Goal: Task Accomplishment & Management: Complete application form

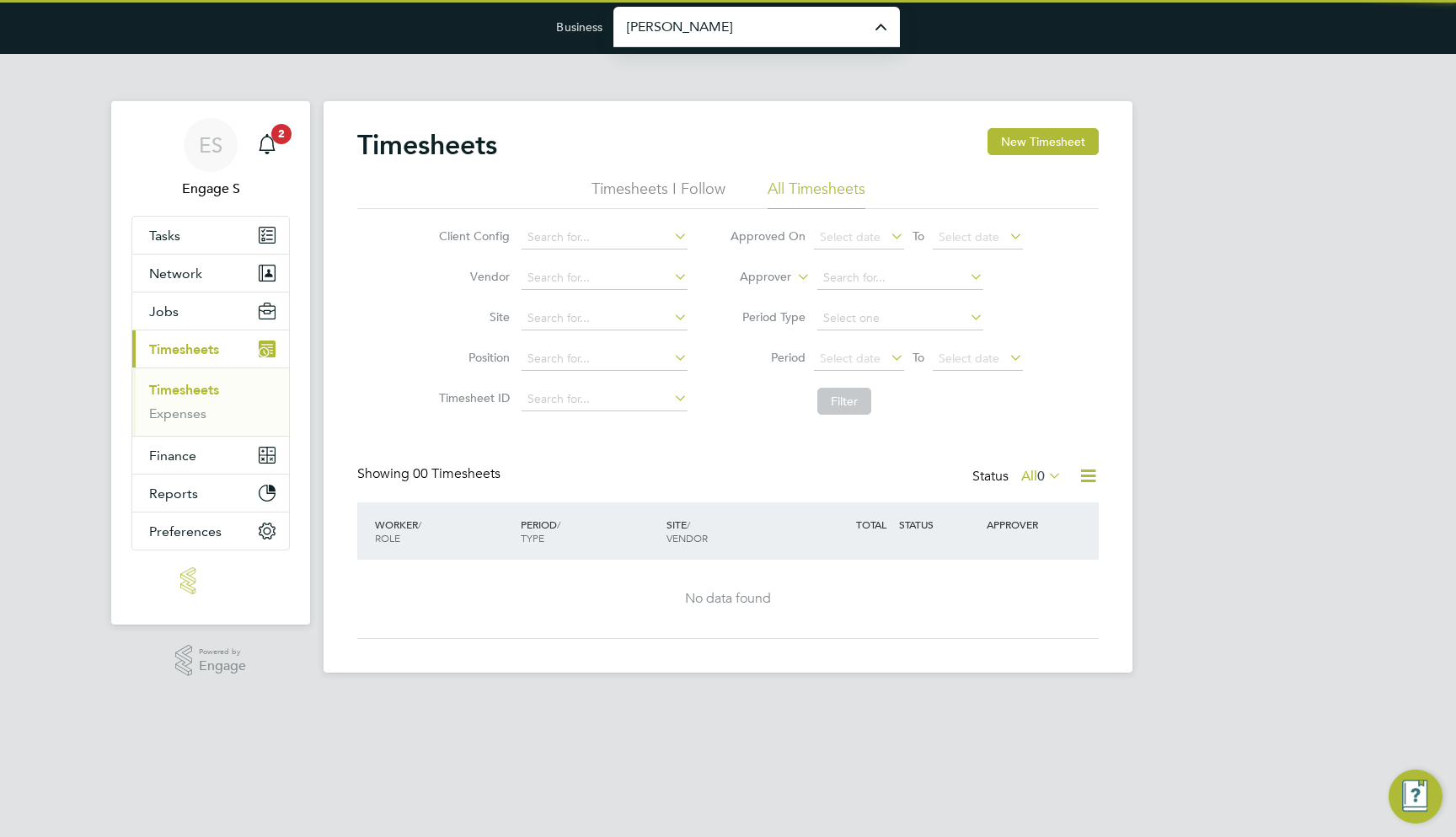
type input "[PERSON_NAME] Construction & Infrastructure Ltd"
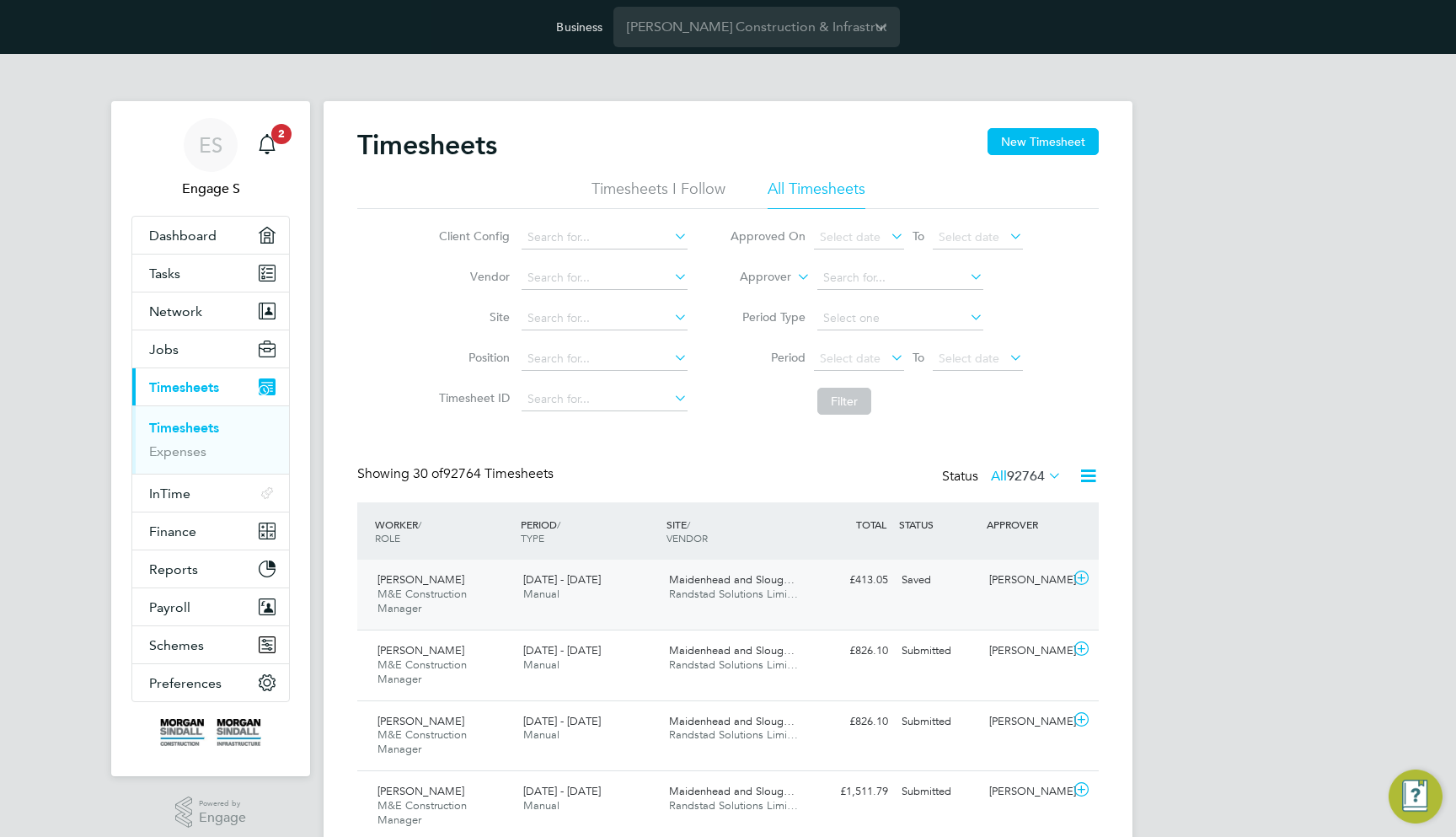
click at [853, 604] on div "Daniel S M&E Construction Manager 30 Nov - 6 Dec 2024 30 Nov - 6 Dec 2024 Manua…" at bounding box center [728, 594] width 741 height 70
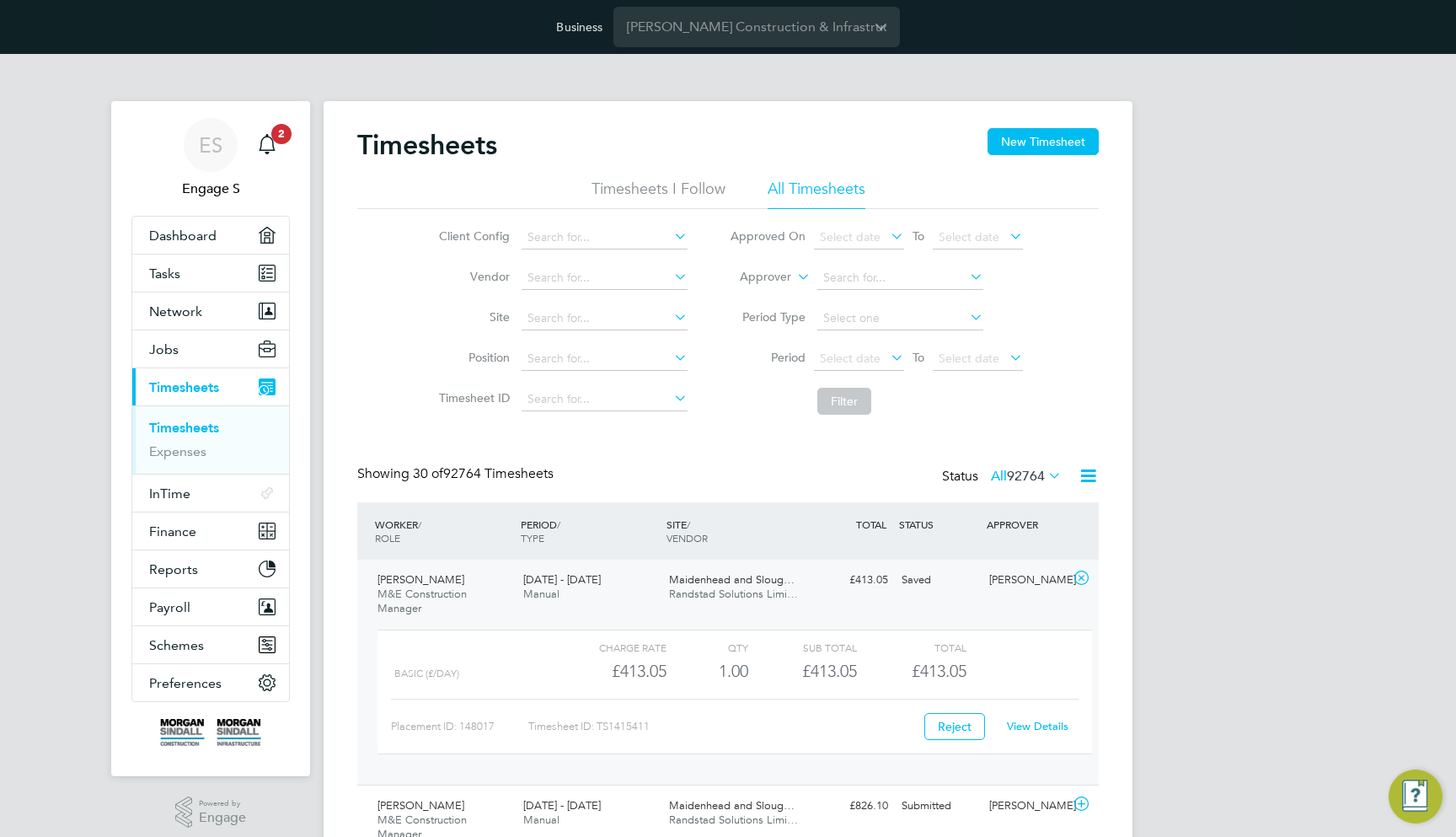
click at [1030, 721] on link "View Details" at bounding box center [1038, 726] width 61 height 15
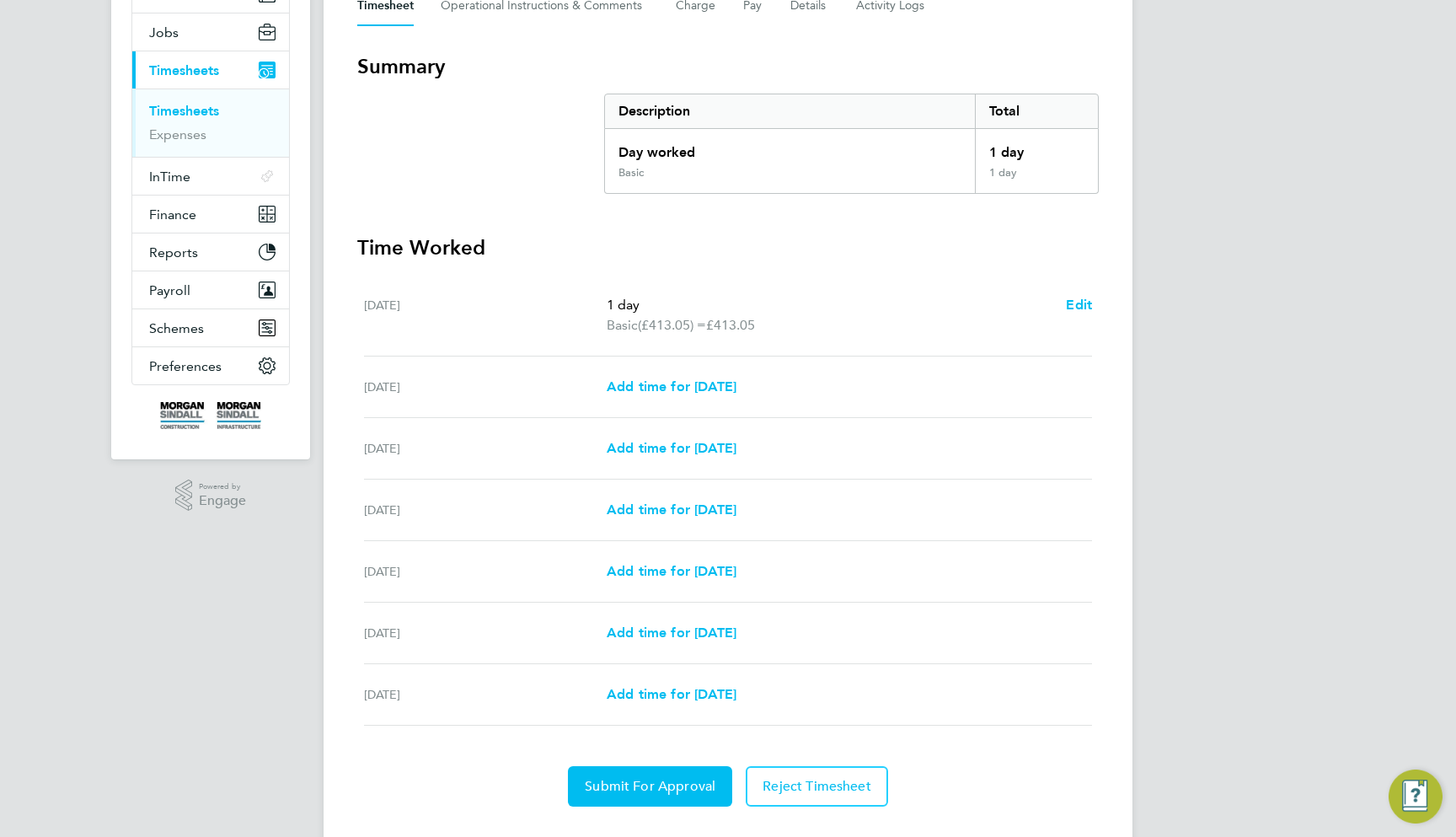
scroll to position [354, 0]
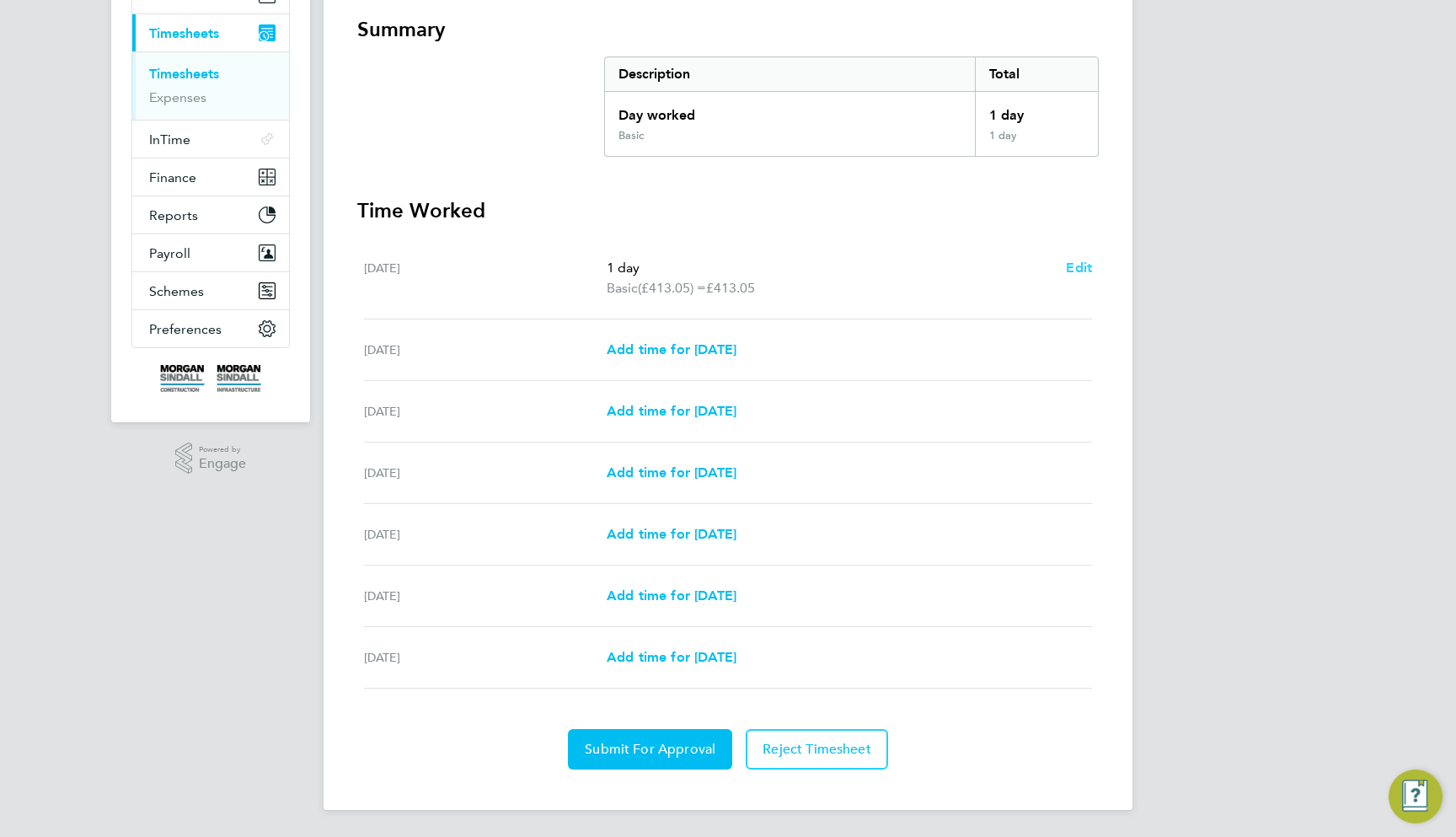
click at [1072, 272] on span "Edit" at bounding box center [1079, 267] width 26 height 16
select select "1"
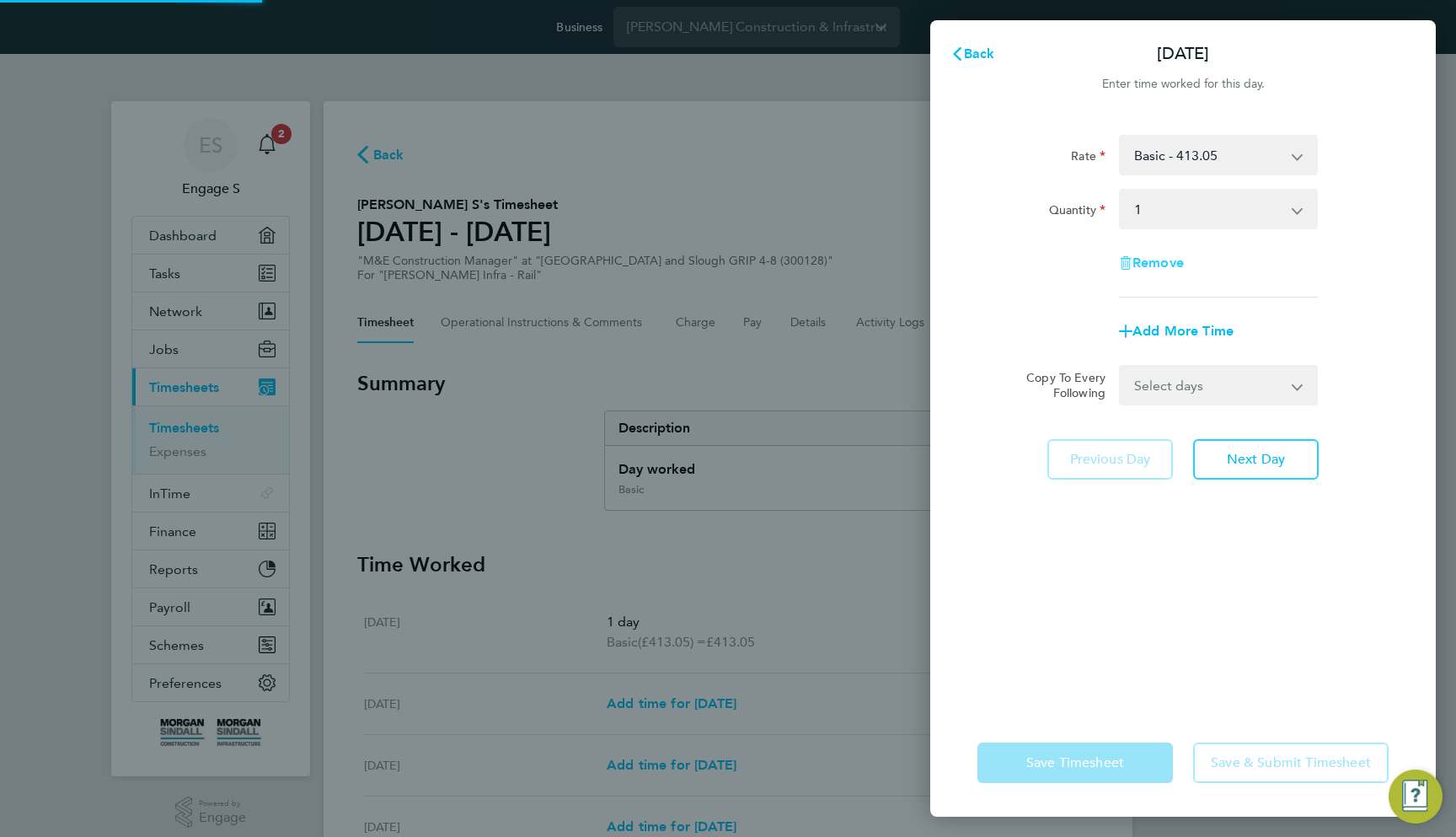
click at [1147, 262] on span "Remove" at bounding box center [1158, 263] width 52 height 16
select select "null"
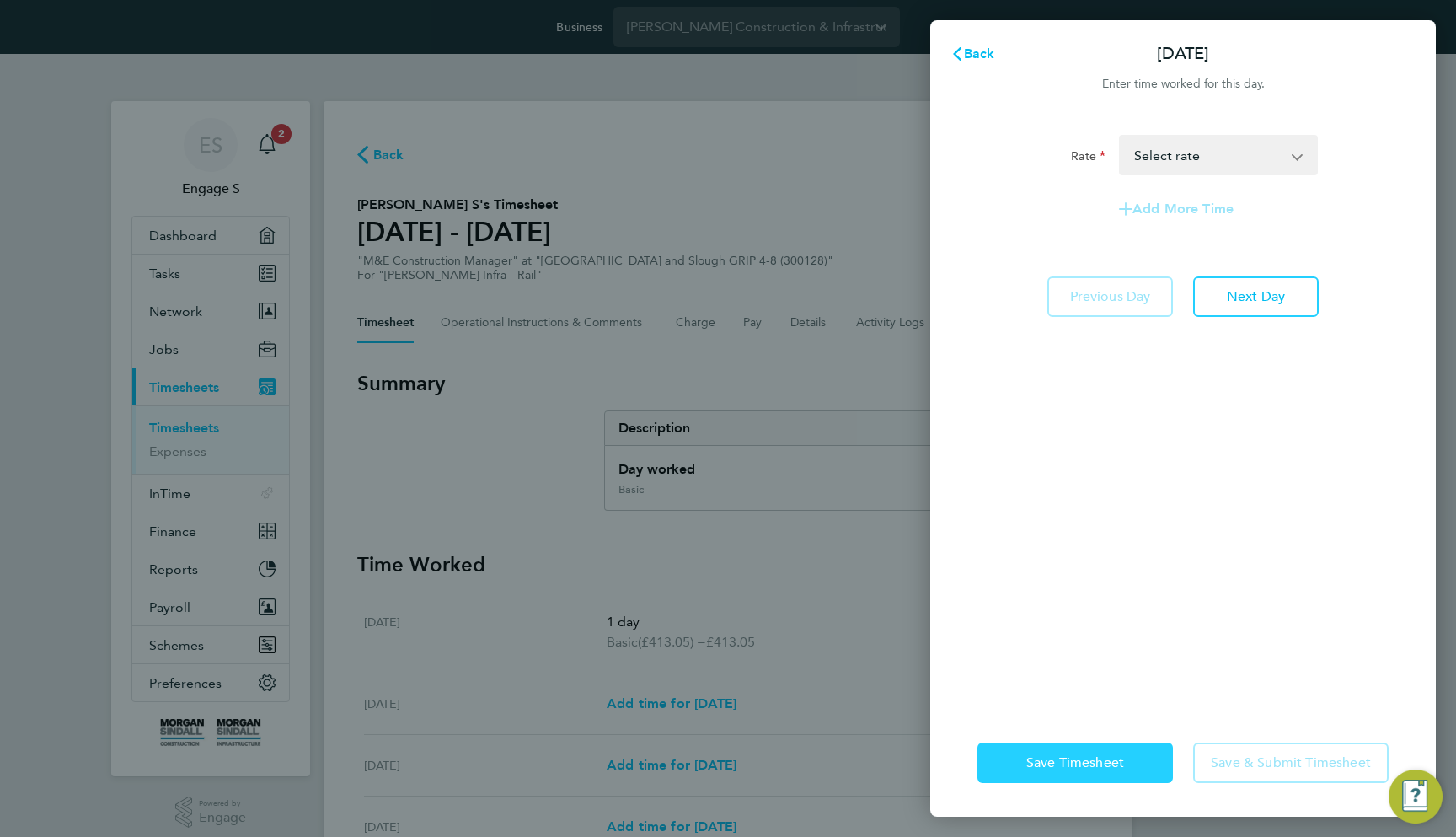
click at [1131, 748] on button "Save Timesheet" at bounding box center [1075, 762] width 195 height 40
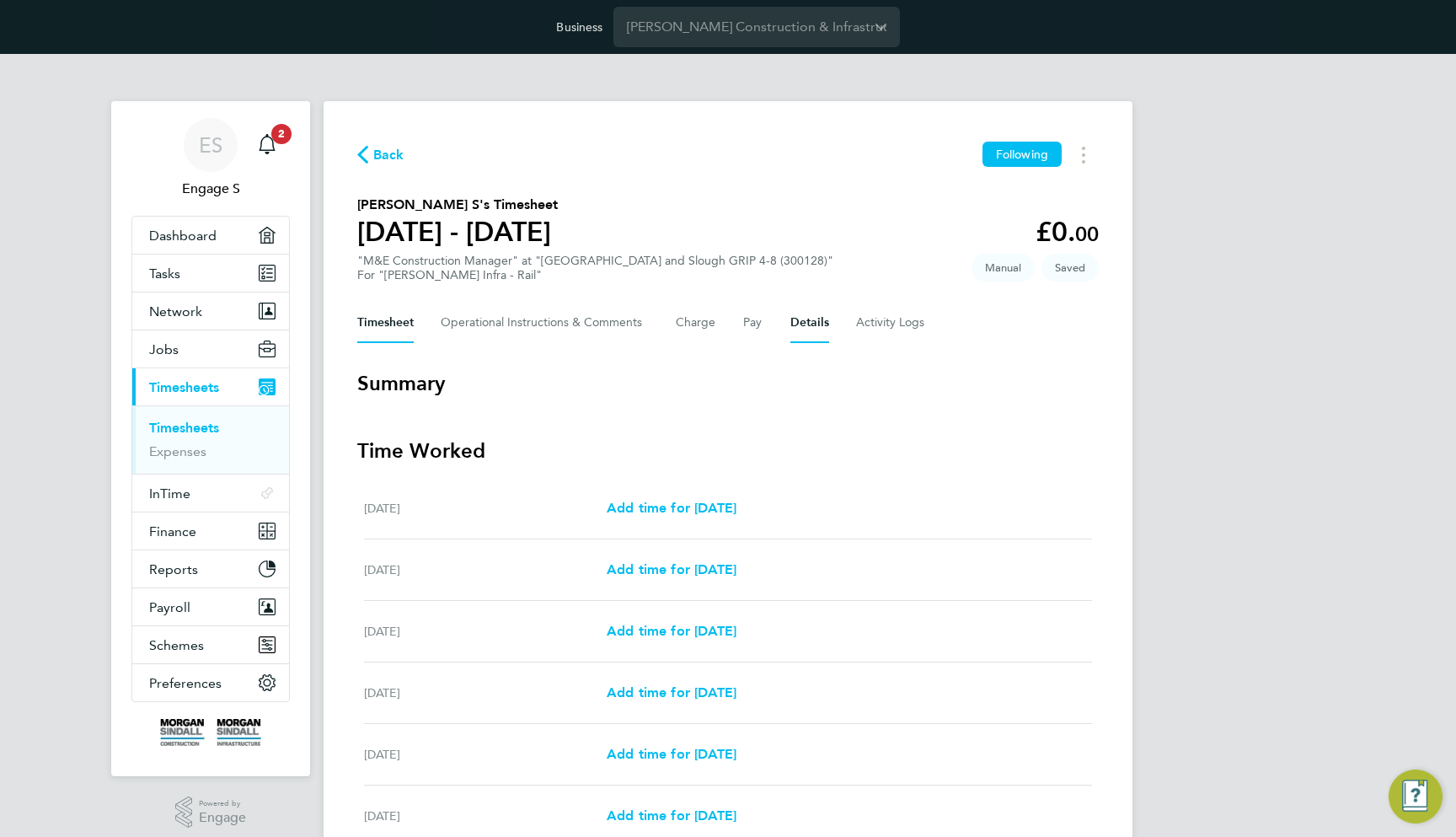
click at [791, 320] on button "Details" at bounding box center [809, 322] width 39 height 40
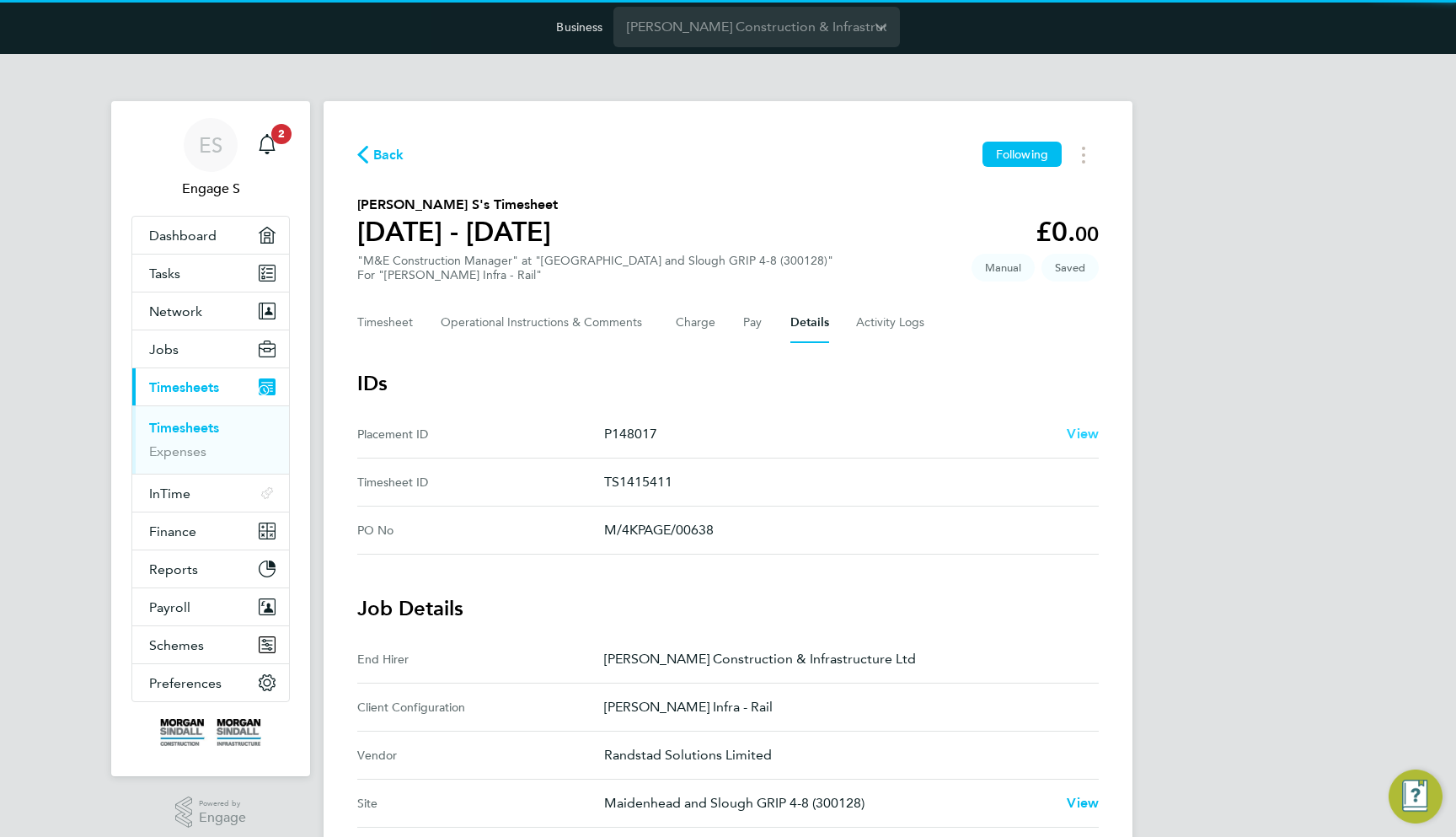
click at [1078, 439] on span "View" at bounding box center [1082, 433] width 32 height 16
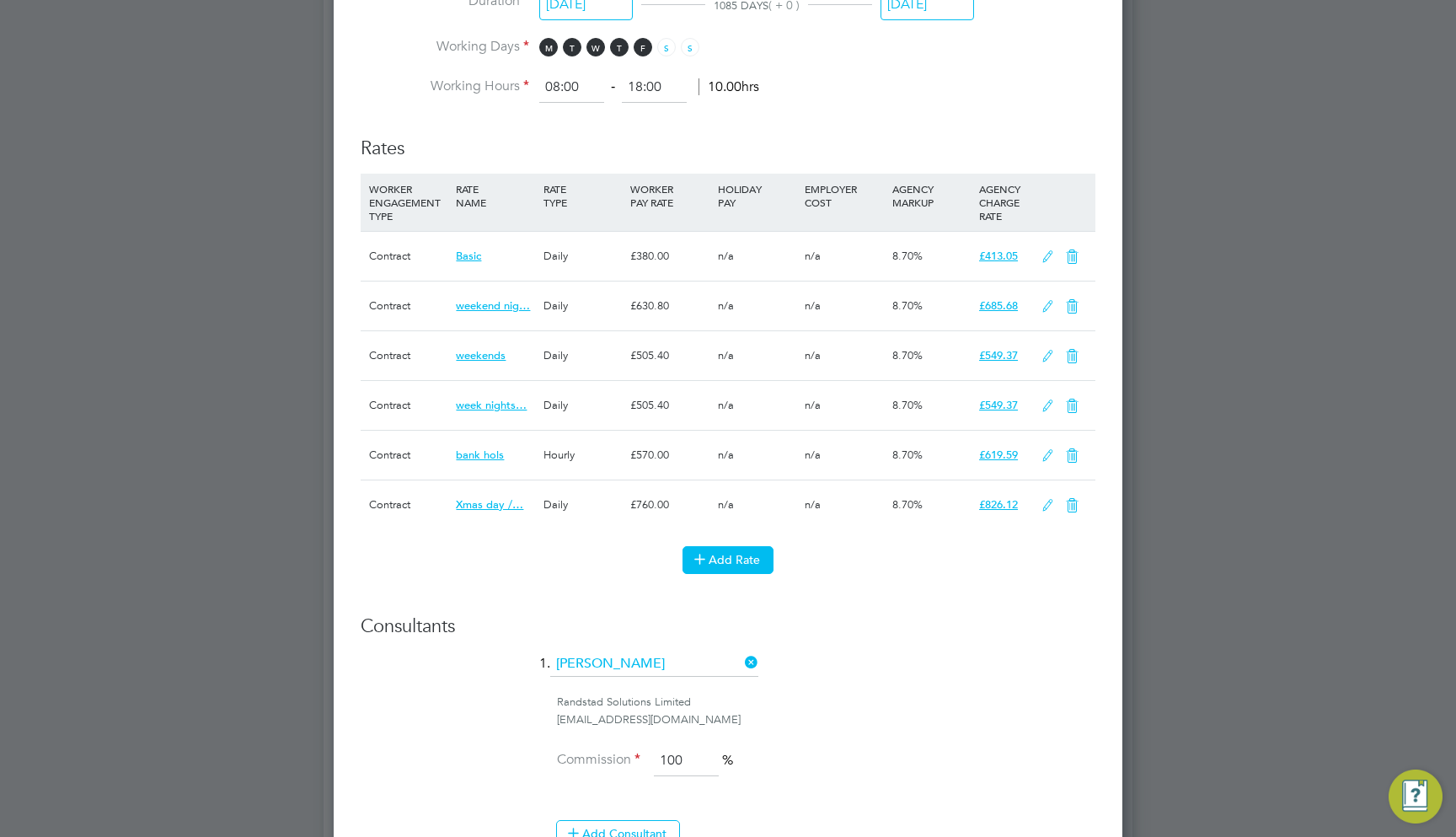
click at [729, 546] on button "Add Rate" at bounding box center [728, 559] width 91 height 27
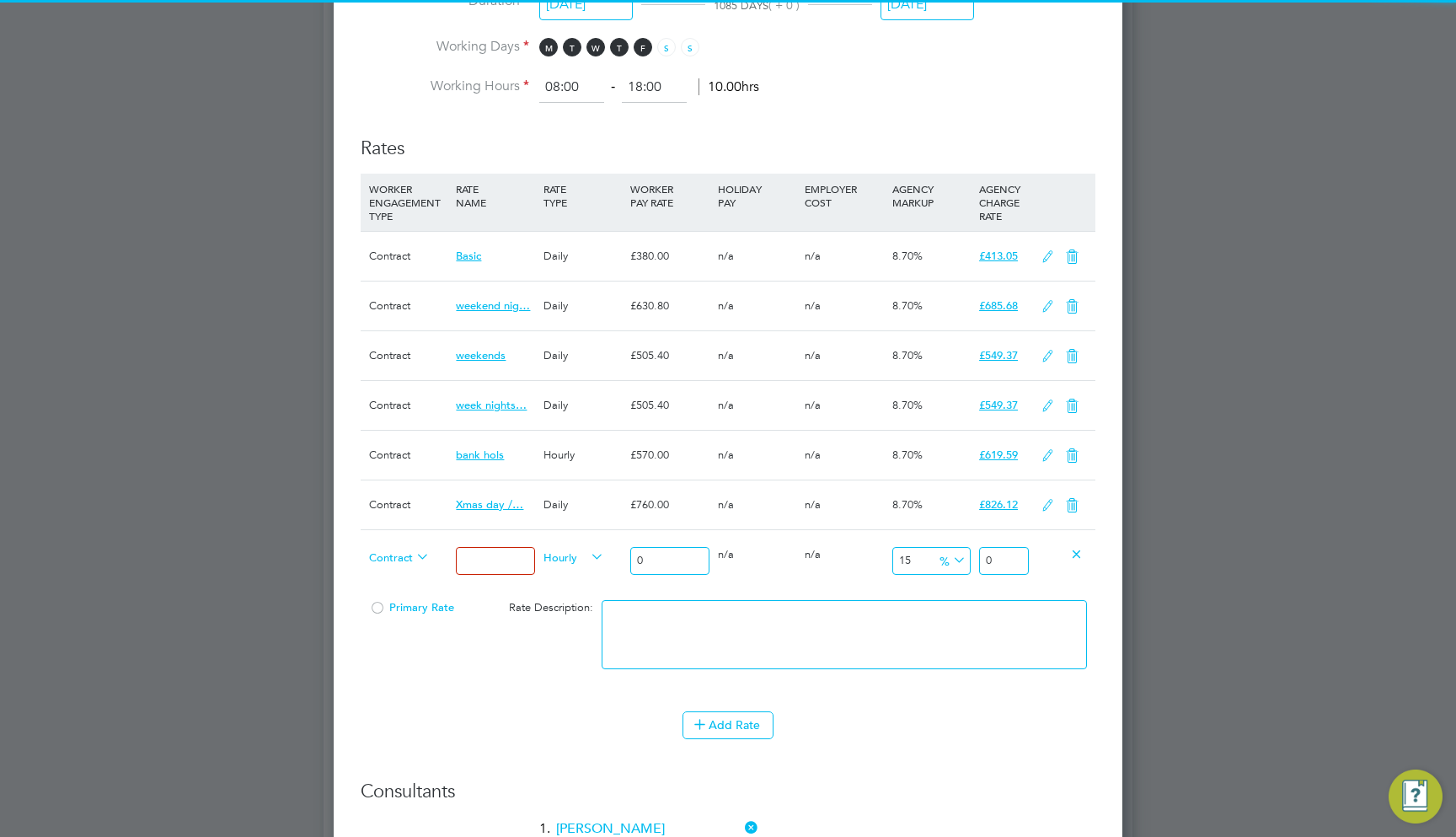
click at [479, 554] on input at bounding box center [495, 561] width 78 height 28
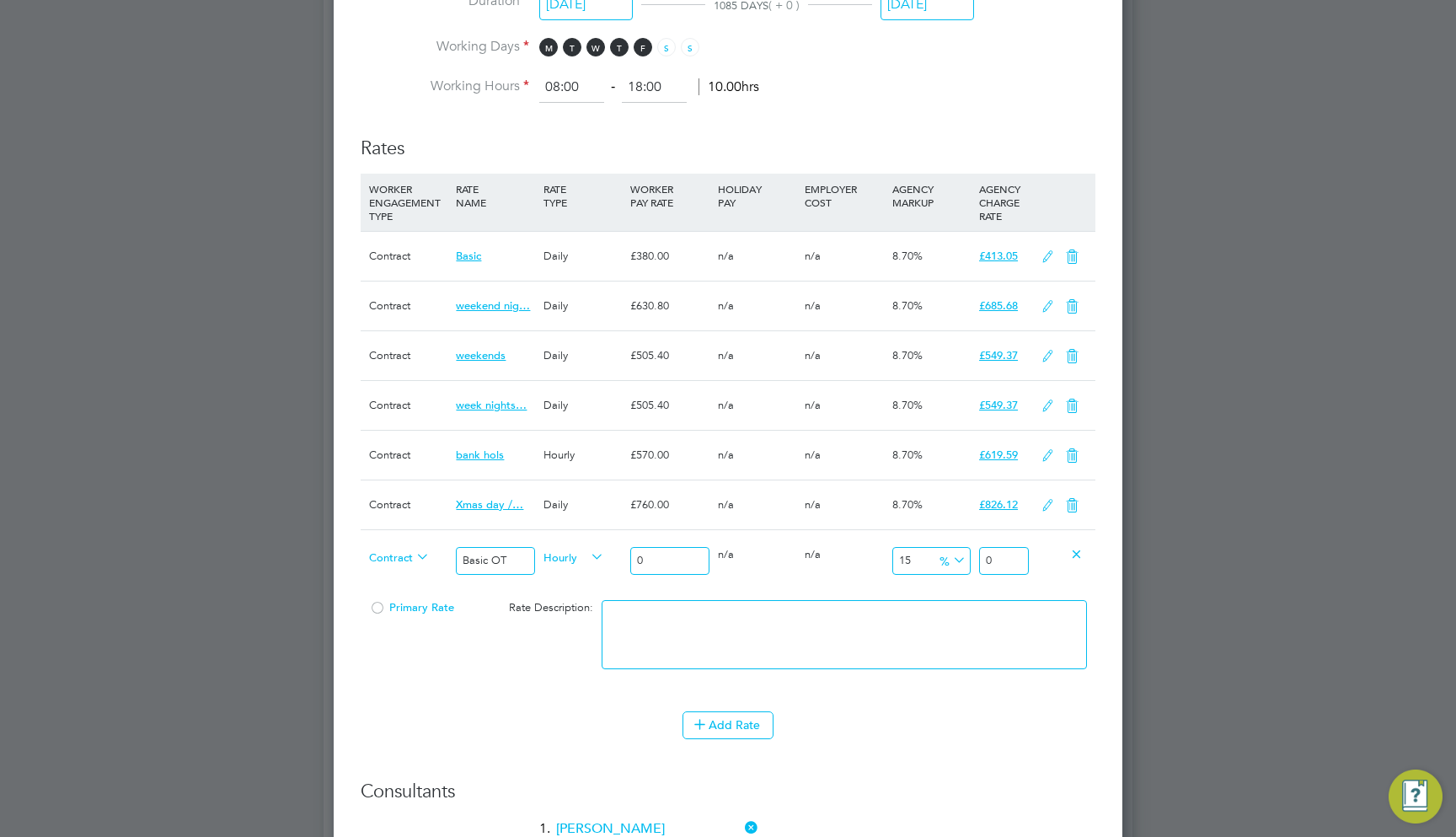
type input "Basic OT"
click at [963, 639] on textarea at bounding box center [845, 635] width 486 height 69
click at [697, 548] on input "0" at bounding box center [669, 561] width 78 height 28
click at [659, 547] on input "0" at bounding box center [669, 561] width 78 height 28
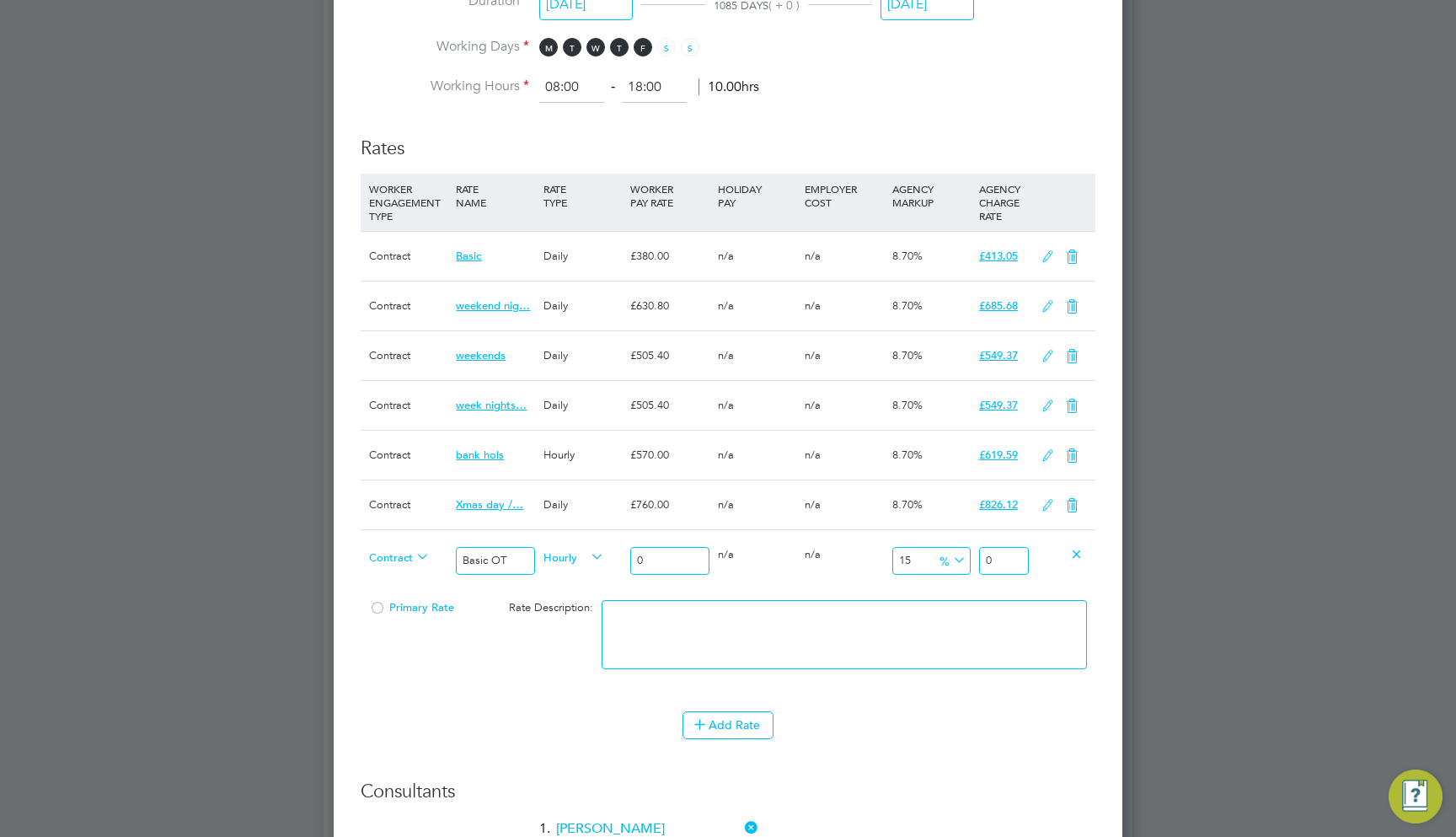
type input "4"
type input "4.6"
type input "40"
type input "46"
type input "400"
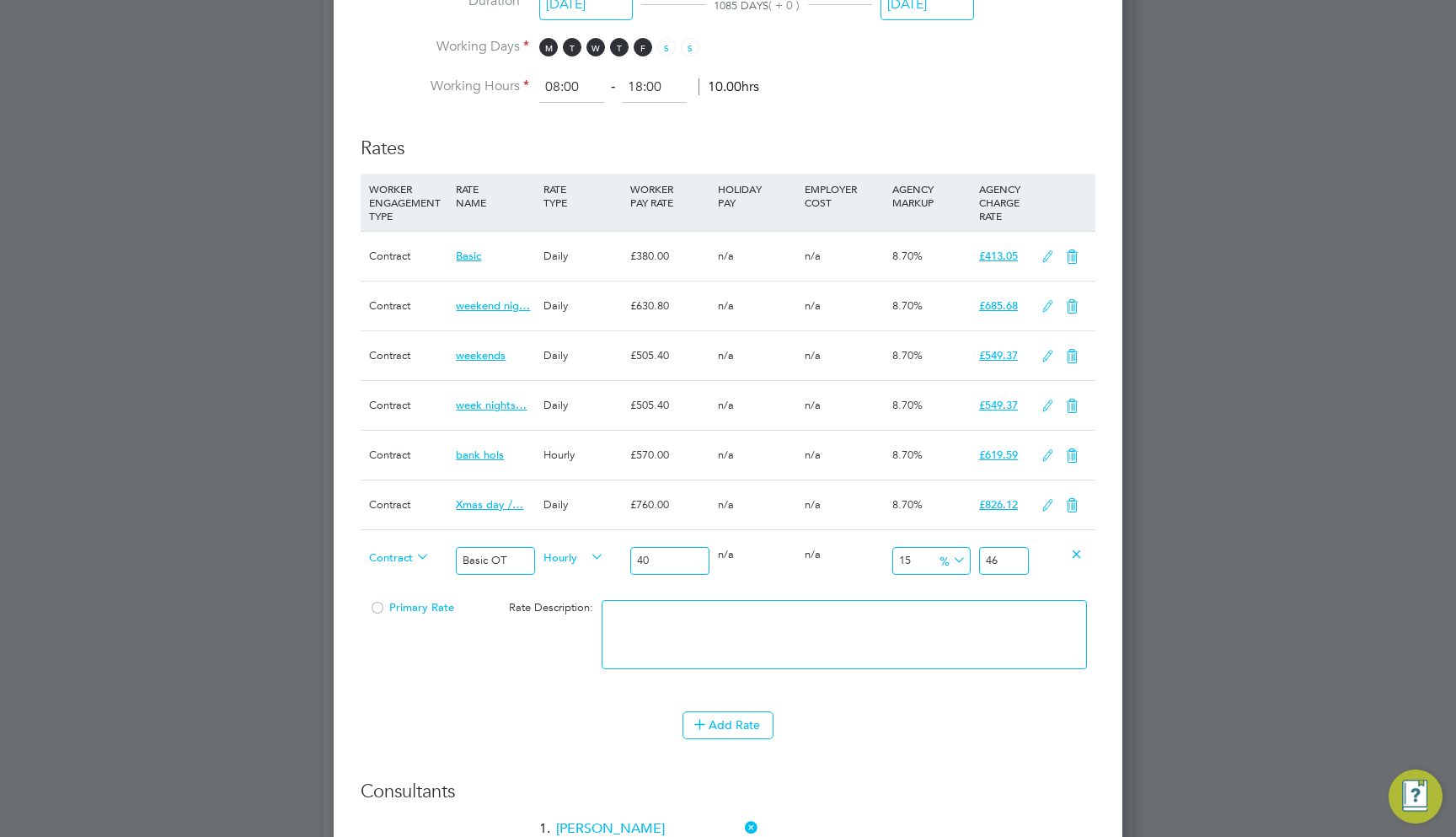
type input "460"
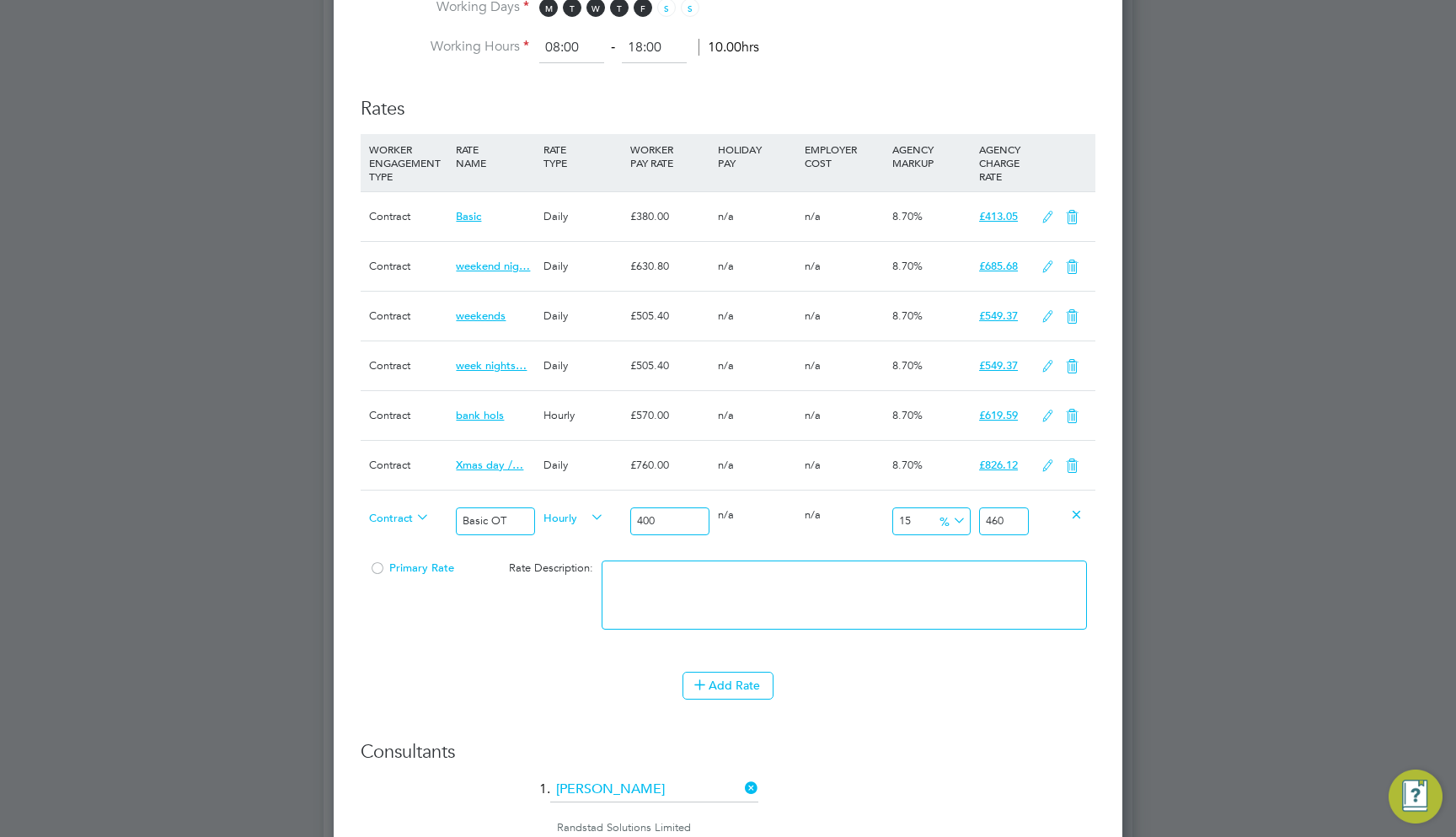
type input "400"
drag, startPoint x: 1100, startPoint y: 268, endPoint x: 1091, endPoint y: 253, distance: 17.5
click at [1083, 260] on icon at bounding box center [1072, 267] width 21 height 14
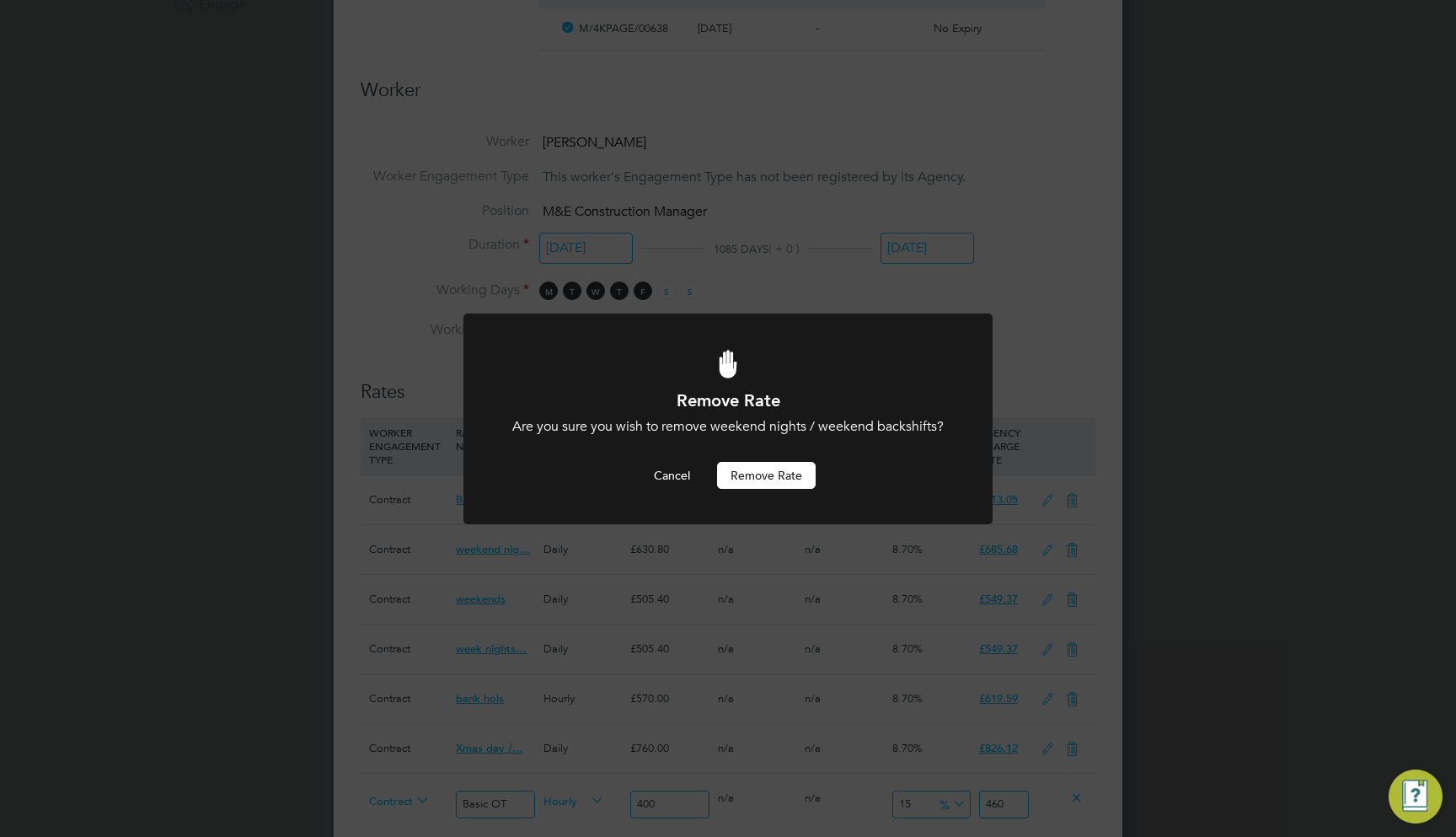
click at [753, 471] on button "Remove rate" at bounding box center [766, 474] width 99 height 27
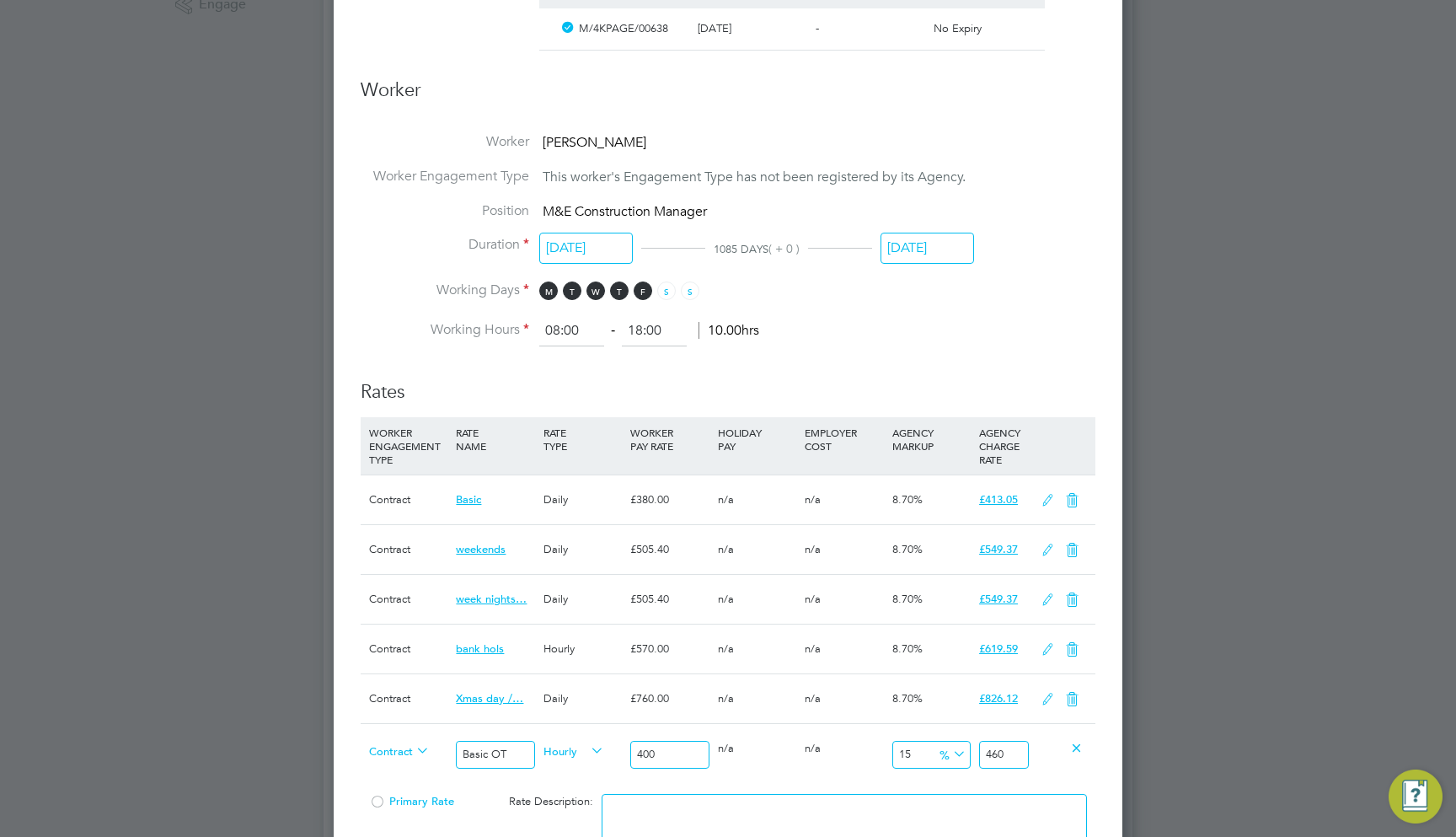
click at [1079, 543] on icon at bounding box center [1072, 550] width 21 height 14
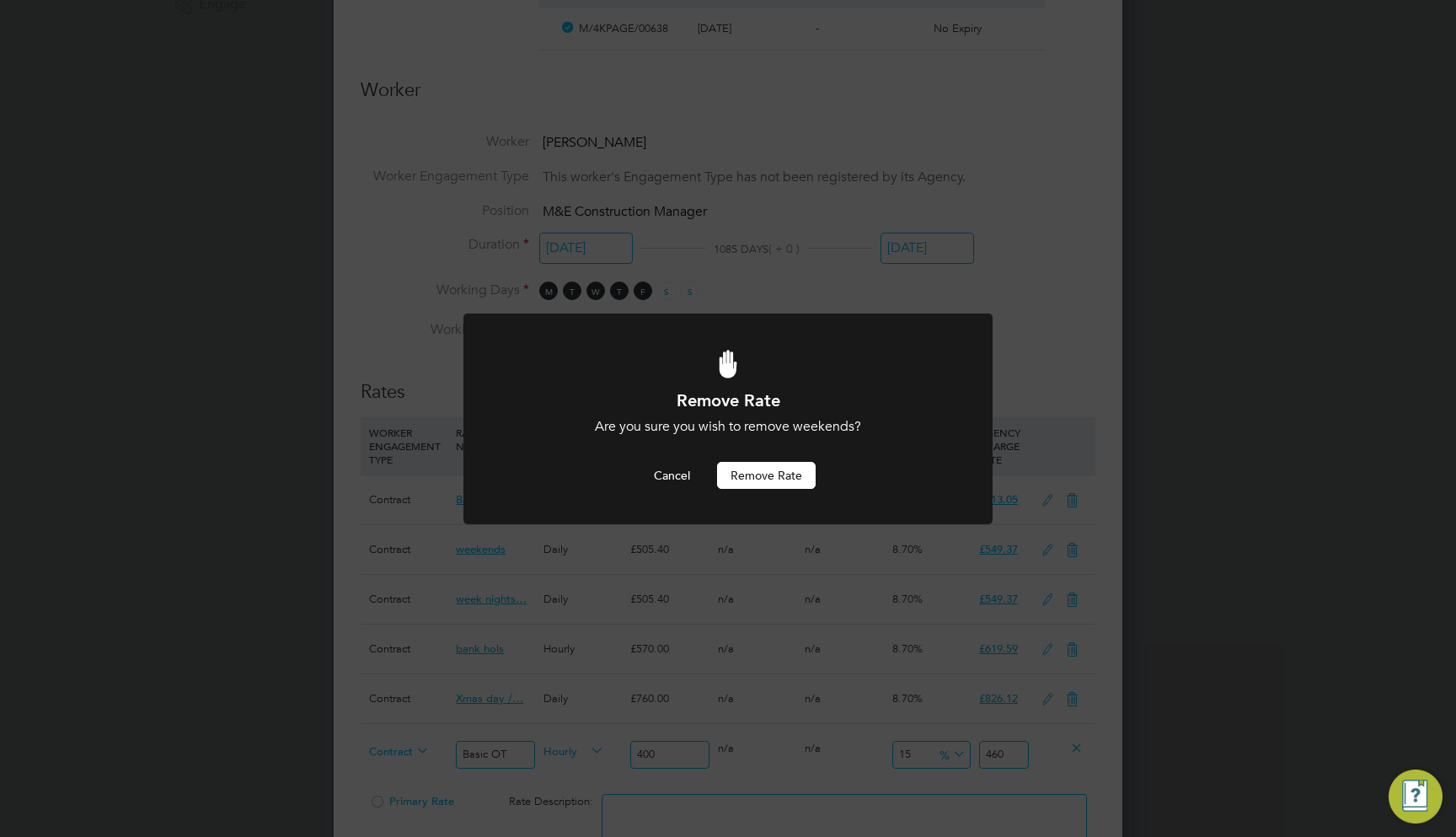
click at [792, 482] on button "Remove rate" at bounding box center [766, 474] width 99 height 27
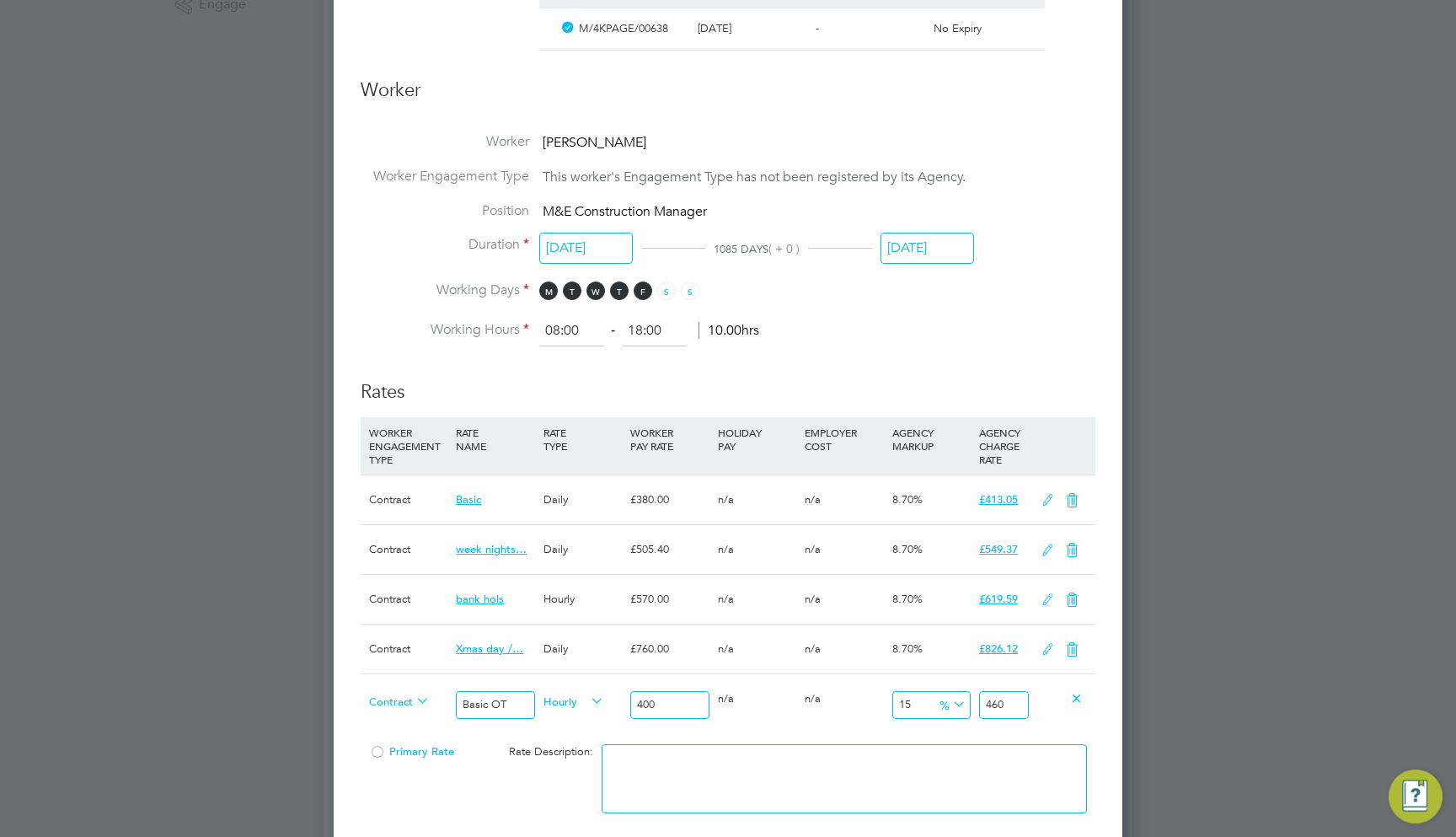
click at [1067, 543] on icon at bounding box center [1072, 550] width 21 height 14
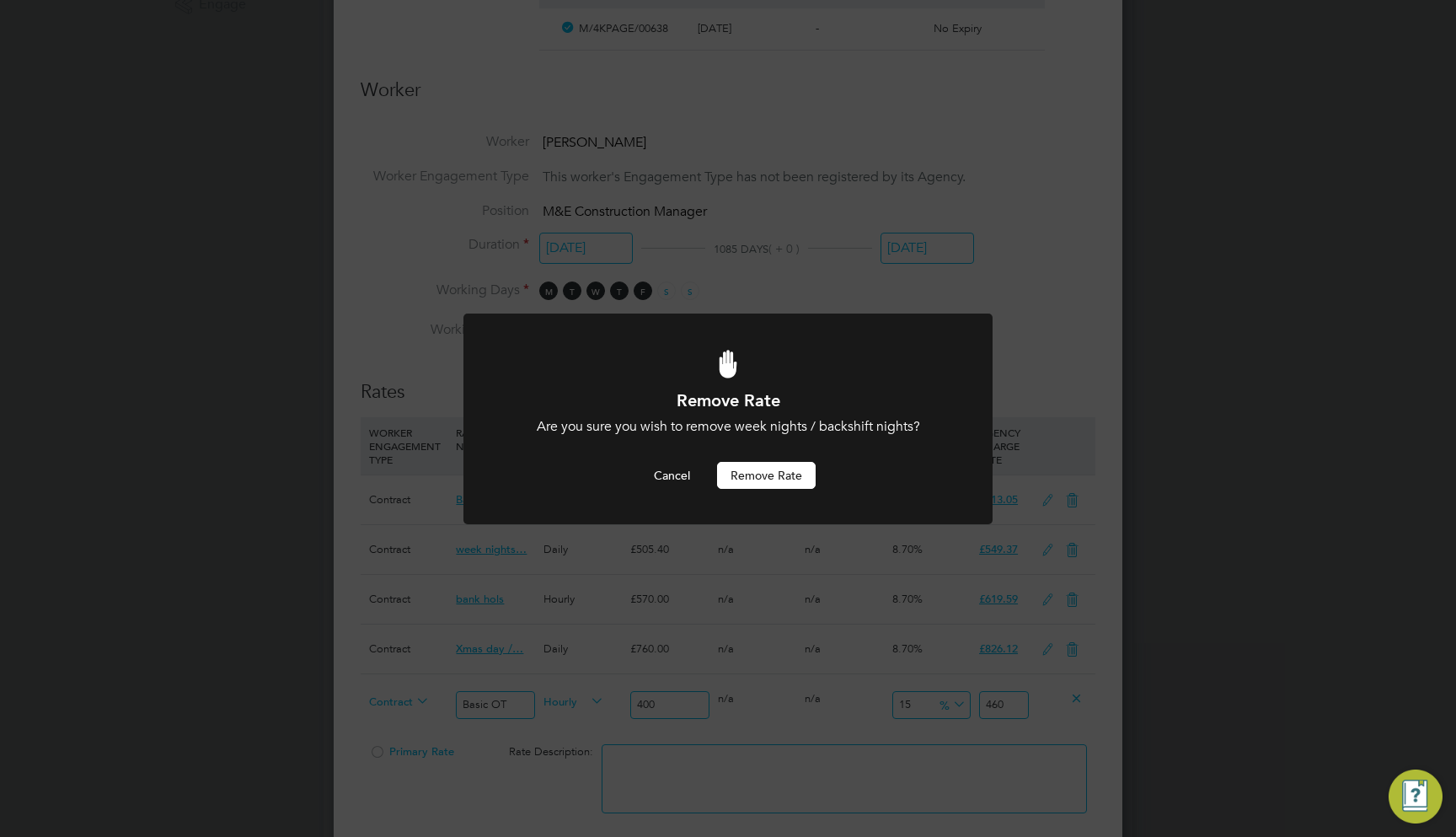
click at [776, 489] on div at bounding box center [728, 419] width 530 height 212
click at [791, 478] on button "Remove rate" at bounding box center [766, 474] width 99 height 27
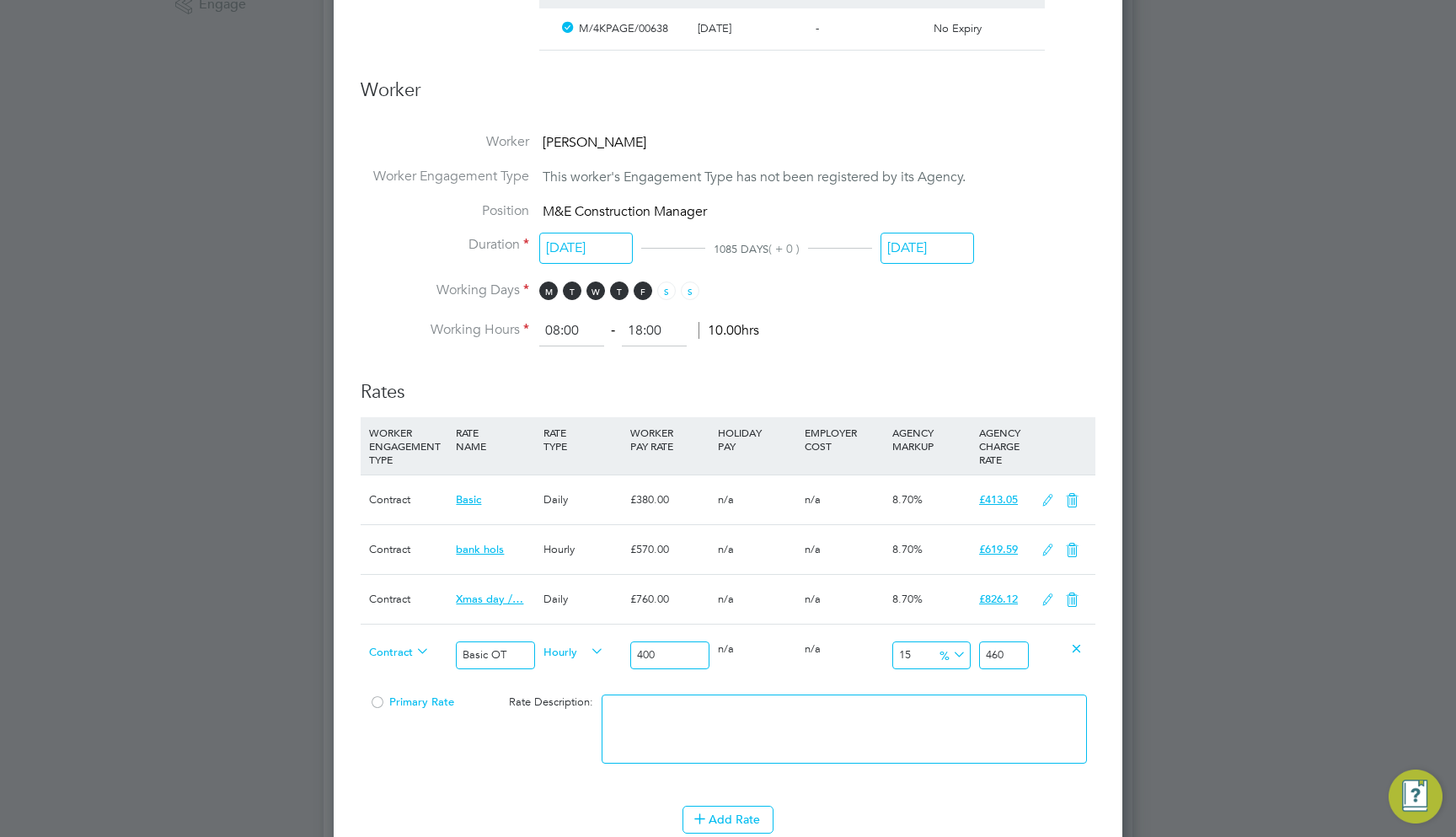
click at [1071, 543] on icon at bounding box center [1072, 550] width 21 height 14
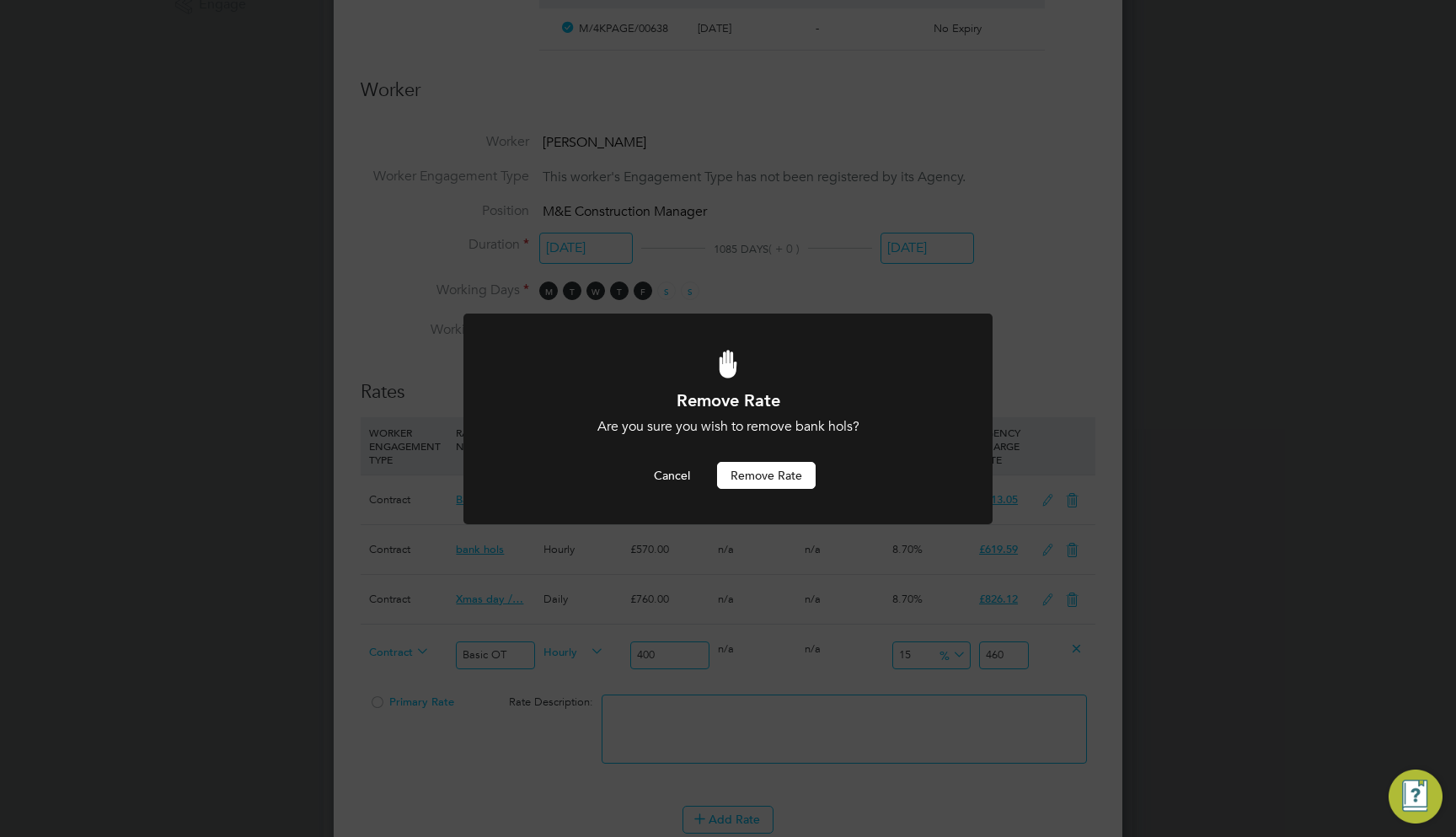
click at [761, 472] on button "Remove rate" at bounding box center [766, 474] width 99 height 27
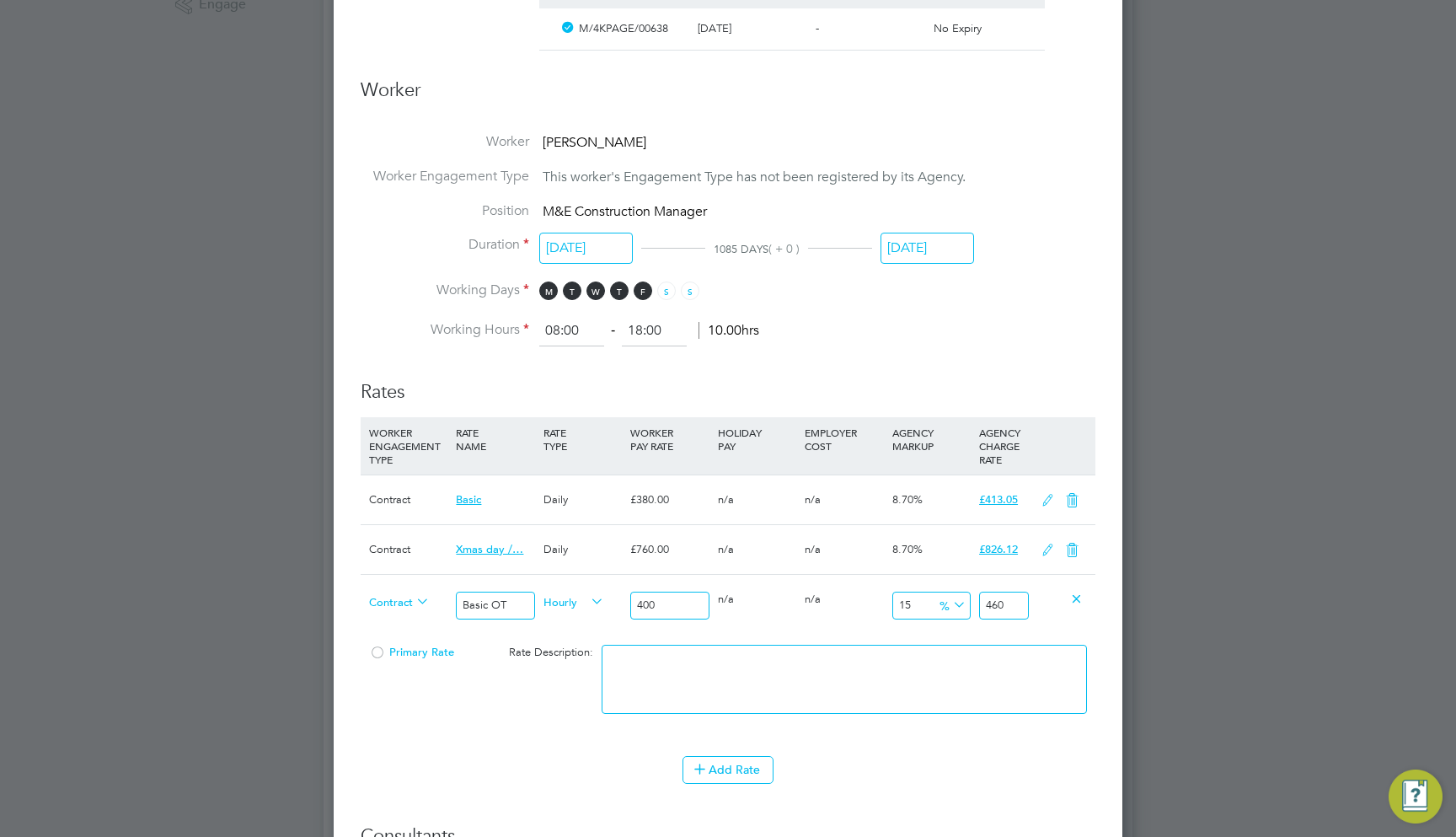
click at [1074, 543] on icon at bounding box center [1072, 550] width 21 height 14
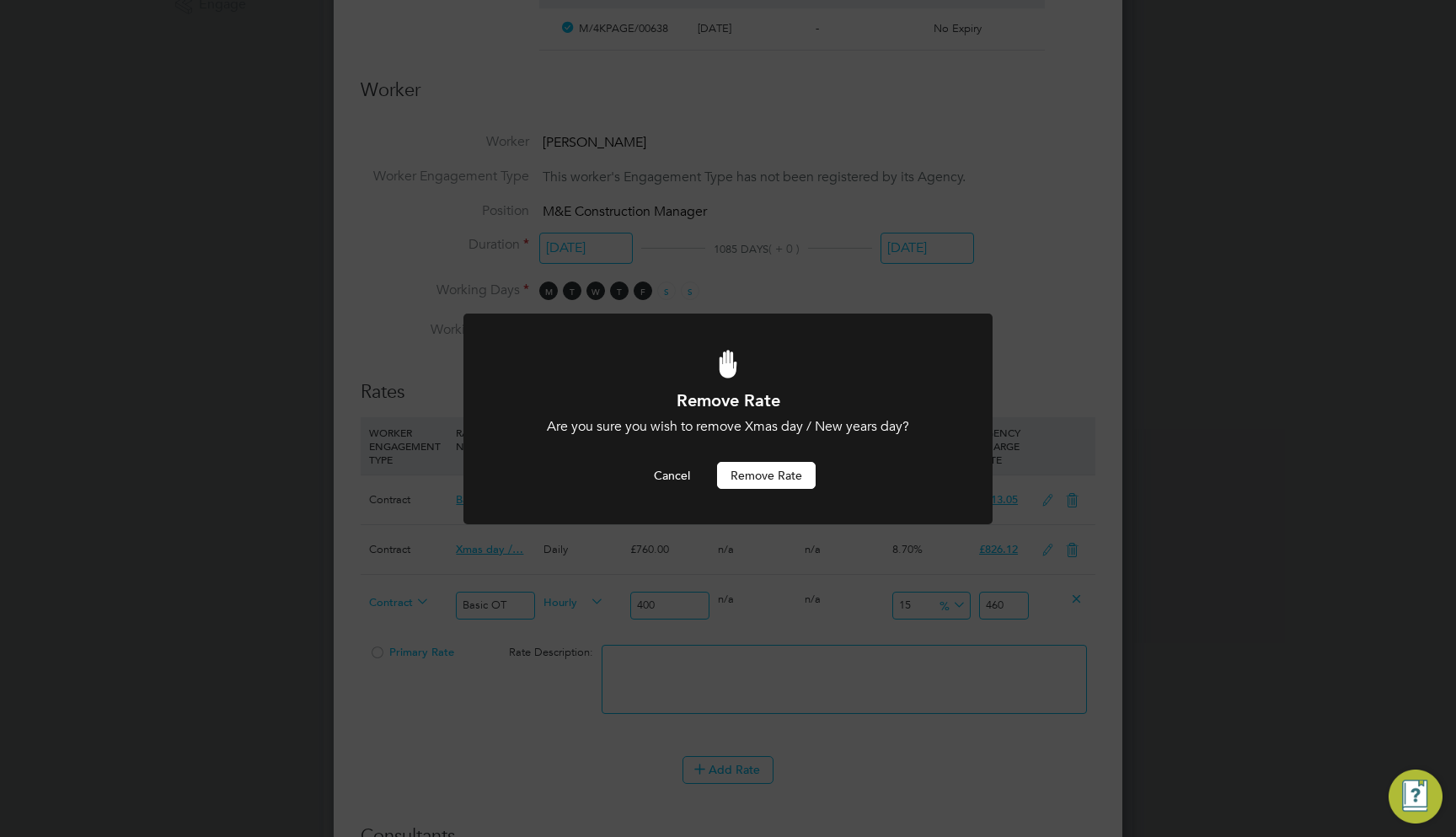
click at [802, 460] on div "Remove Rate Are you sure you wish to remove Xmas day / New years day? Cancel Re…" at bounding box center [728, 439] width 438 height 100
click at [778, 474] on button "Remove rate" at bounding box center [766, 474] width 99 height 27
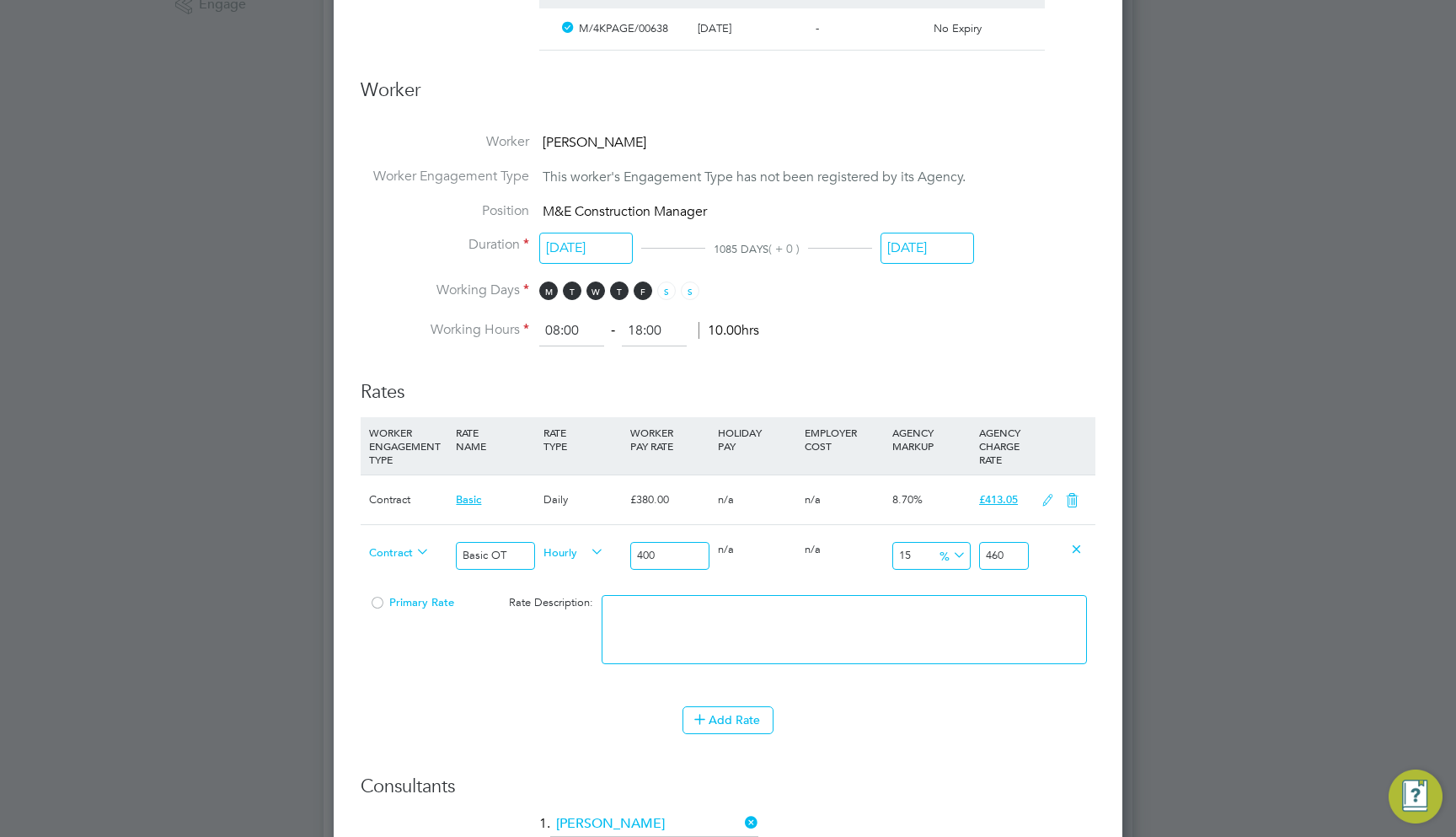
click at [575, 542] on span "Hourly" at bounding box center [573, 551] width 60 height 19
click at [579, 574] on li "DAILY" at bounding box center [573, 577] width 73 height 21
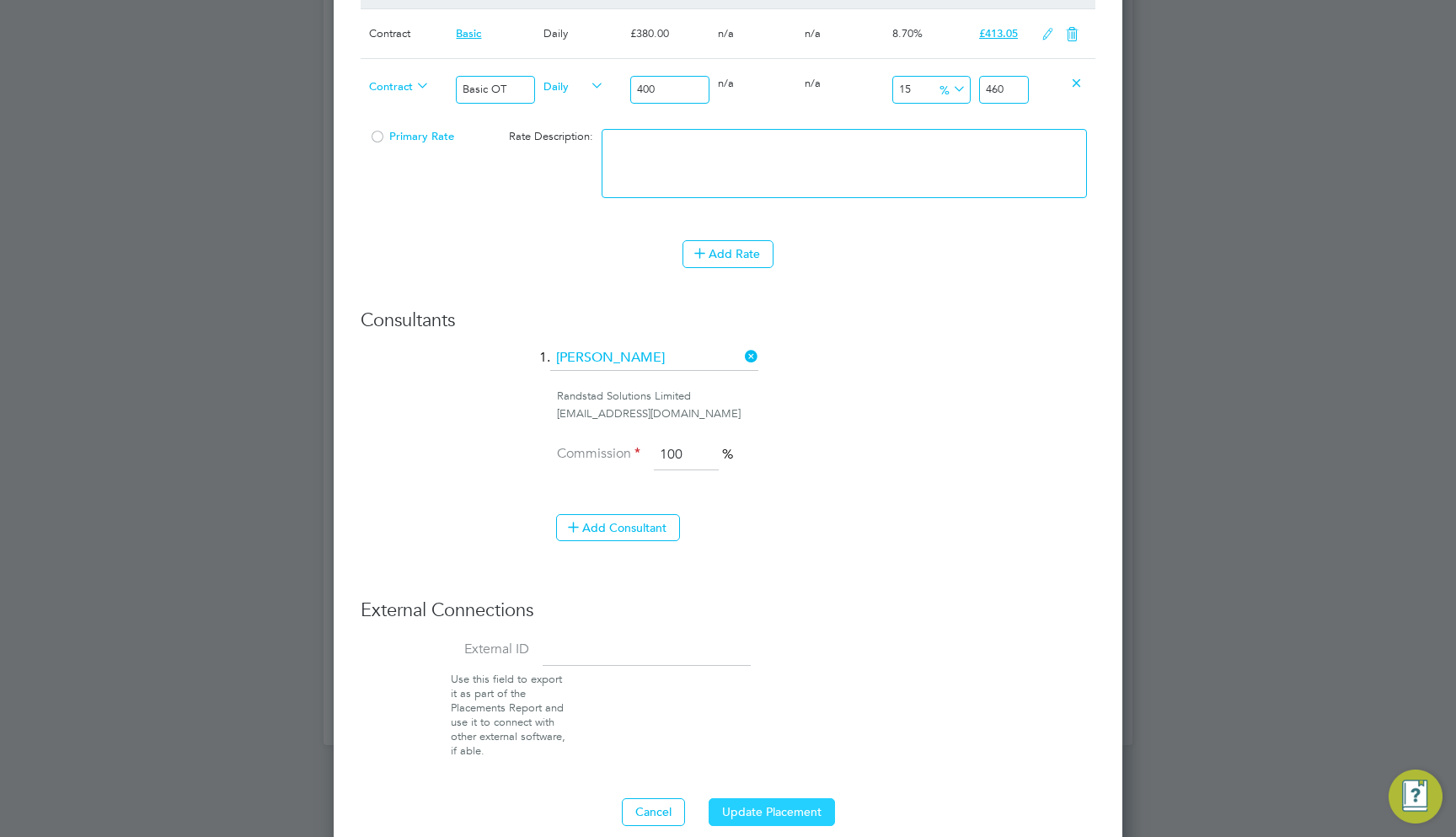
click at [741, 798] on button "Update Placement" at bounding box center [771, 811] width 127 height 27
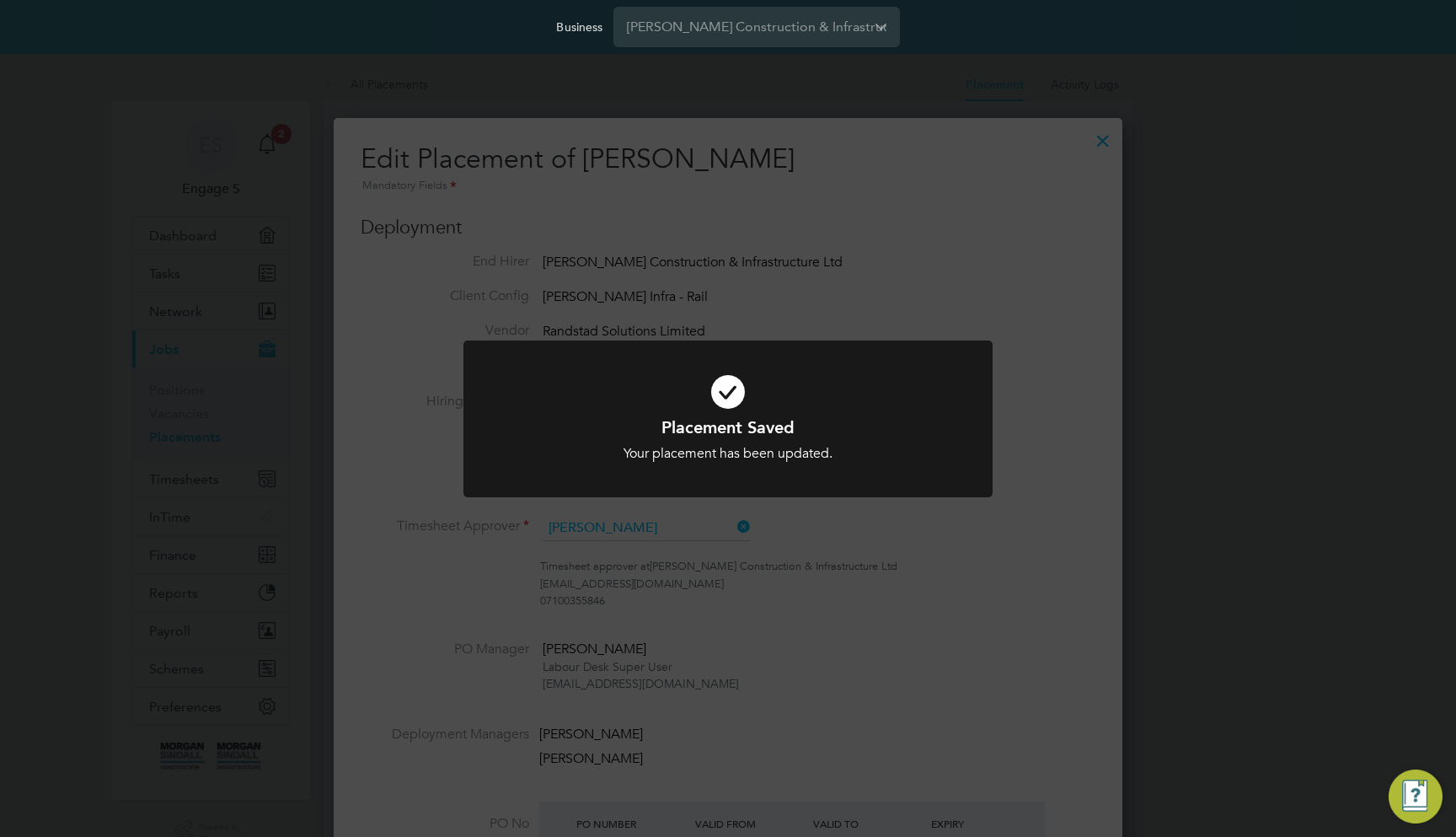
click at [1025, 294] on div "Placement Saved Your placement has been updated. Cancel Okay" at bounding box center [728, 418] width 1456 height 837
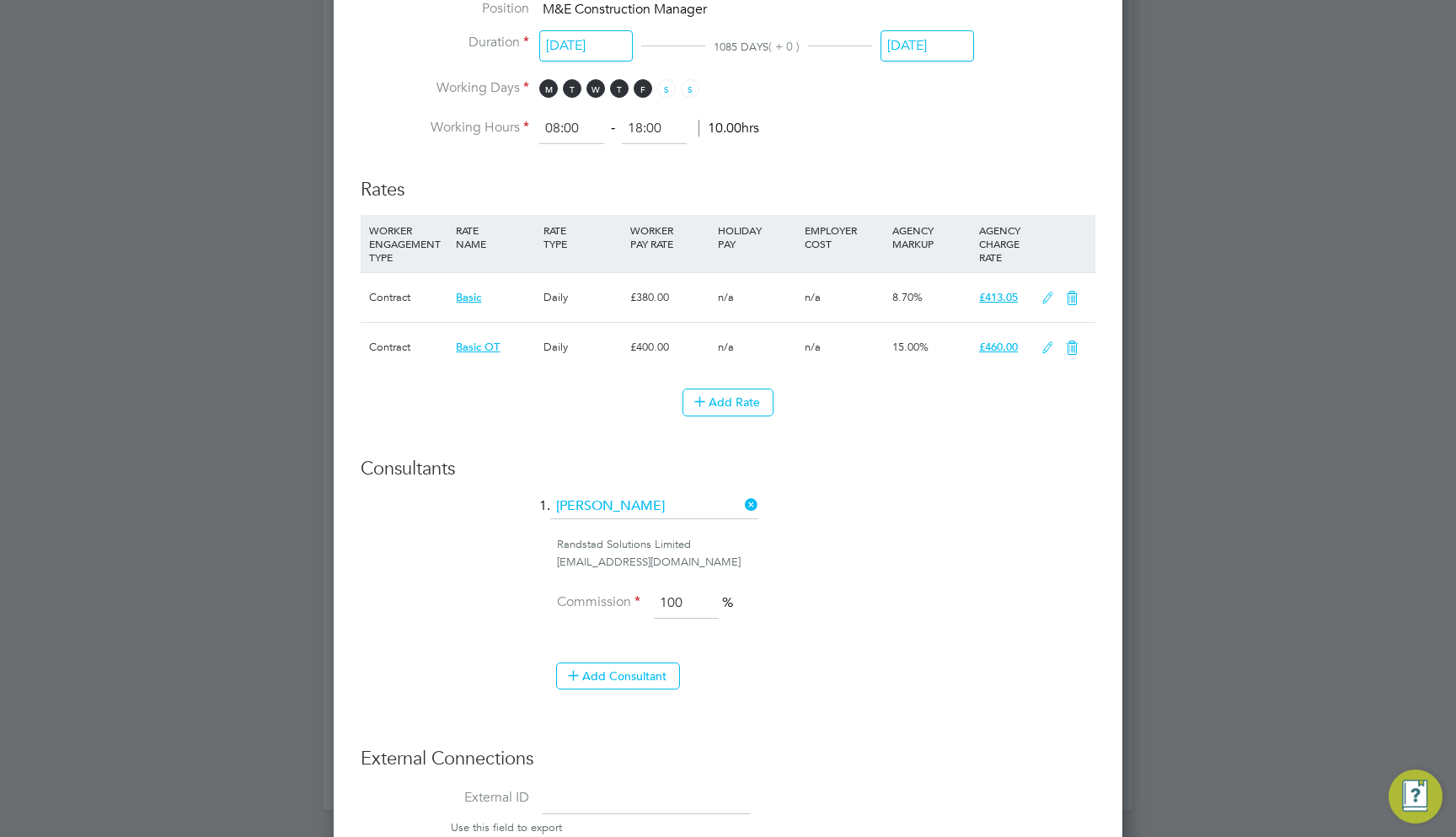
click at [1066, 292] on icon at bounding box center [1072, 299] width 21 height 14
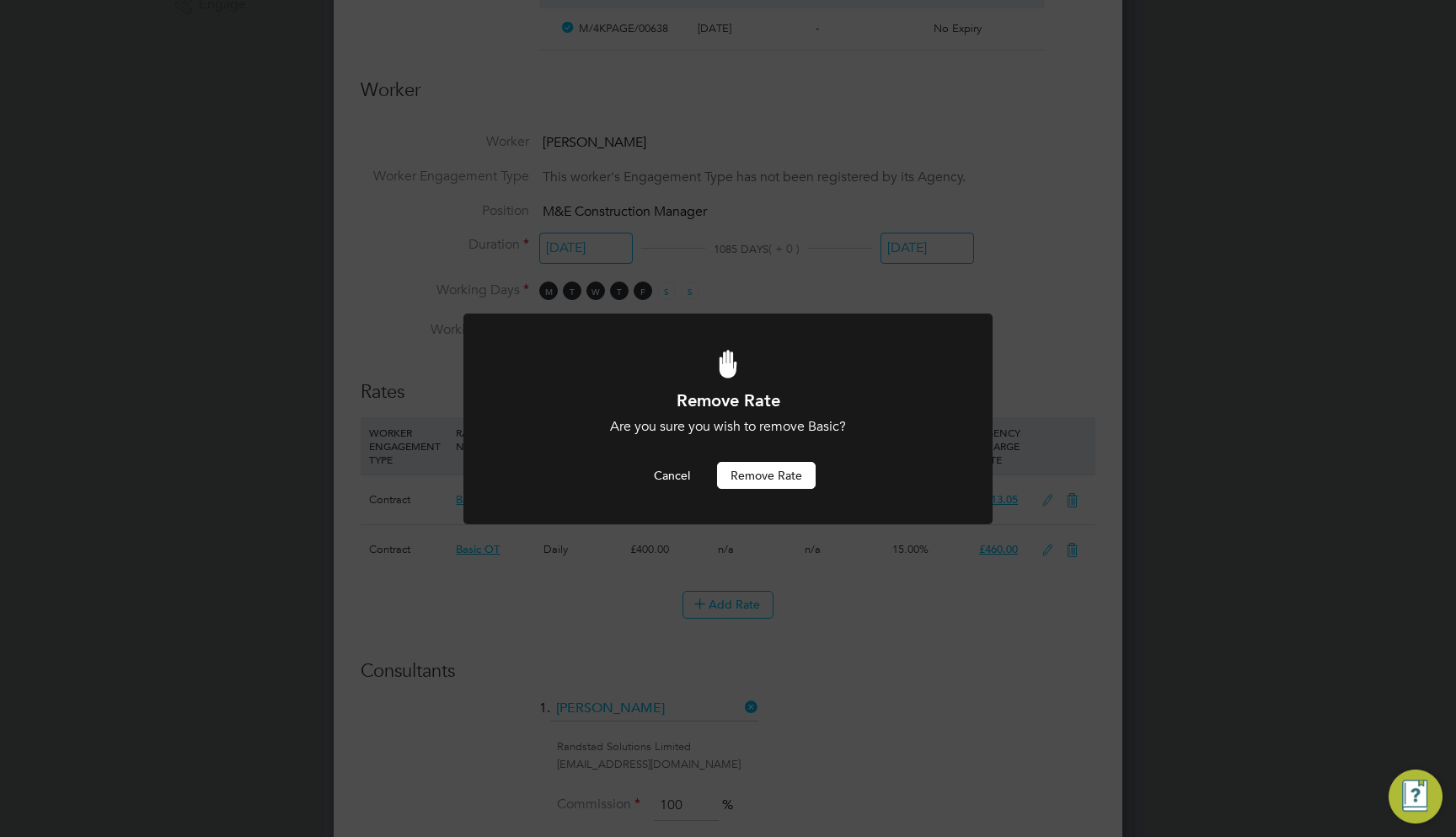
click at [785, 467] on button "Remove rate" at bounding box center [766, 474] width 99 height 27
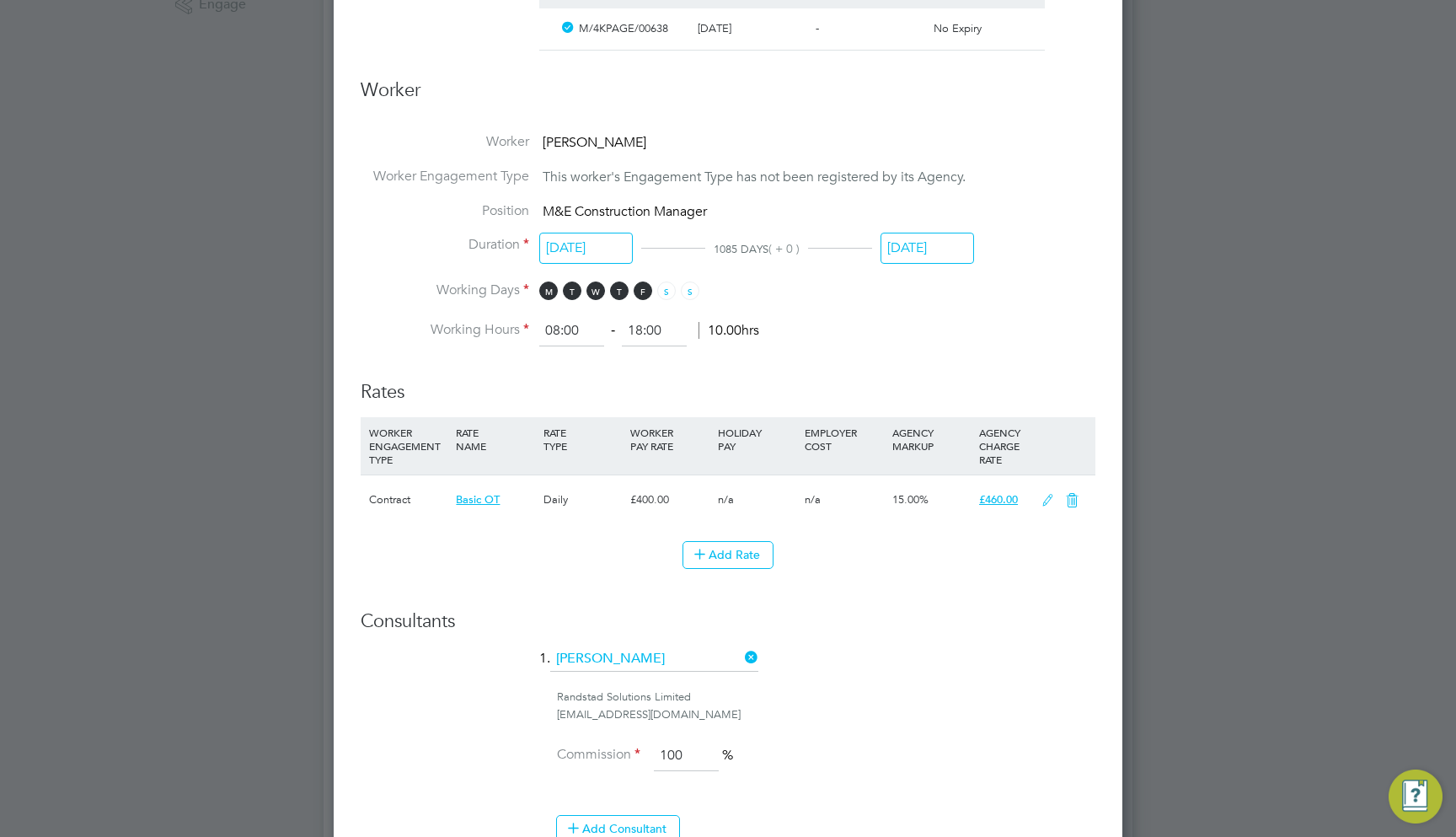
click at [1073, 494] on icon at bounding box center [1072, 501] width 21 height 14
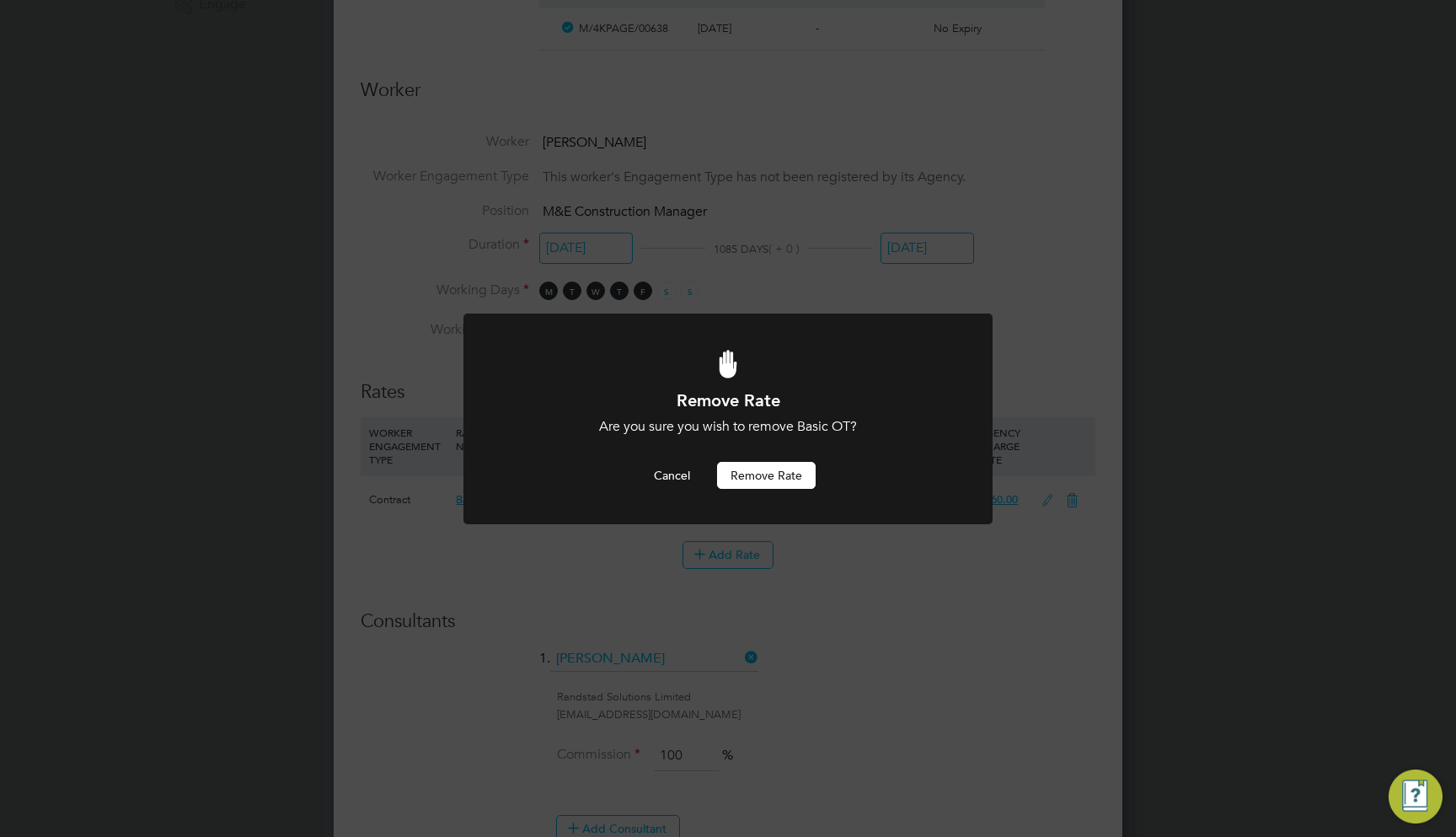
click at [808, 466] on button "Remove rate" at bounding box center [766, 474] width 99 height 27
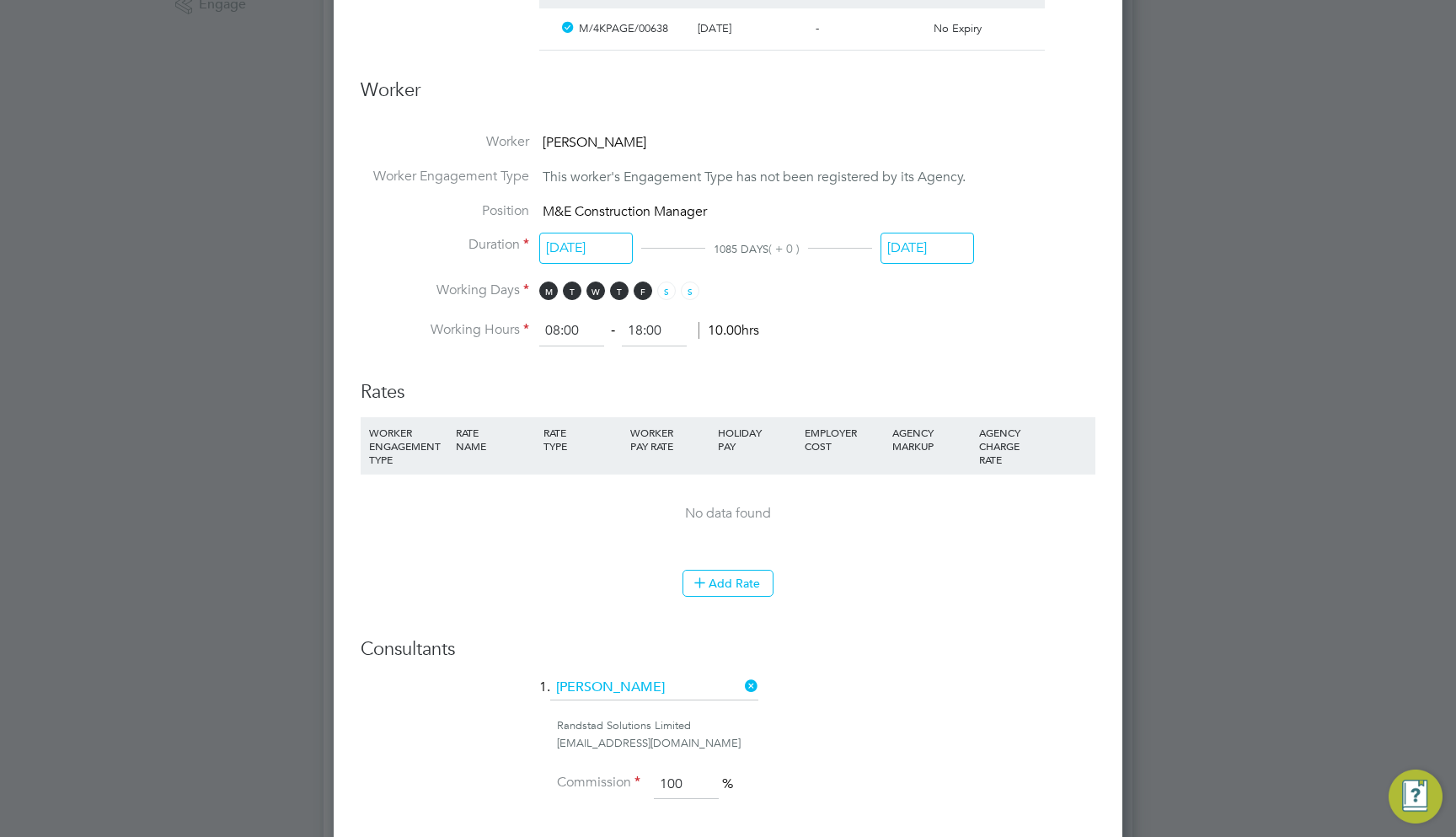
click at [731, 570] on button "Add Rate" at bounding box center [728, 583] width 91 height 27
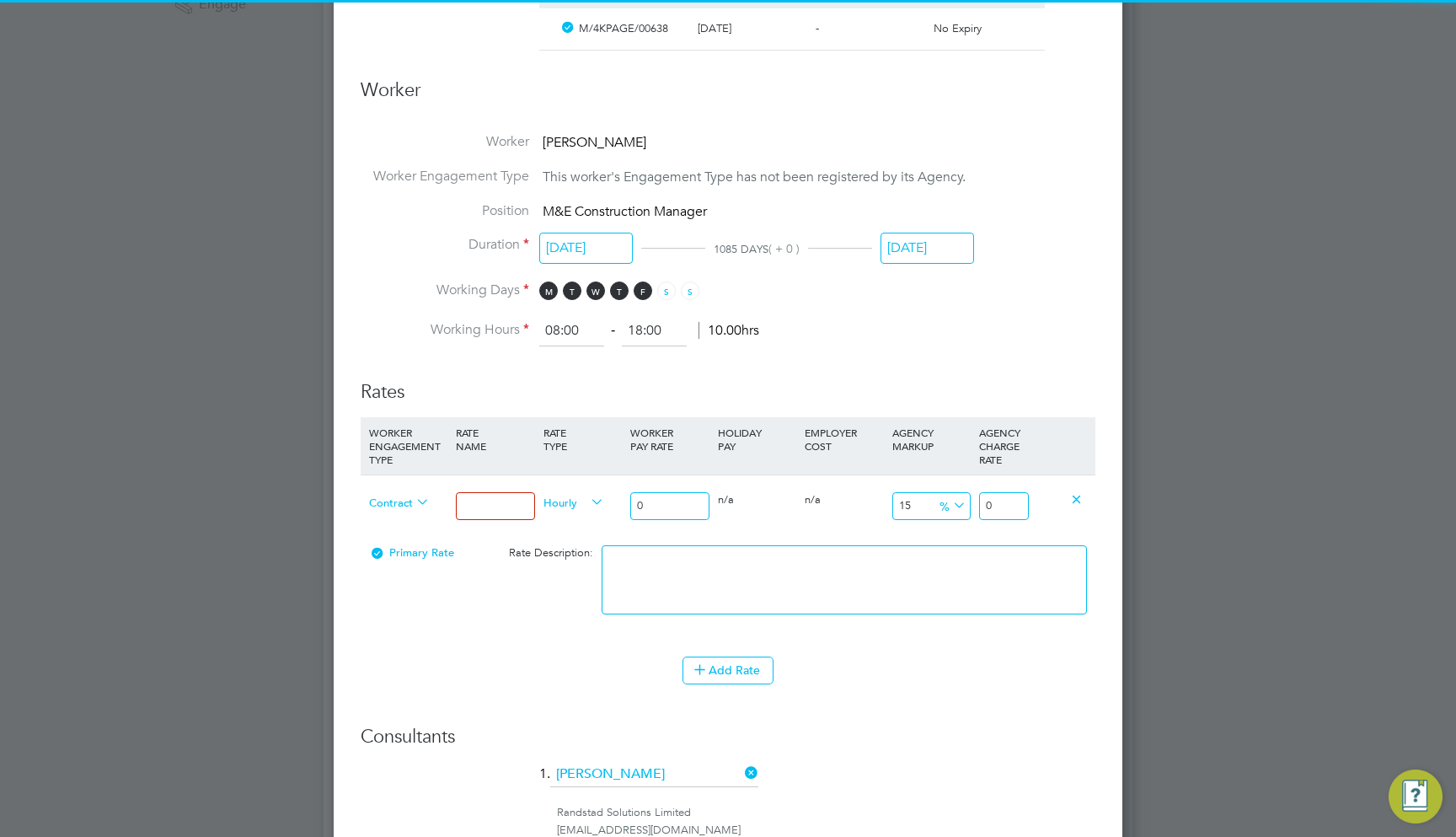
click at [486, 497] on input at bounding box center [495, 506] width 78 height 28
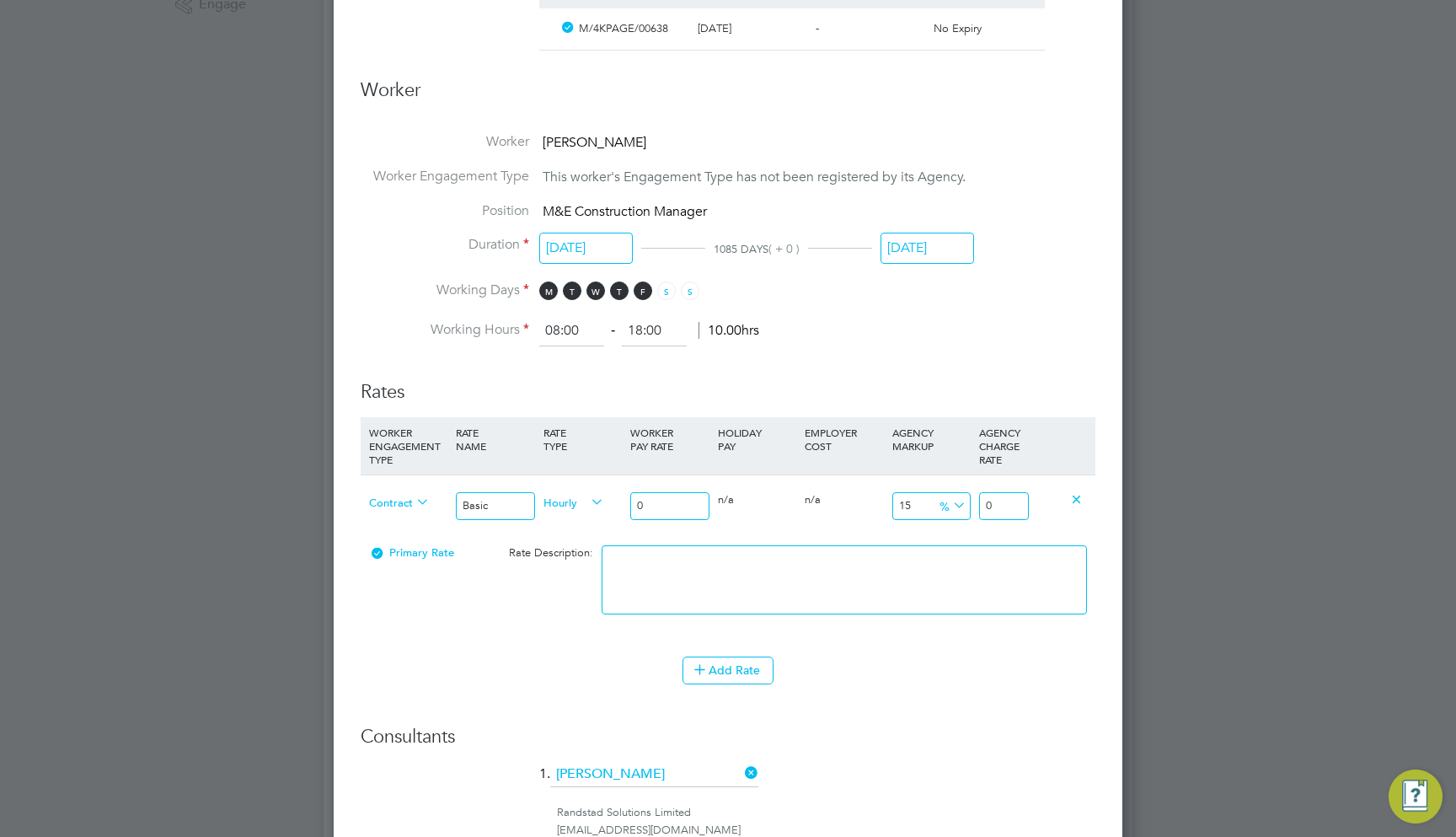
type input "Basic"
click at [574, 506] on li "HOURLY" at bounding box center [573, 506] width 73 height 21
click at [658, 493] on input "0" at bounding box center [669, 506] width 78 height 28
type input "1"
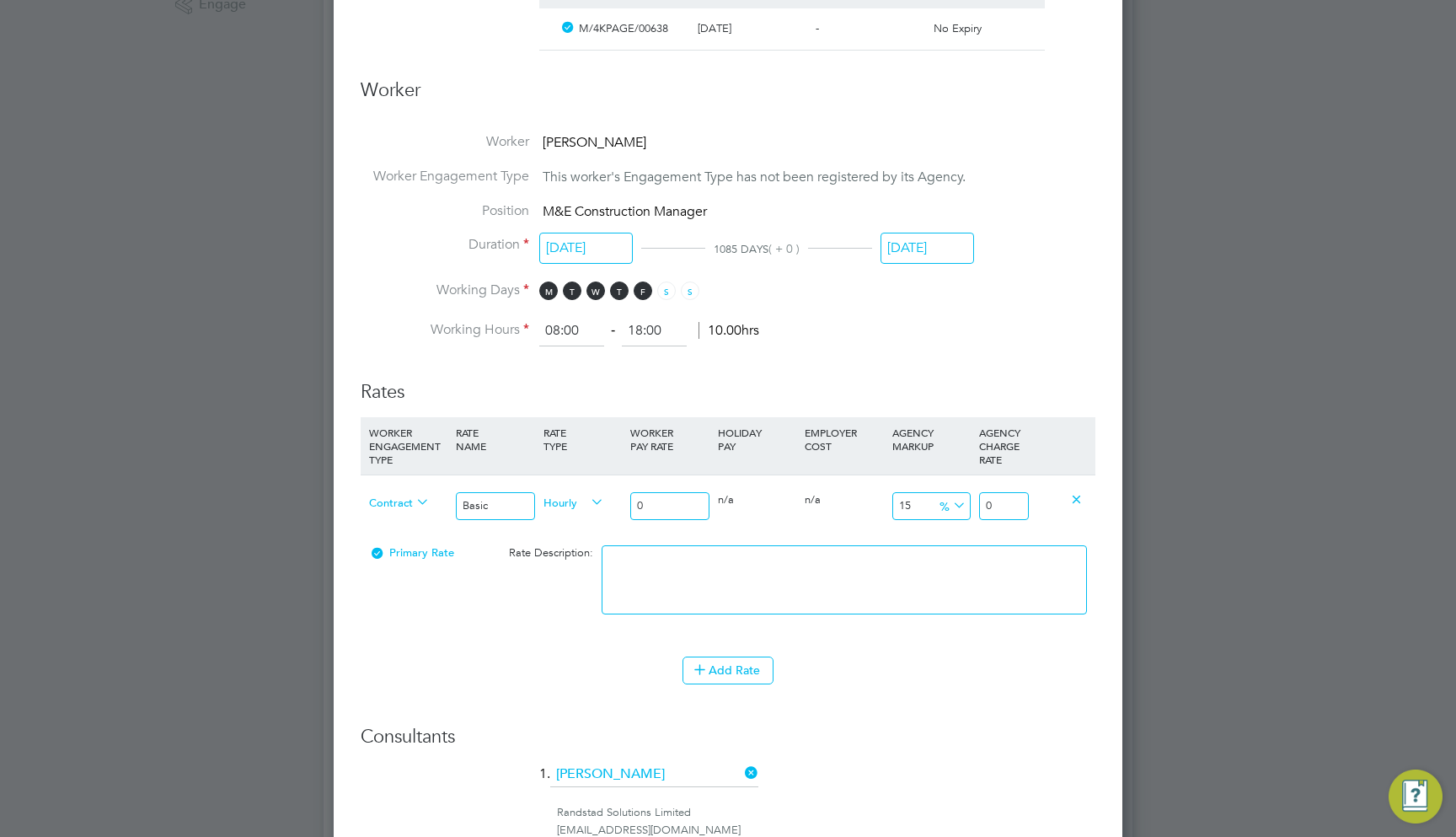
type input "1.15"
type input "10"
type input "11.5"
type input "100"
type input "115"
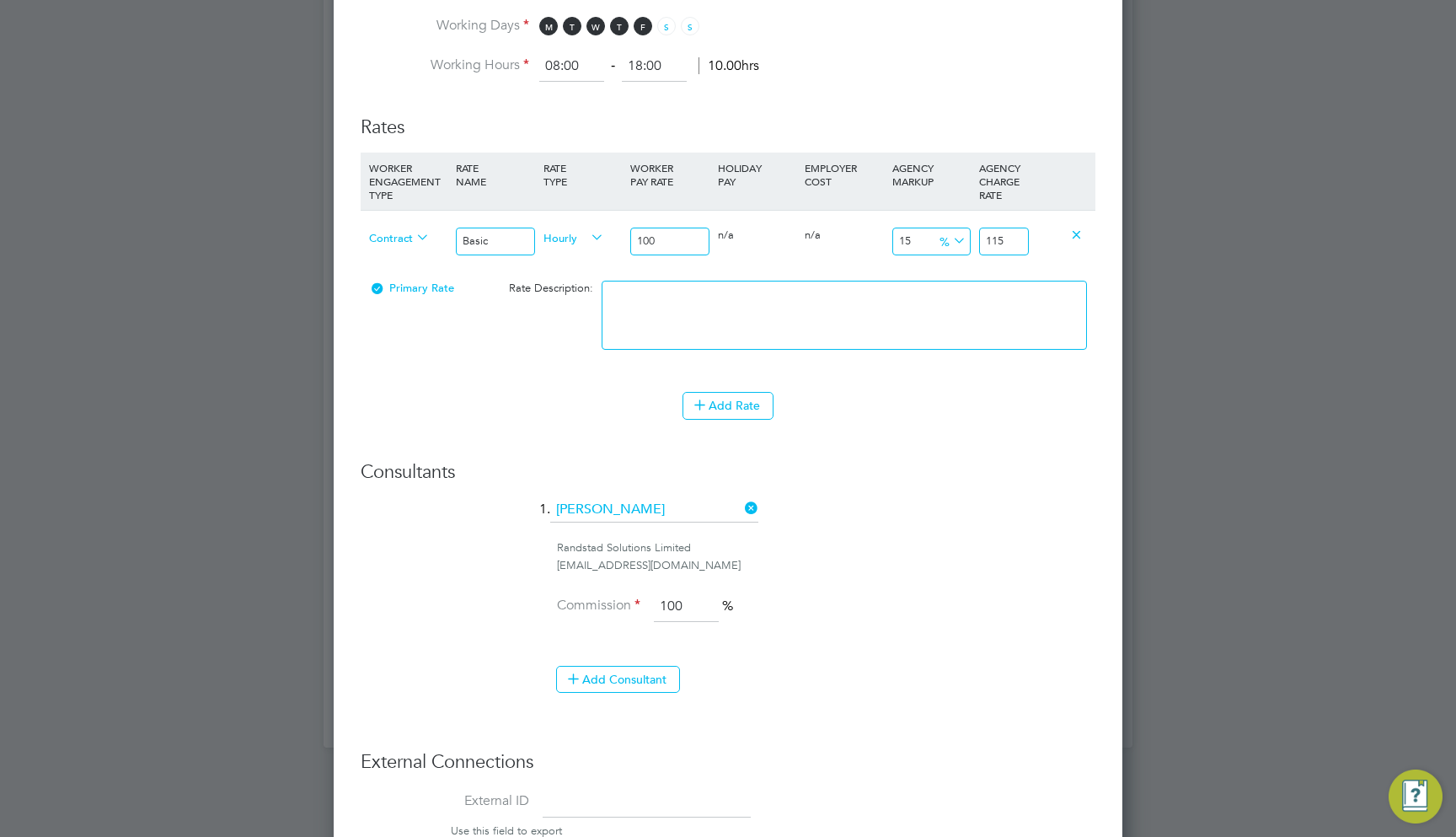
type input "100"
click at [705, 410] on li "Add Rate" at bounding box center [728, 413] width 734 height 44
click at [706, 398] on icon at bounding box center [700, 404] width 13 height 13
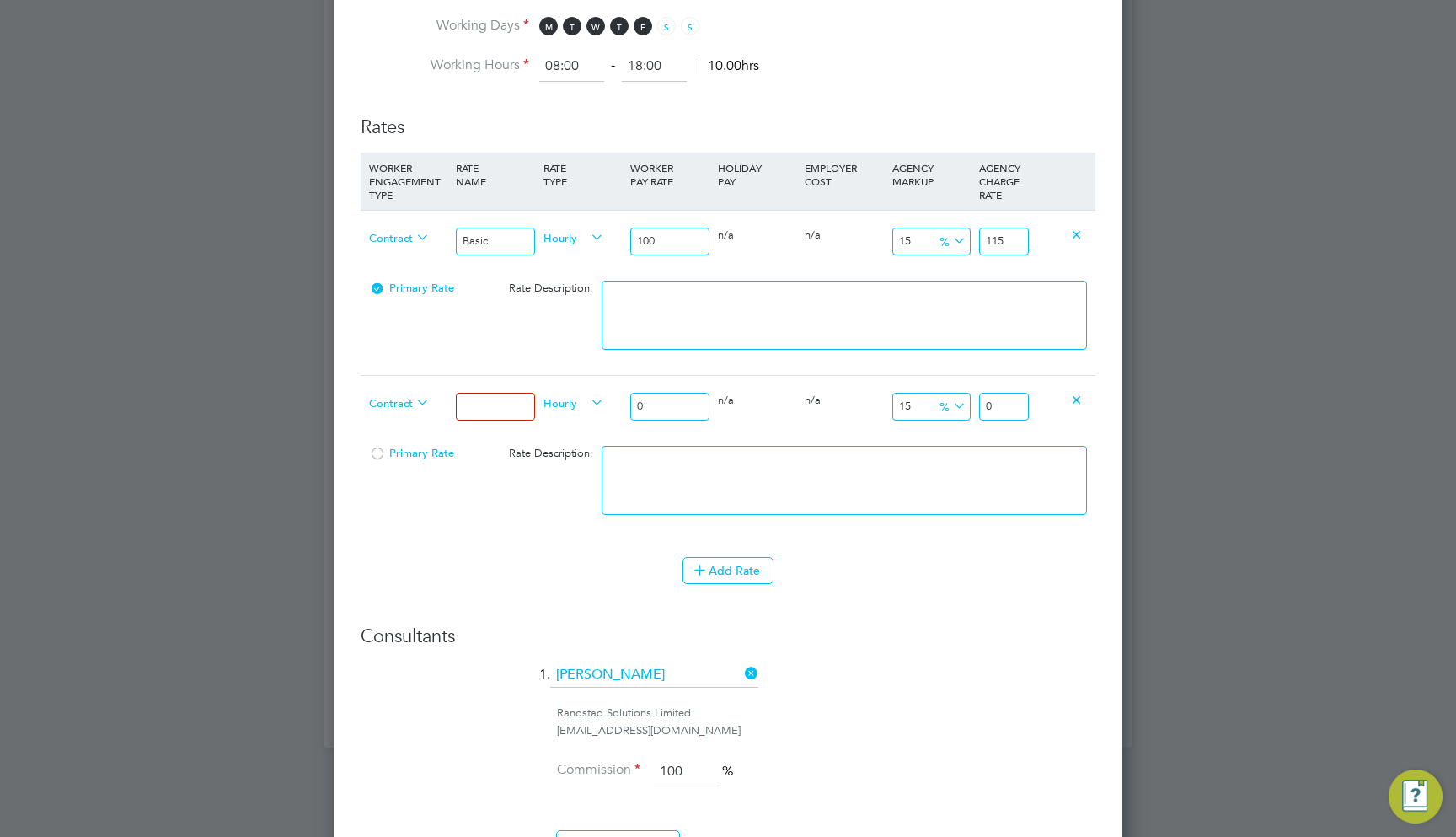
click at [486, 394] on input at bounding box center [495, 406] width 78 height 28
type input "Bsic"
type input "Basic OT"
click at [701, 393] on input "0" at bounding box center [669, 406] width 78 height 28
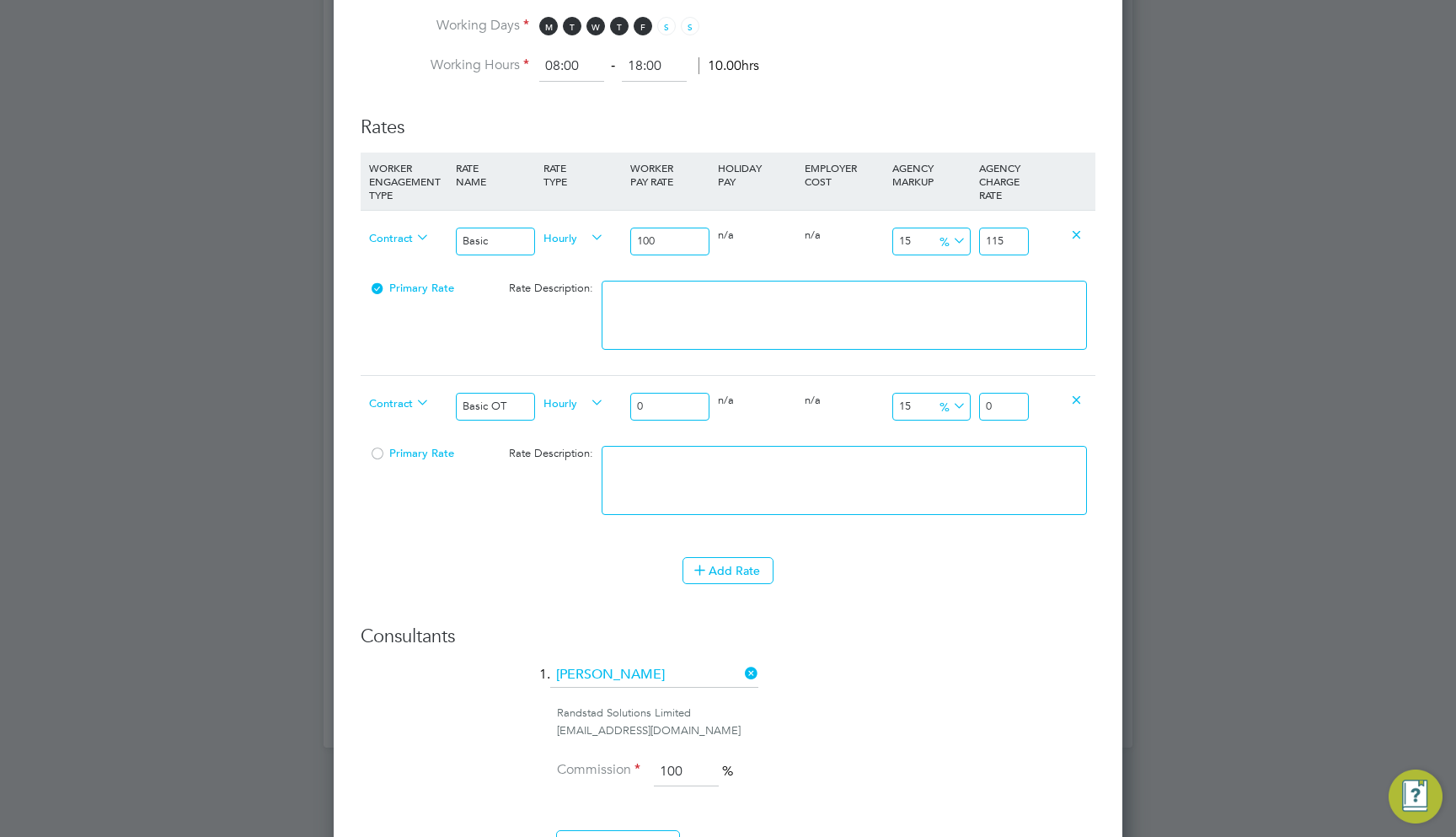
type input "1"
type input "1.15"
type input "12"
type input "13.8"
type input "120"
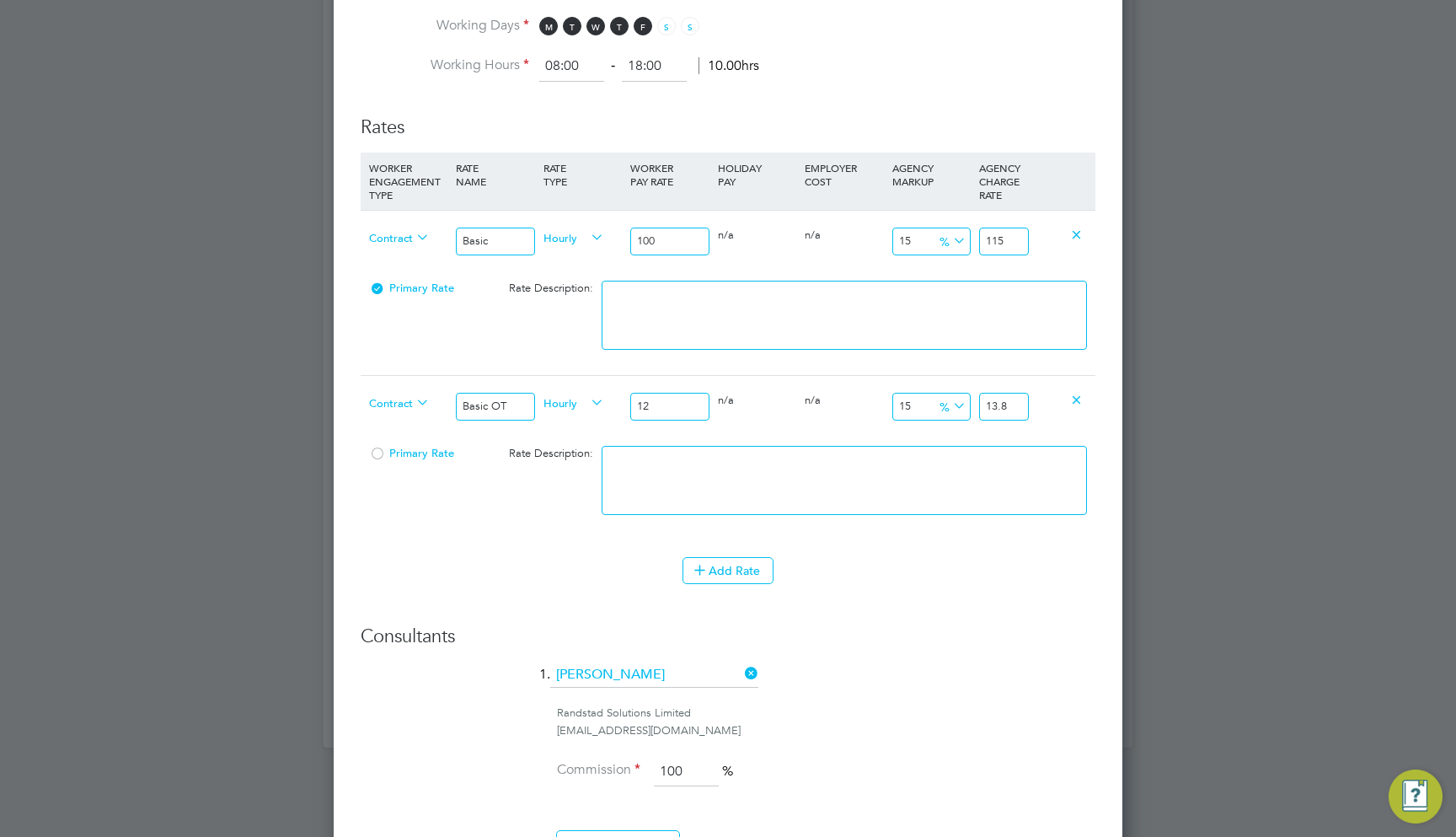
type input "138"
type input "120"
click at [893, 538] on li "WORKER ENGAGEMENT TYPE RATE NAME RATE TYPE WORKER PAY RATE HOLIDAY PAY EMPLOYER…" at bounding box center [728, 355] width 734 height 405
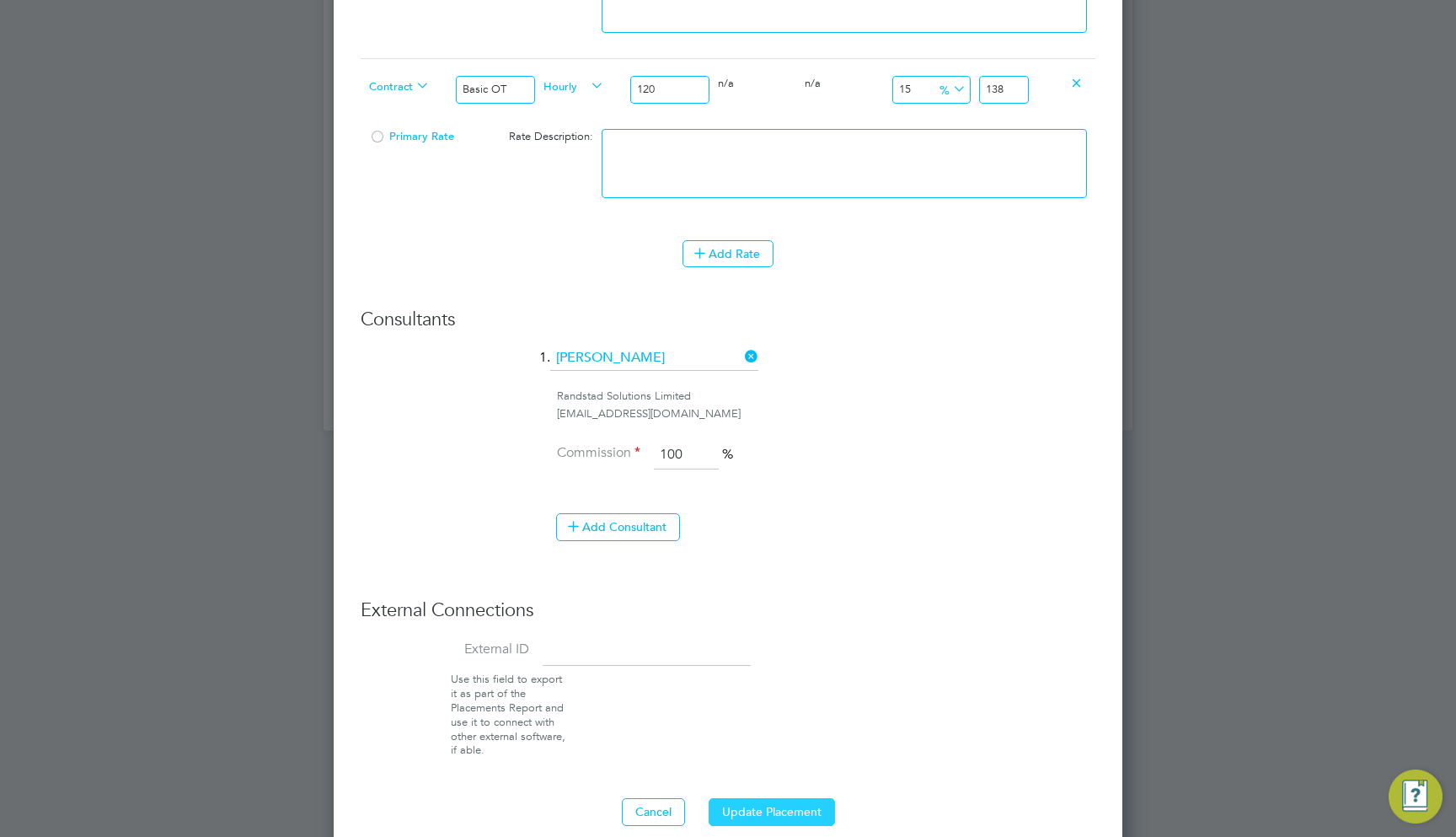
click at [771, 798] on button "Update Placement" at bounding box center [771, 811] width 127 height 27
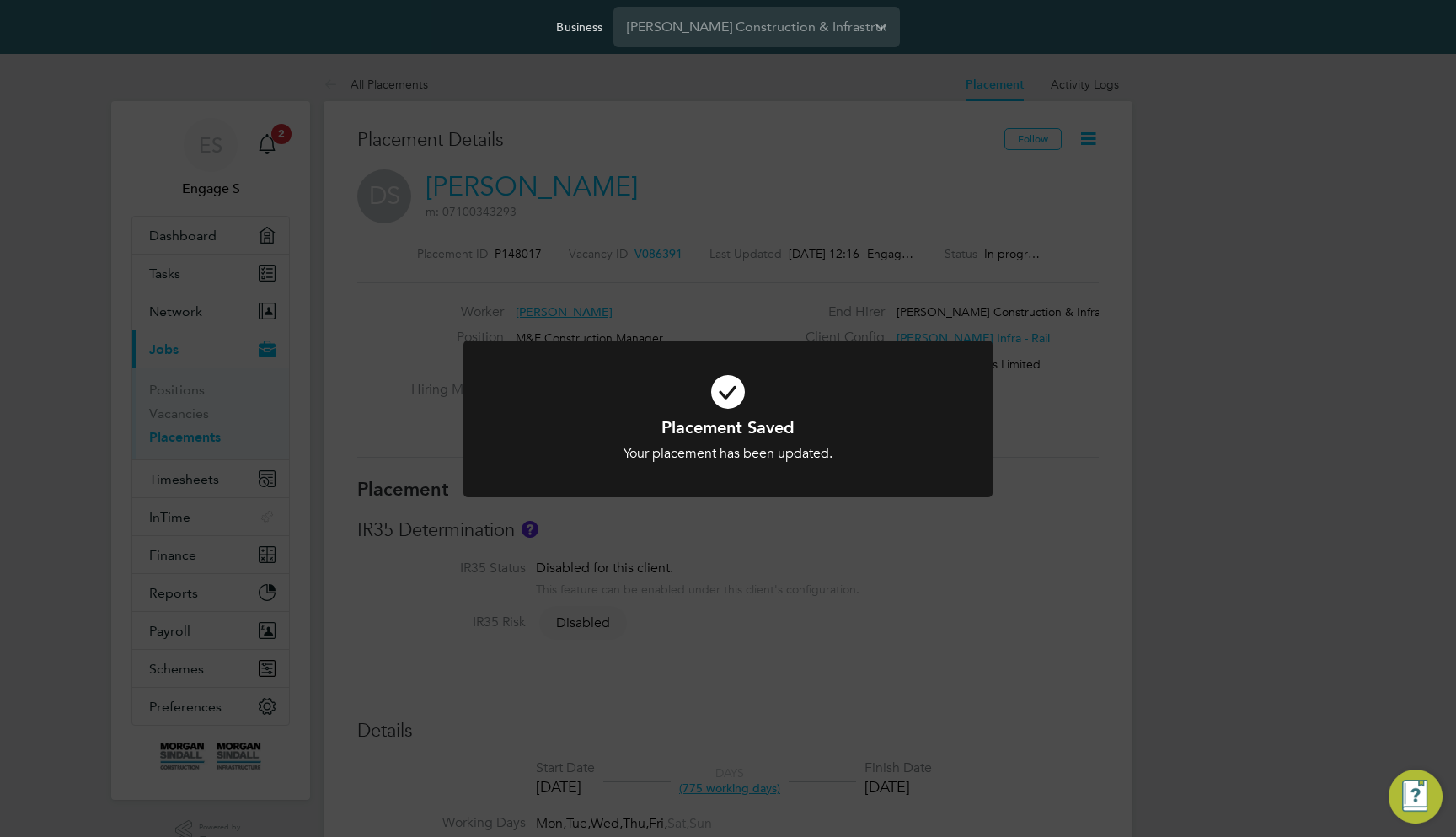
click at [777, 297] on div "Placement Saved Your placement has been updated. Cancel Okay" at bounding box center [728, 418] width 1456 height 837
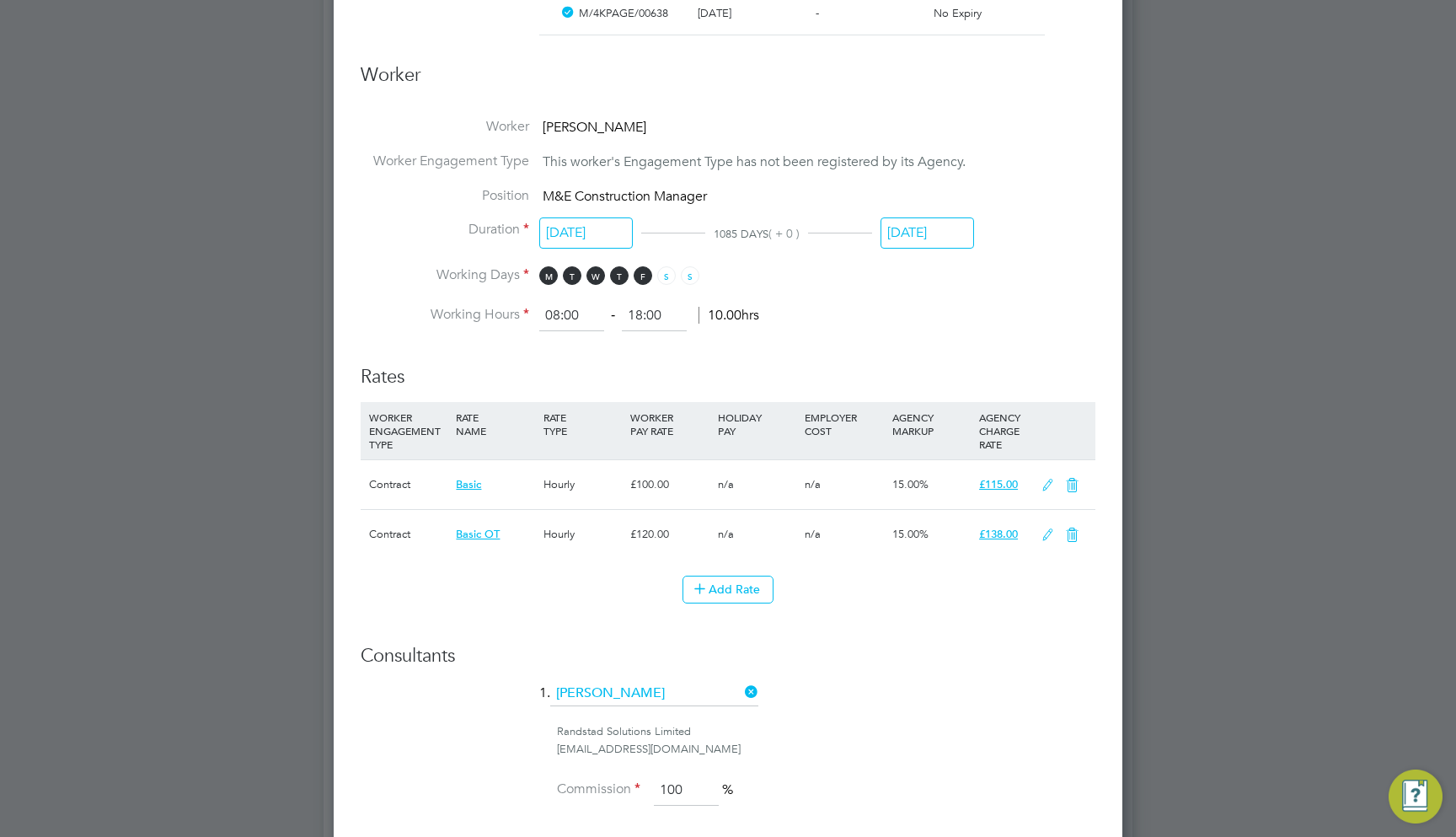
click at [1046, 529] on icon at bounding box center [1048, 536] width 21 height 14
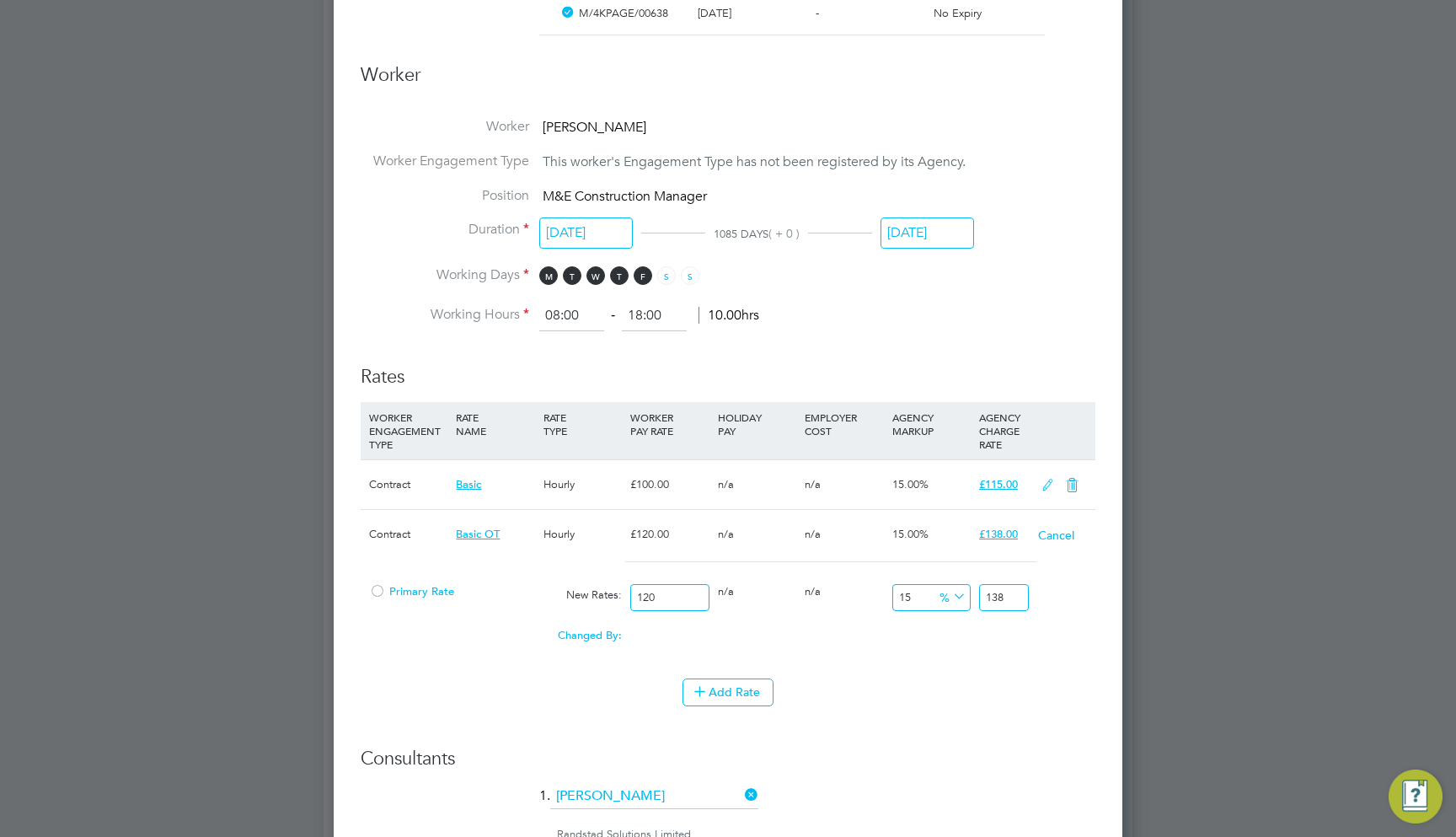
click at [653, 584] on input "120" at bounding box center [669, 598] width 78 height 28
type input "1"
type input "1.15"
type input "10"
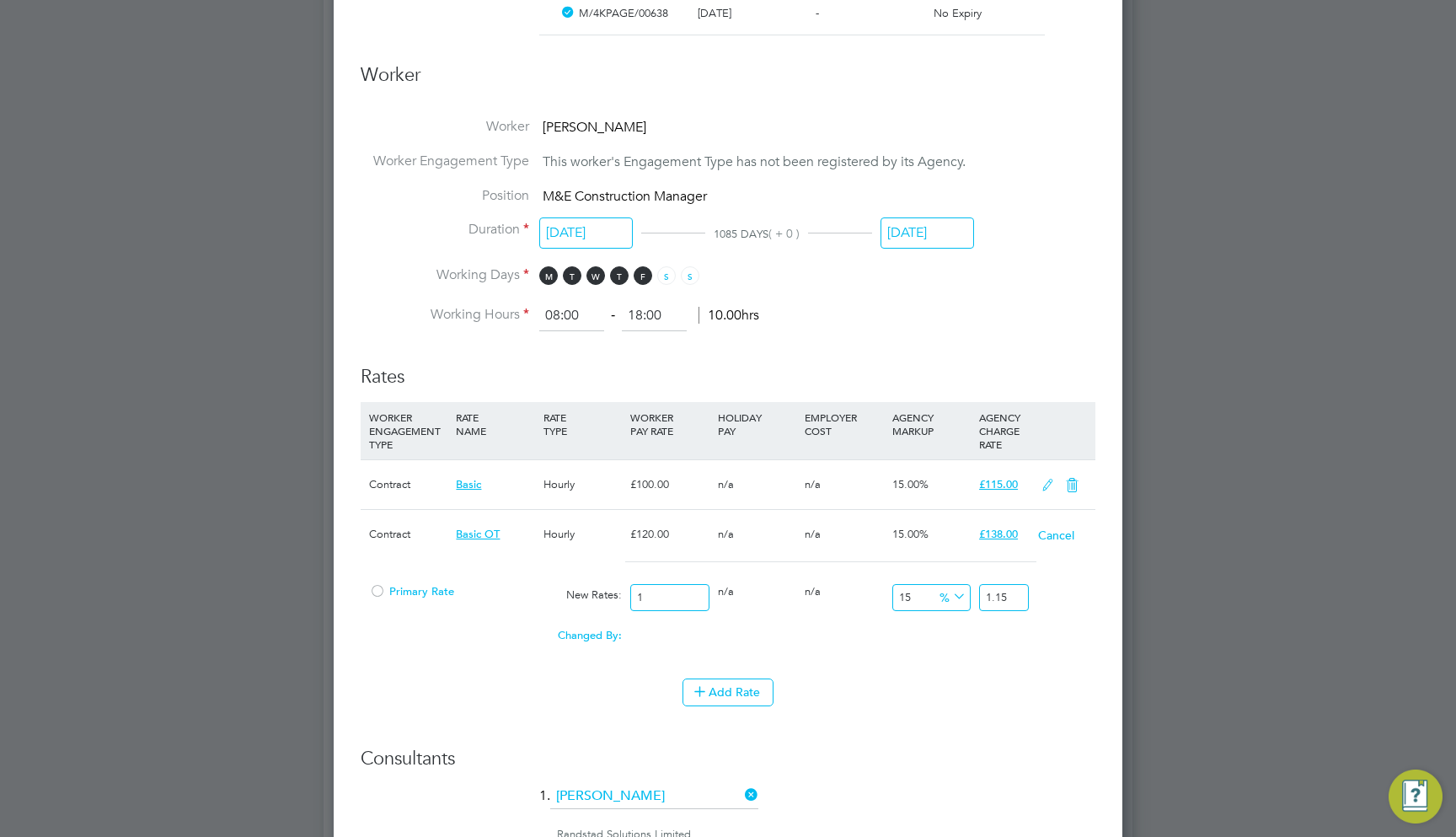
type input "11.5"
type input "100"
type input "115"
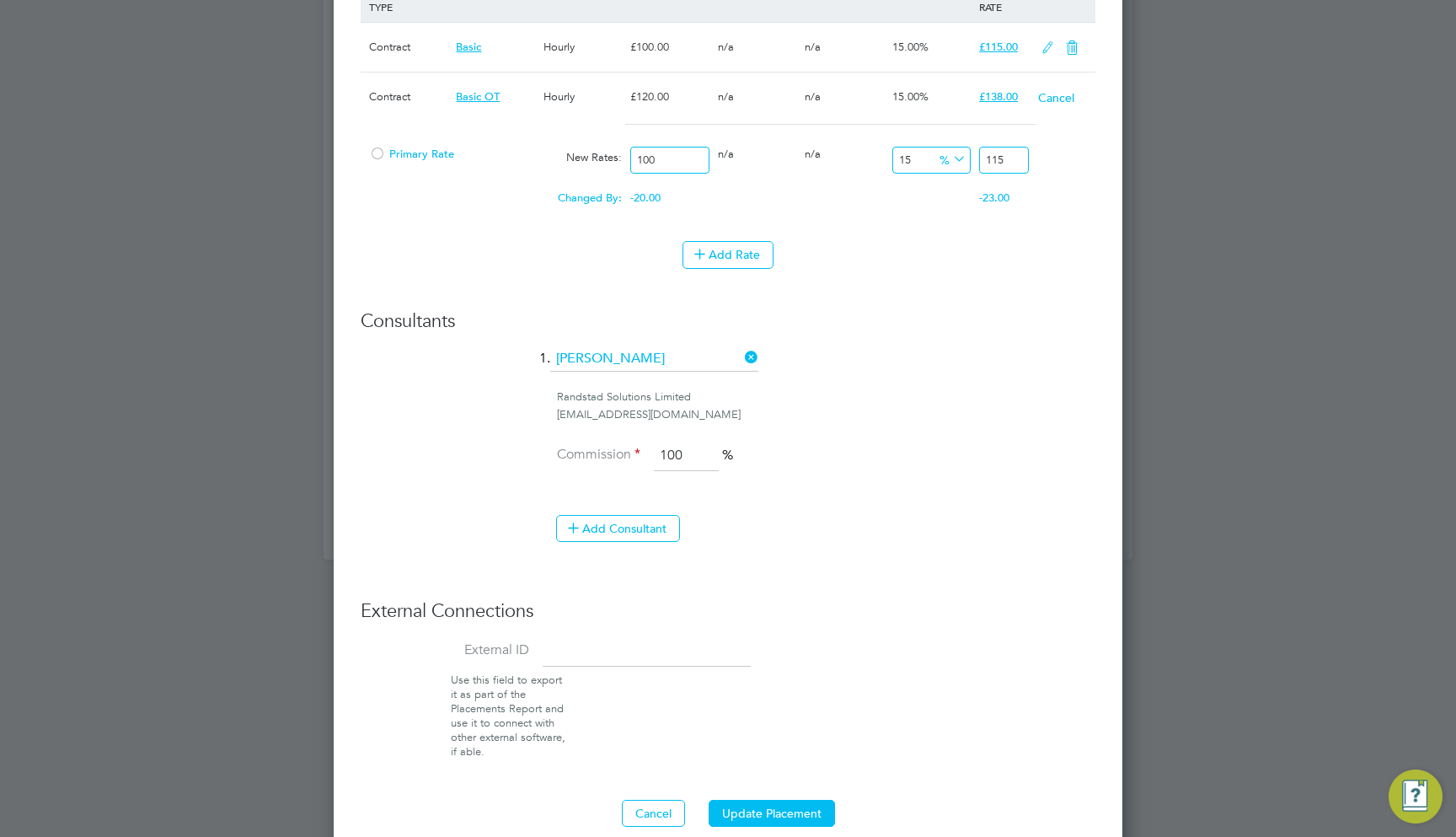
type input "100"
drag, startPoint x: 764, startPoint y: 756, endPoint x: 766, endPoint y: 788, distance: 32.1
click at [766, 800] on button "Update Placement" at bounding box center [771, 813] width 127 height 27
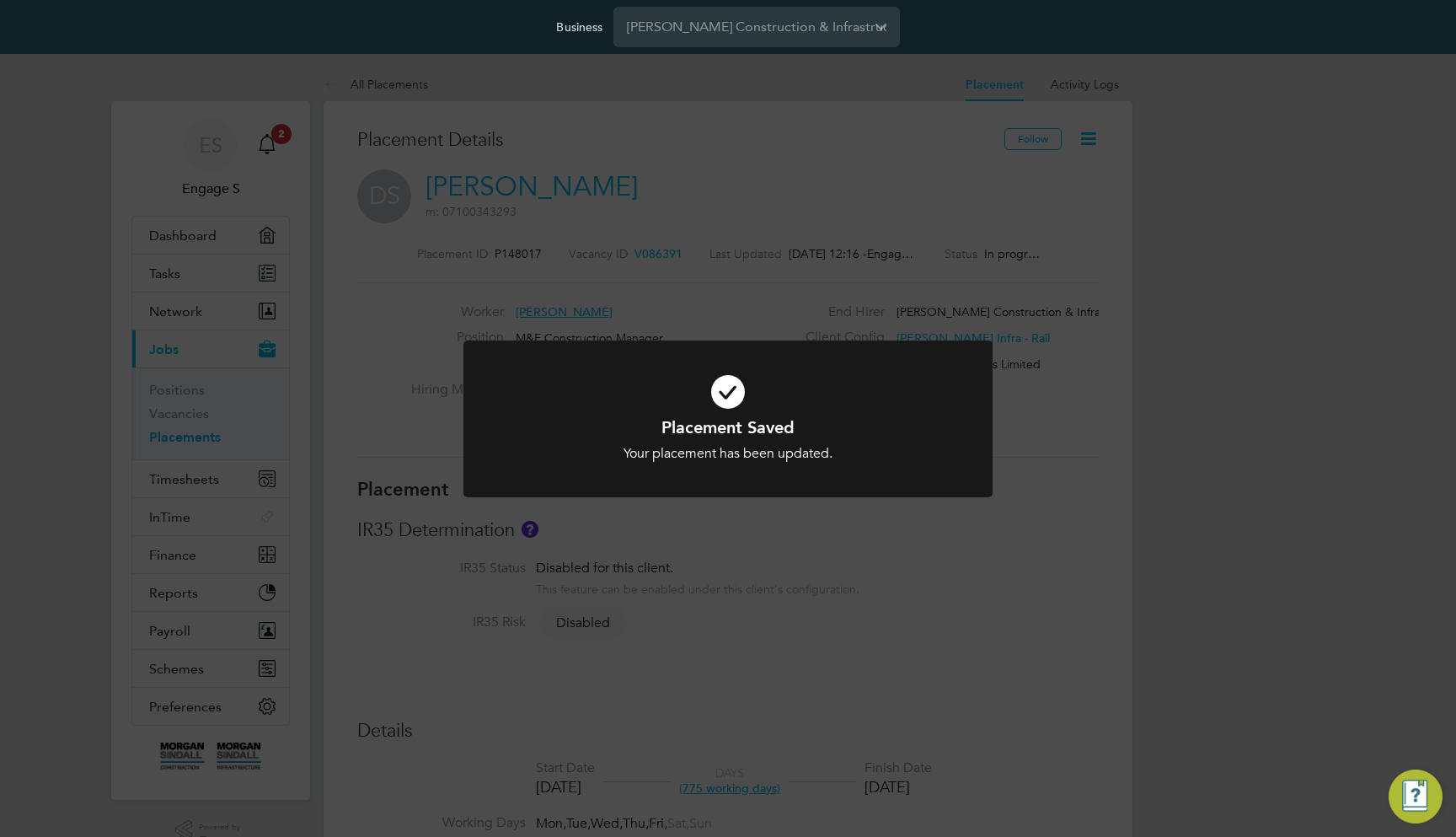
click at [840, 528] on div "Placement Saved Your placement has been updated. Cancel Okay" at bounding box center [728, 418] width 1456 height 837
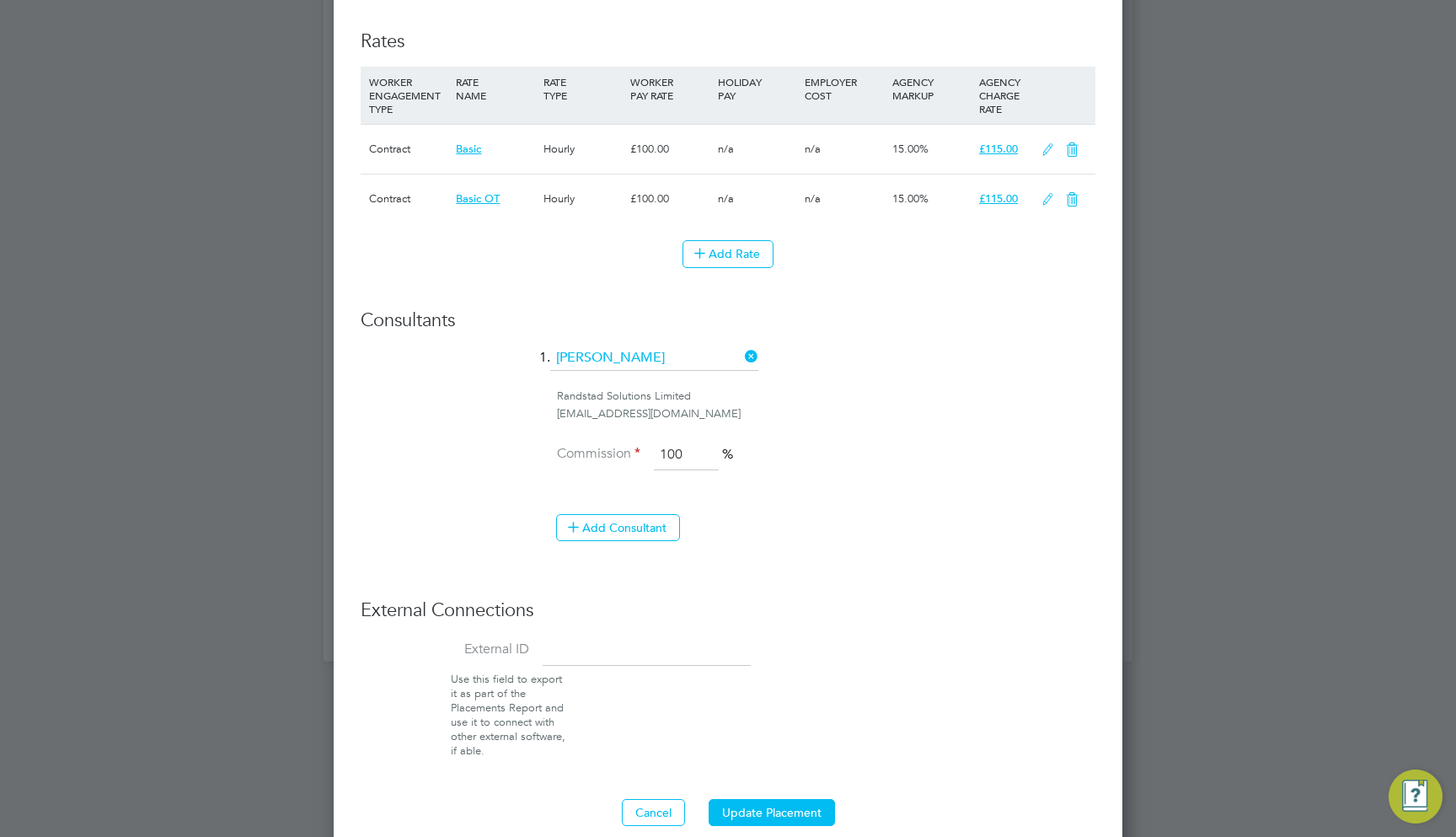
click at [1049, 193] on icon at bounding box center [1048, 200] width 21 height 14
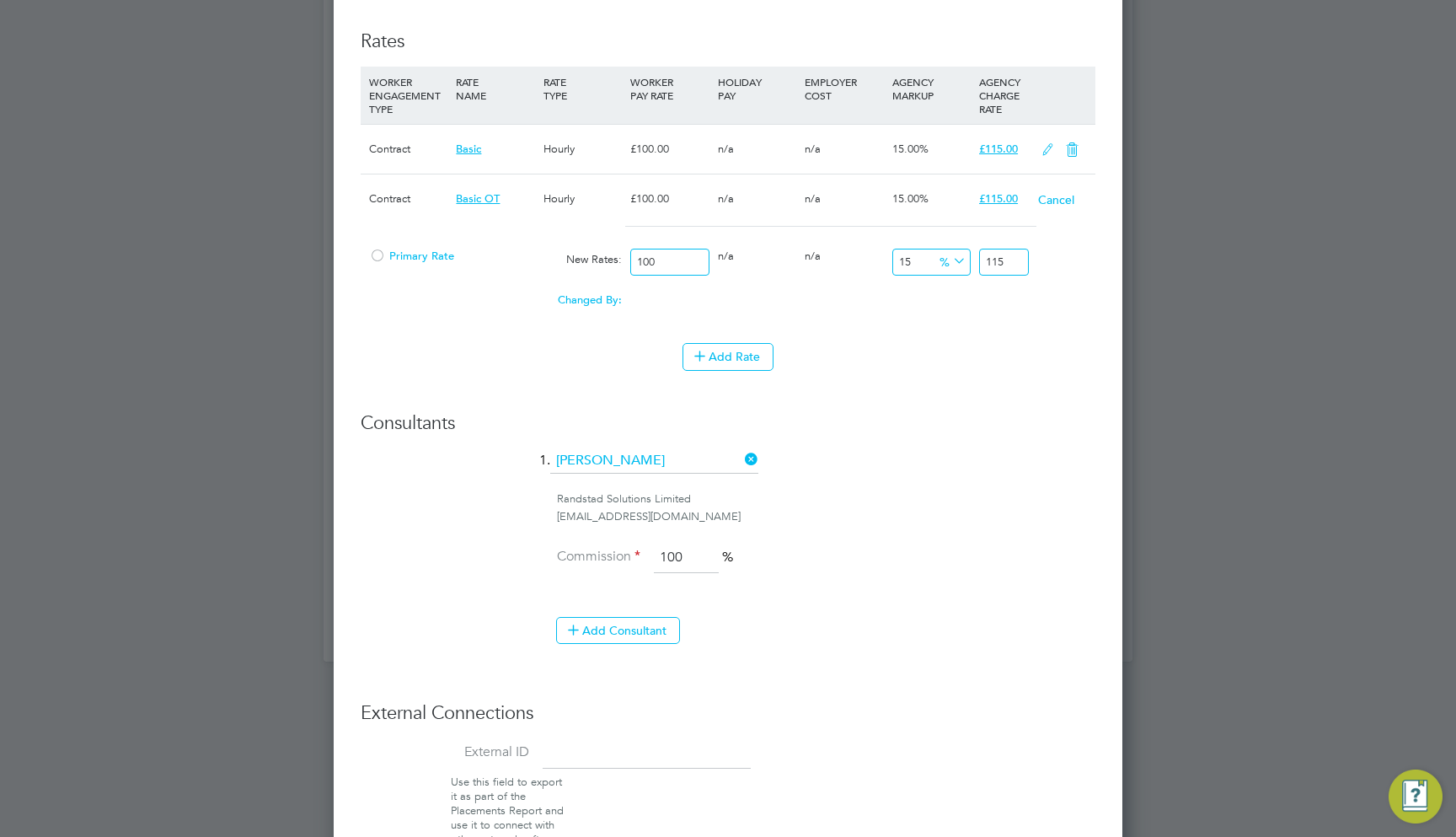
click at [671, 249] on input "100" at bounding box center [669, 263] width 78 height 28
type input "1"
type input "1.15"
type input "12"
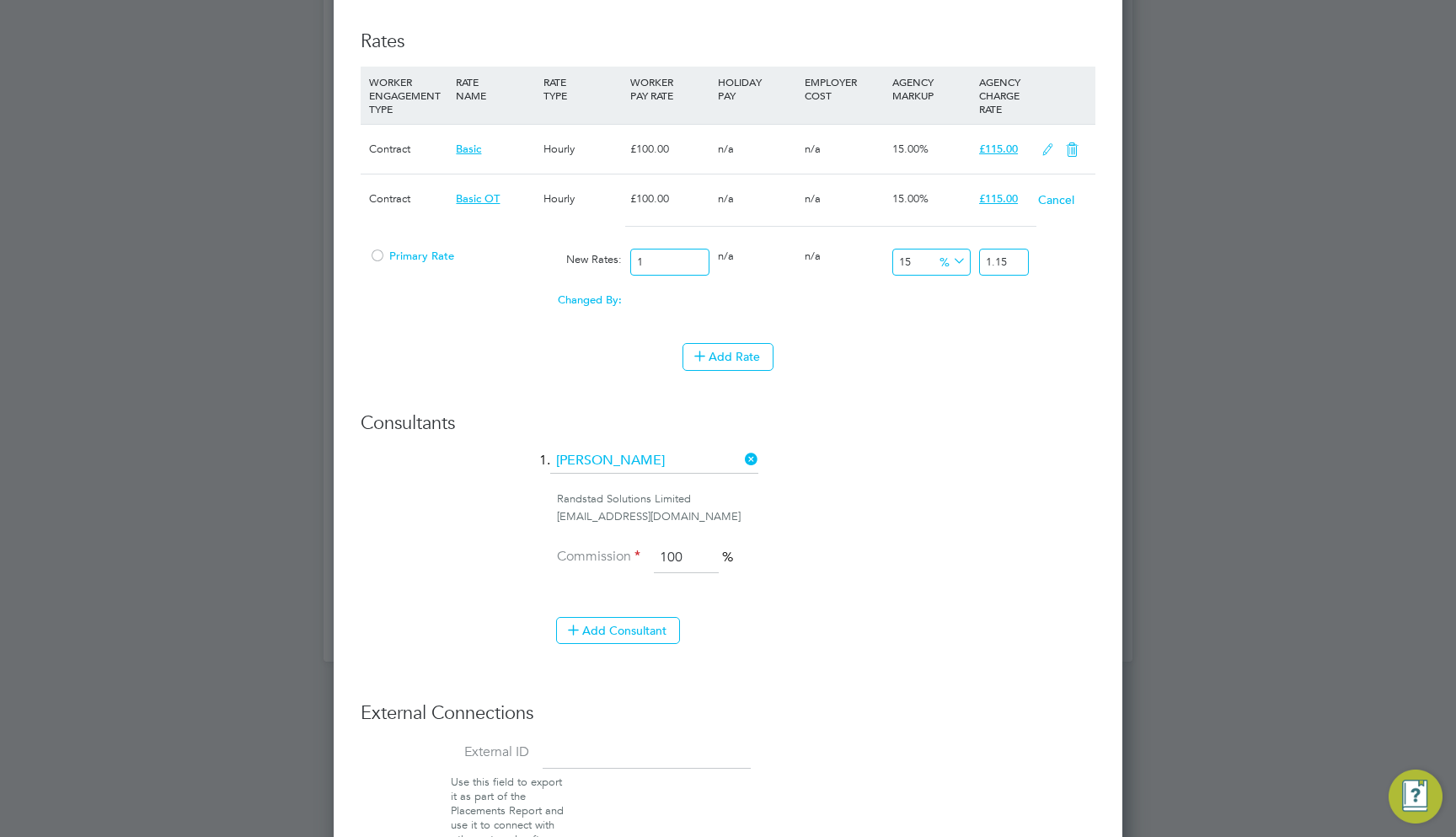
type input "13.8"
type input "120"
type input "138"
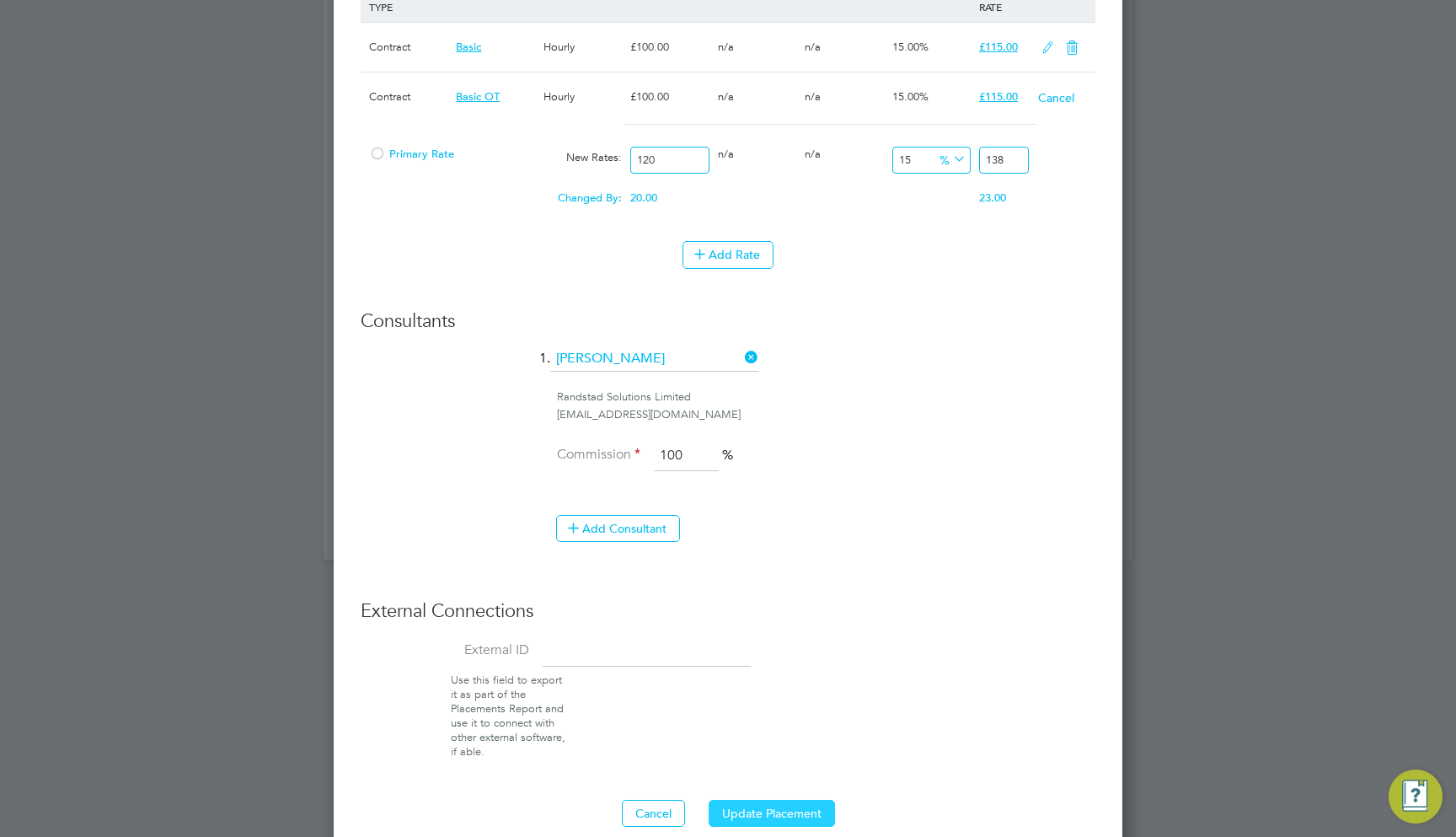
type input "120"
click at [755, 800] on button "Update Placement" at bounding box center [771, 813] width 127 height 27
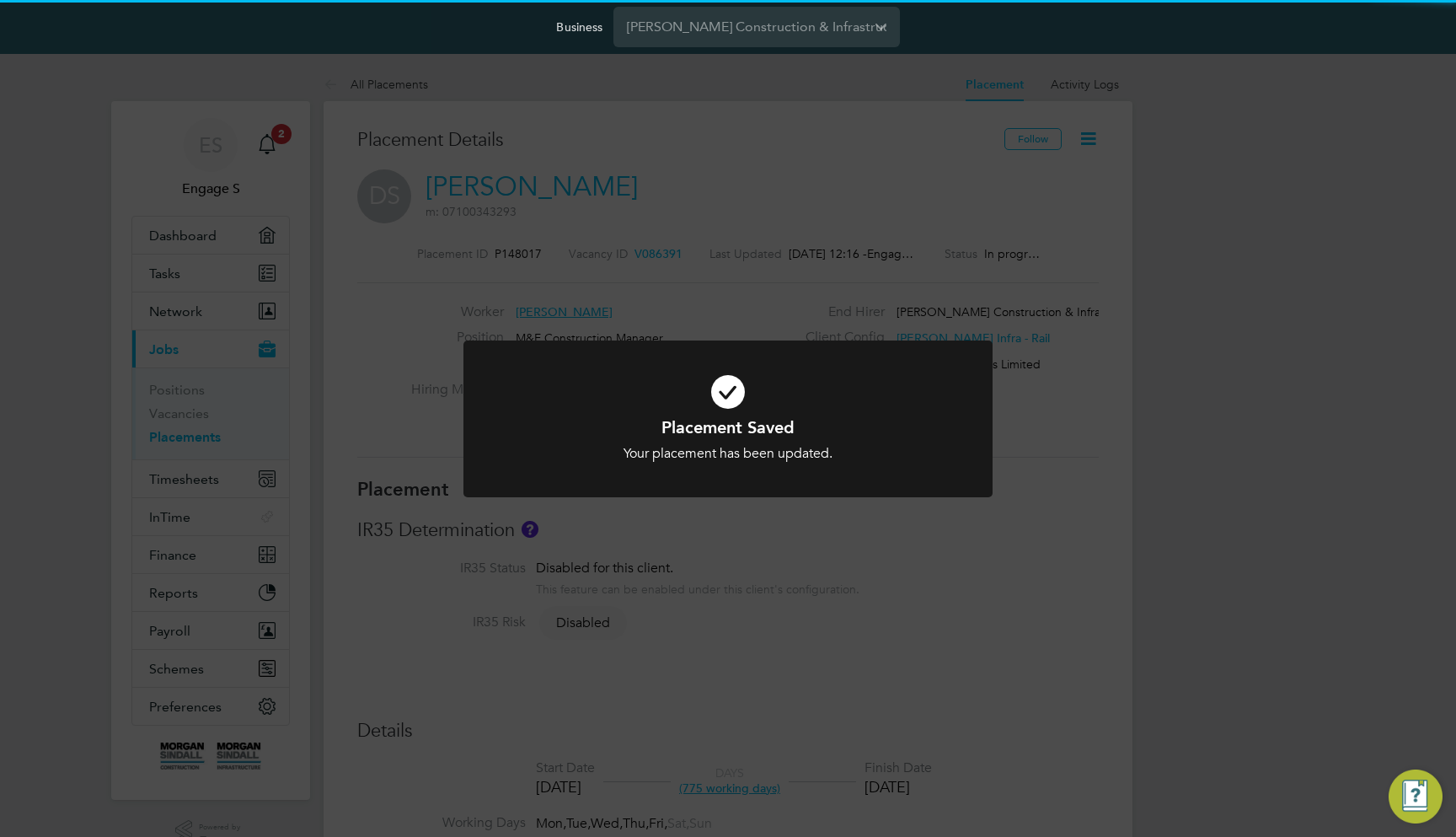
click at [925, 189] on div "Placement Saved Your placement has been updated. Cancel Okay" at bounding box center [728, 418] width 1456 height 837
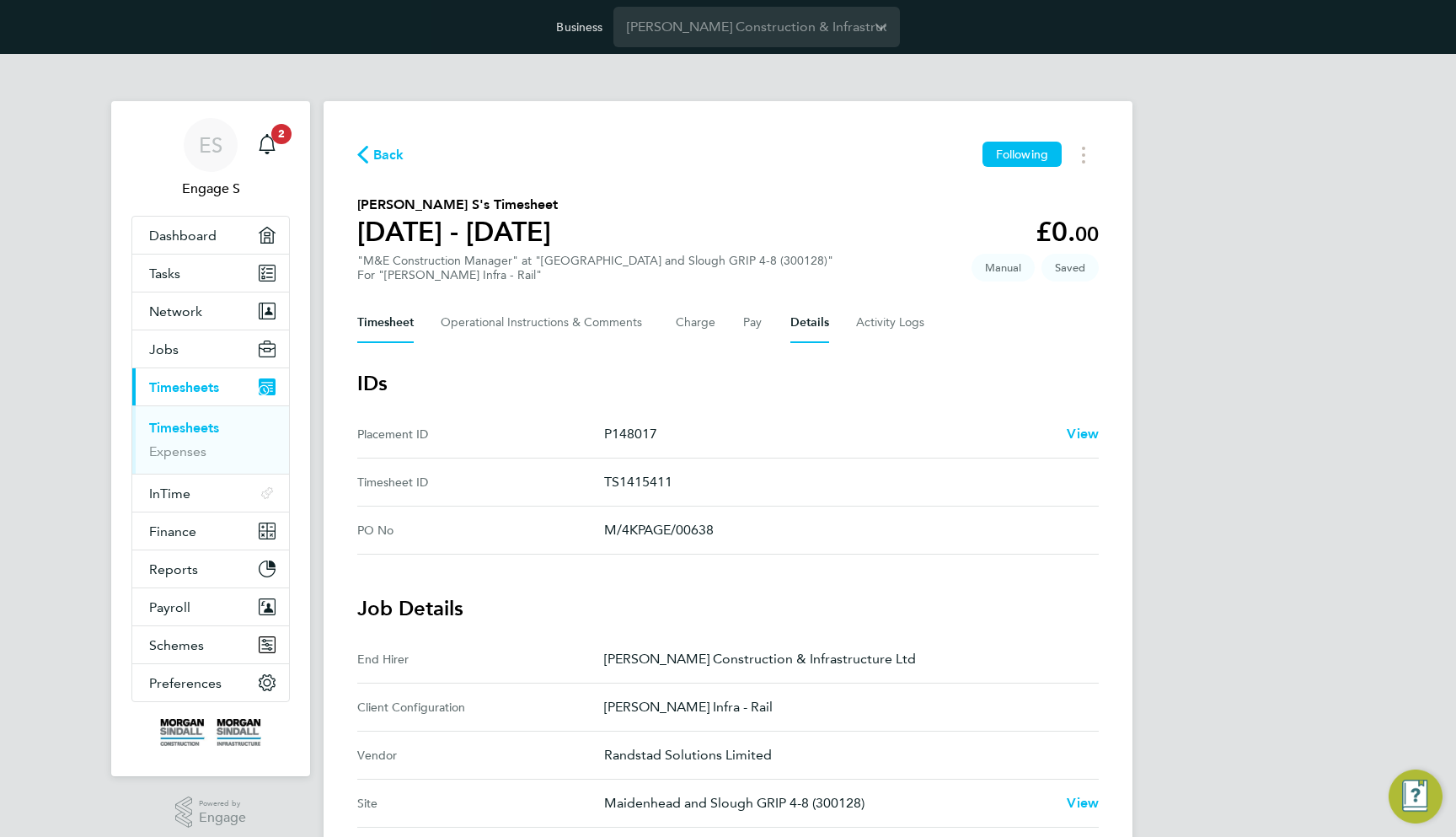
drag, startPoint x: 731, startPoint y: 639, endPoint x: 377, endPoint y: 317, distance: 478.5
click at [377, 317] on button "Timesheet" at bounding box center [386, 322] width 57 height 40
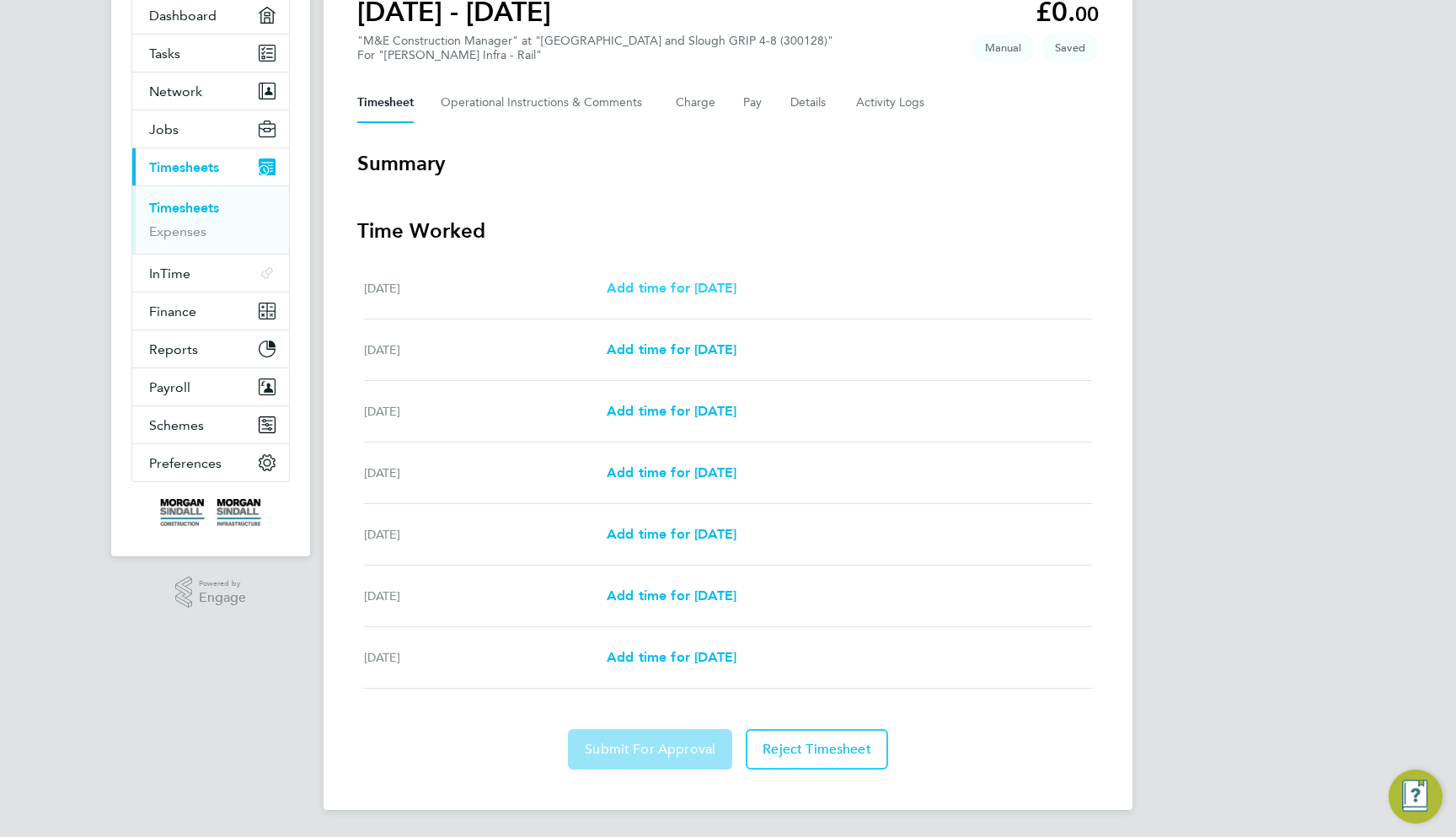
scroll to position [220, 0]
click at [723, 285] on span "Add time for [DATE]" at bounding box center [672, 288] width 130 height 16
select select "30"
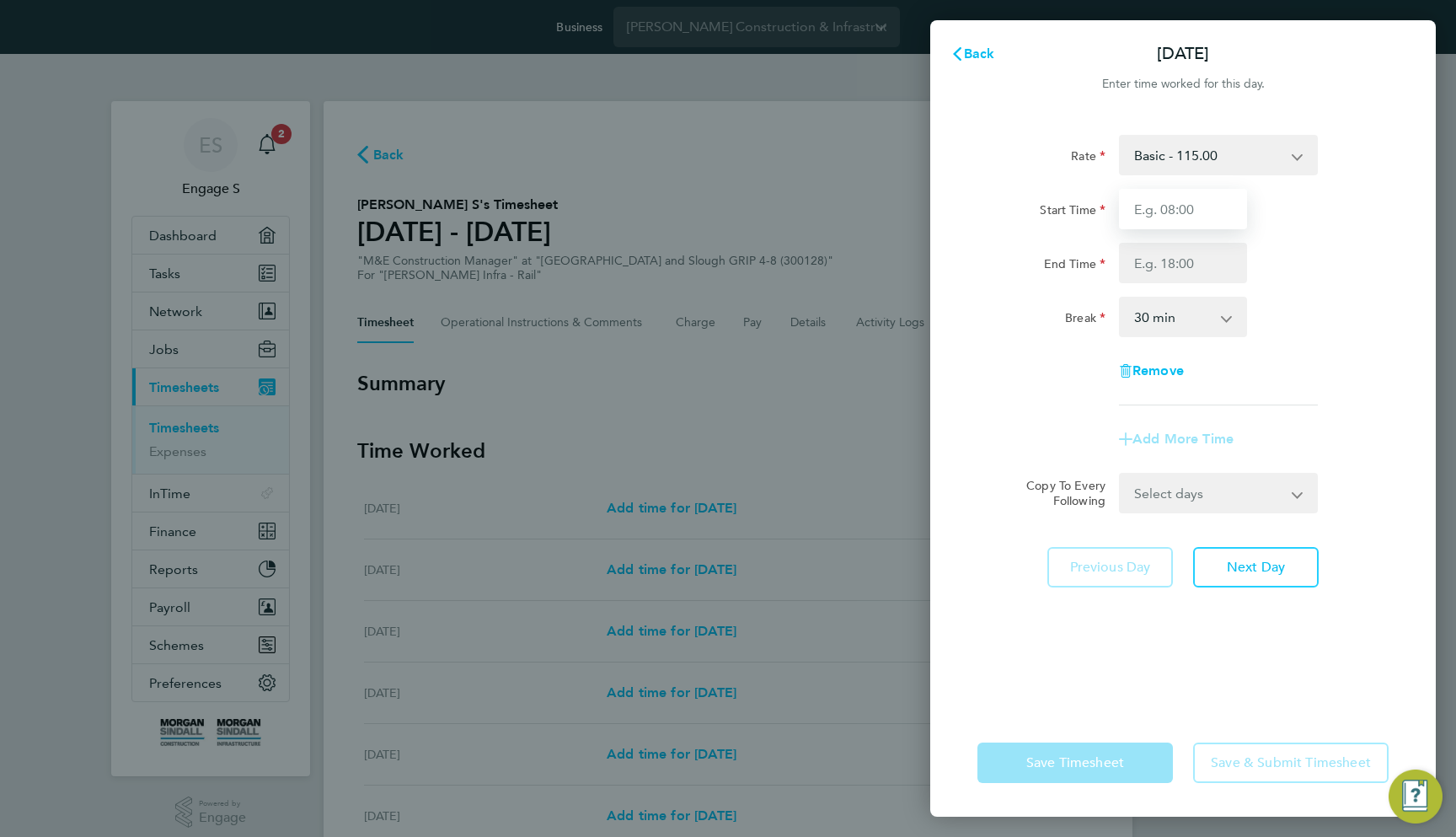
click at [1158, 215] on input "Start Time" at bounding box center [1183, 208] width 128 height 40
click at [974, 52] on span "Back" at bounding box center [980, 53] width 31 height 16
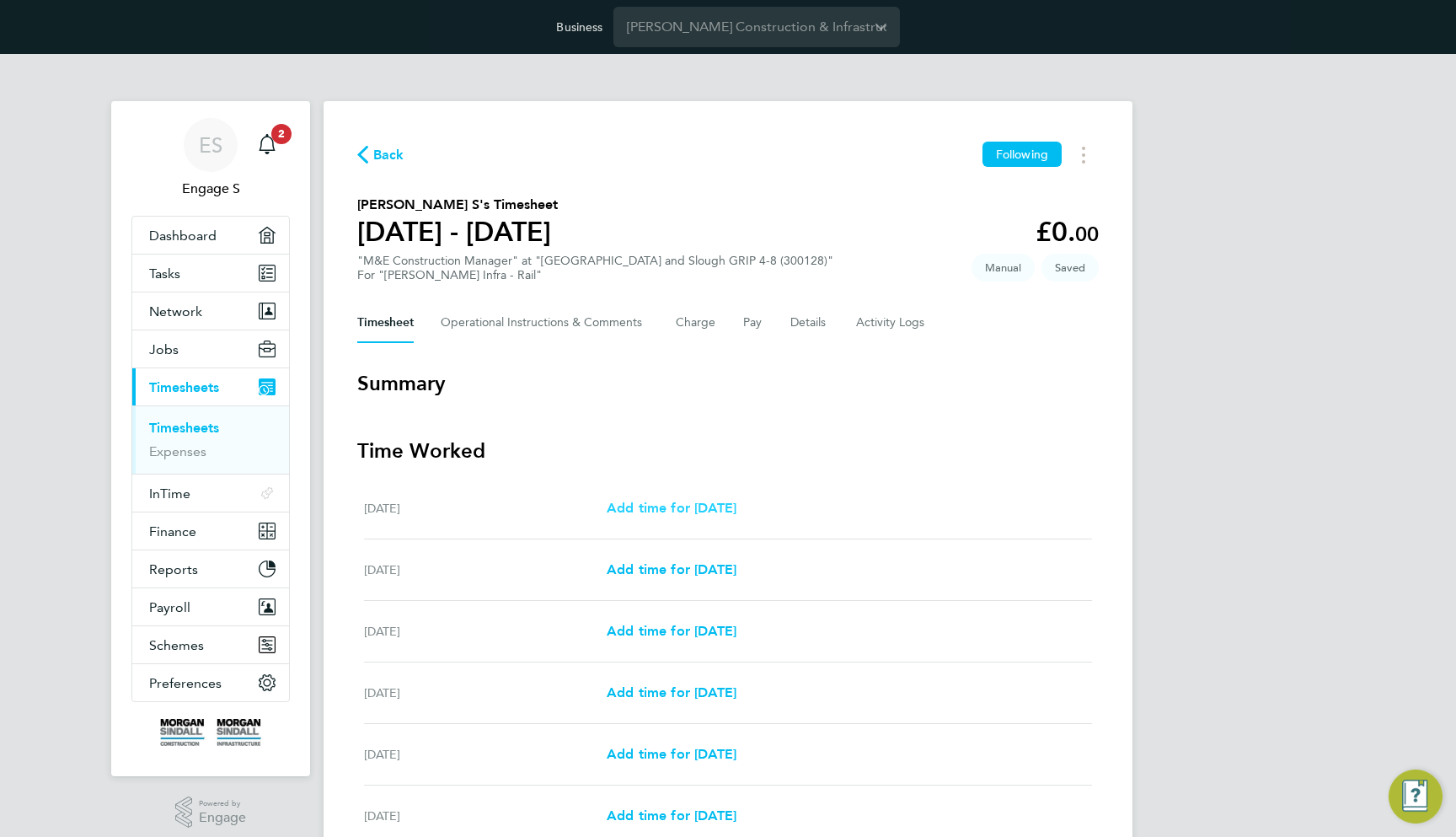
click at [680, 517] on link "Add time for [DATE]" at bounding box center [672, 507] width 130 height 20
select select "30"
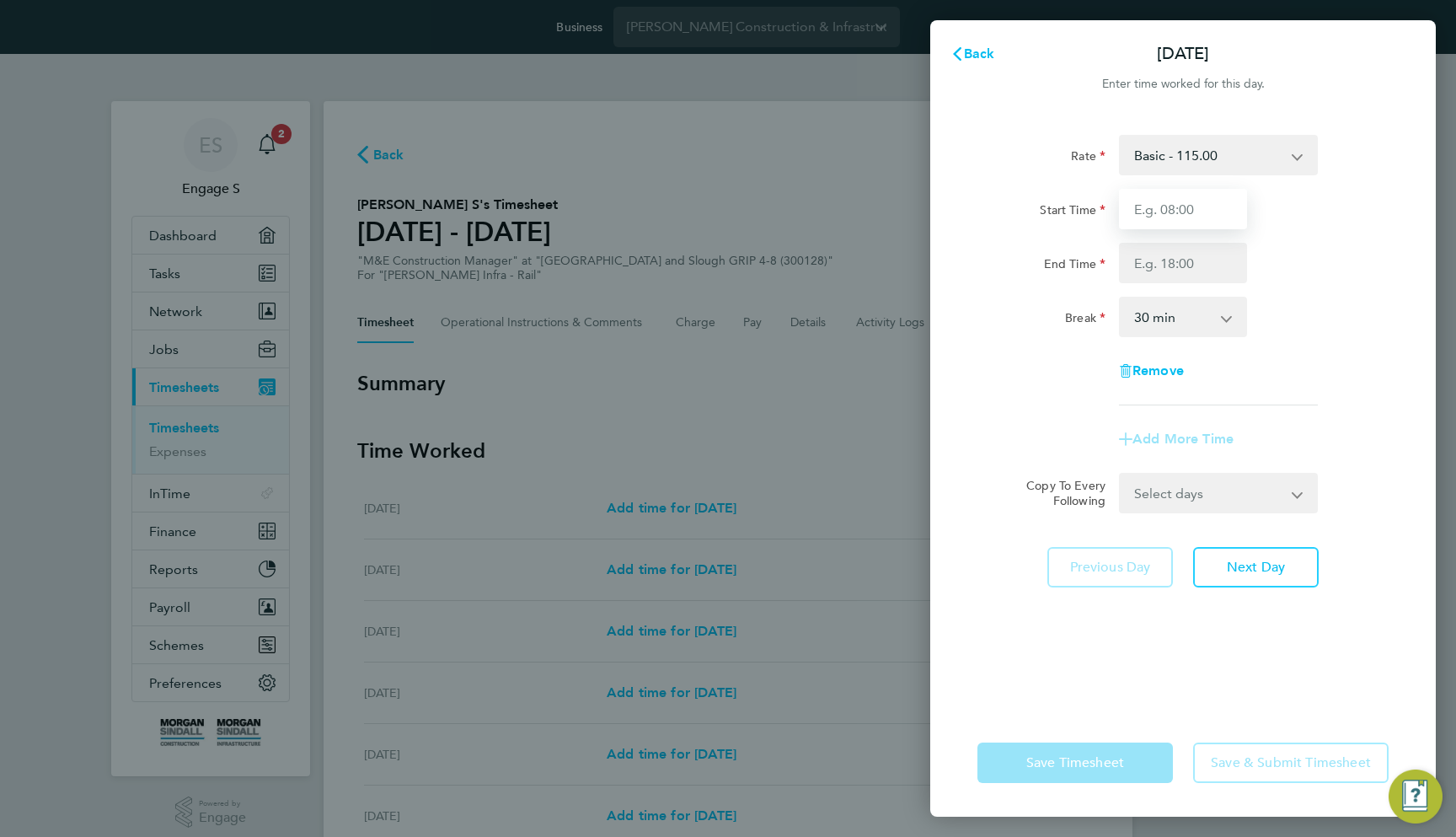
click at [1139, 206] on input "Start Time" at bounding box center [1183, 208] width 128 height 40
type input "08:00"
type input "18:00"
click at [1149, 202] on input "08:00" at bounding box center [1183, 208] width 128 height 40
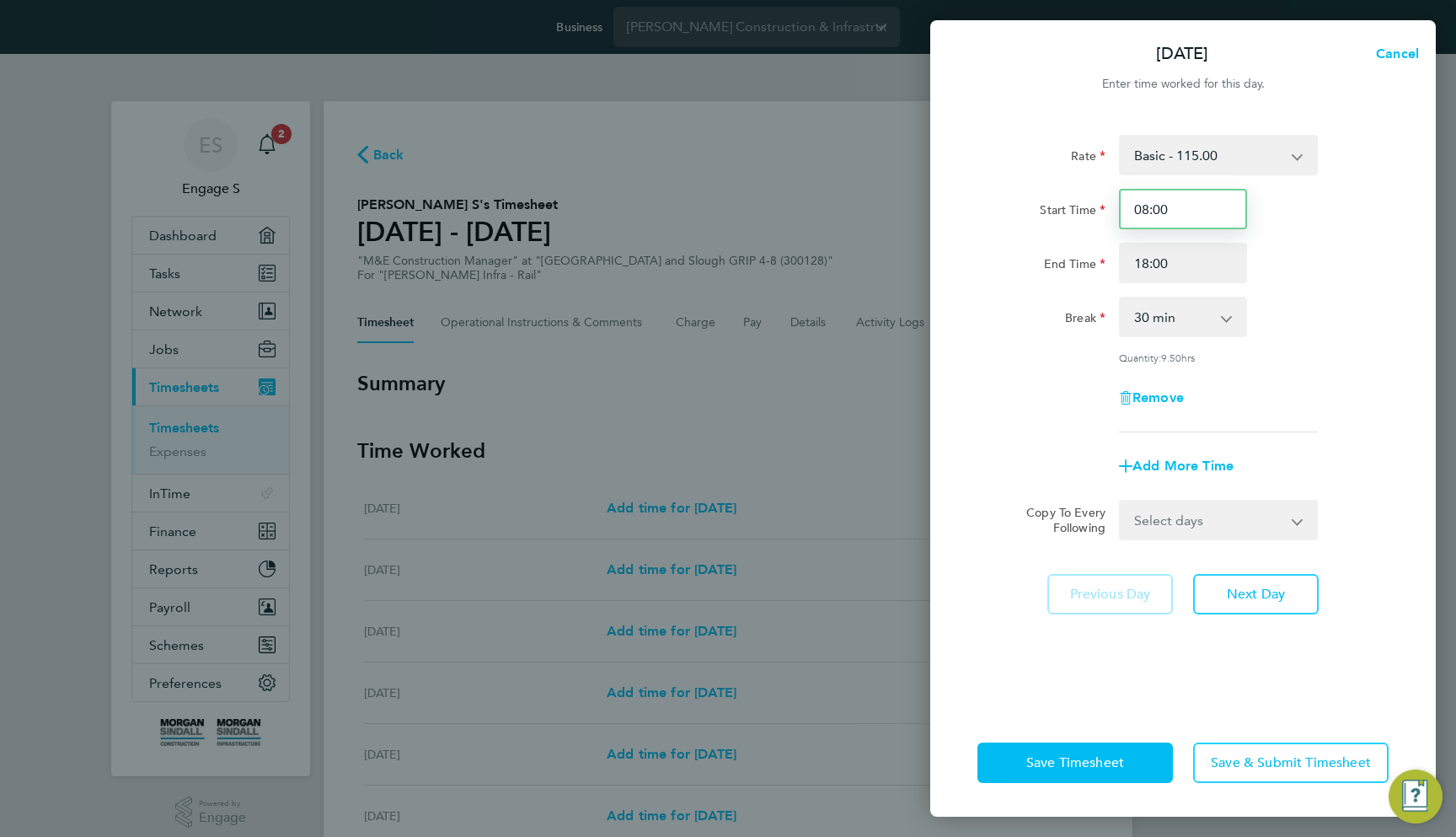
click at [1149, 202] on input "08:00" at bounding box center [1183, 208] width 128 height 40
type input "09:00"
click at [970, 425] on div "Rate Basic - 115.00 Basic OT - 138.00 Start Time 09:00 End Time 18:00 Break 0 m…" at bounding box center [1183, 412] width 505 height 594
select select "60"
select select "WEEKDAY"
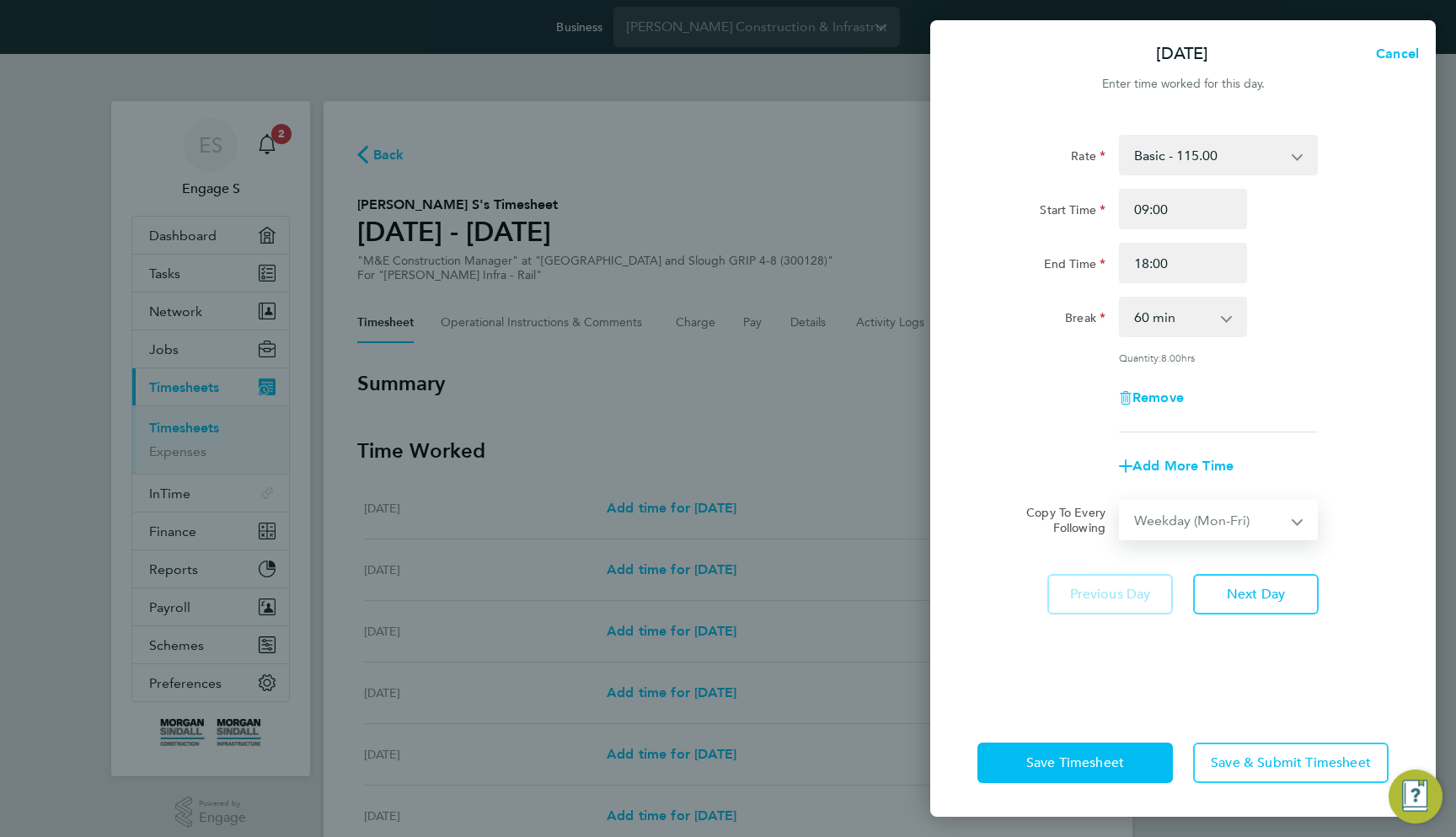
select select "[DATE]"
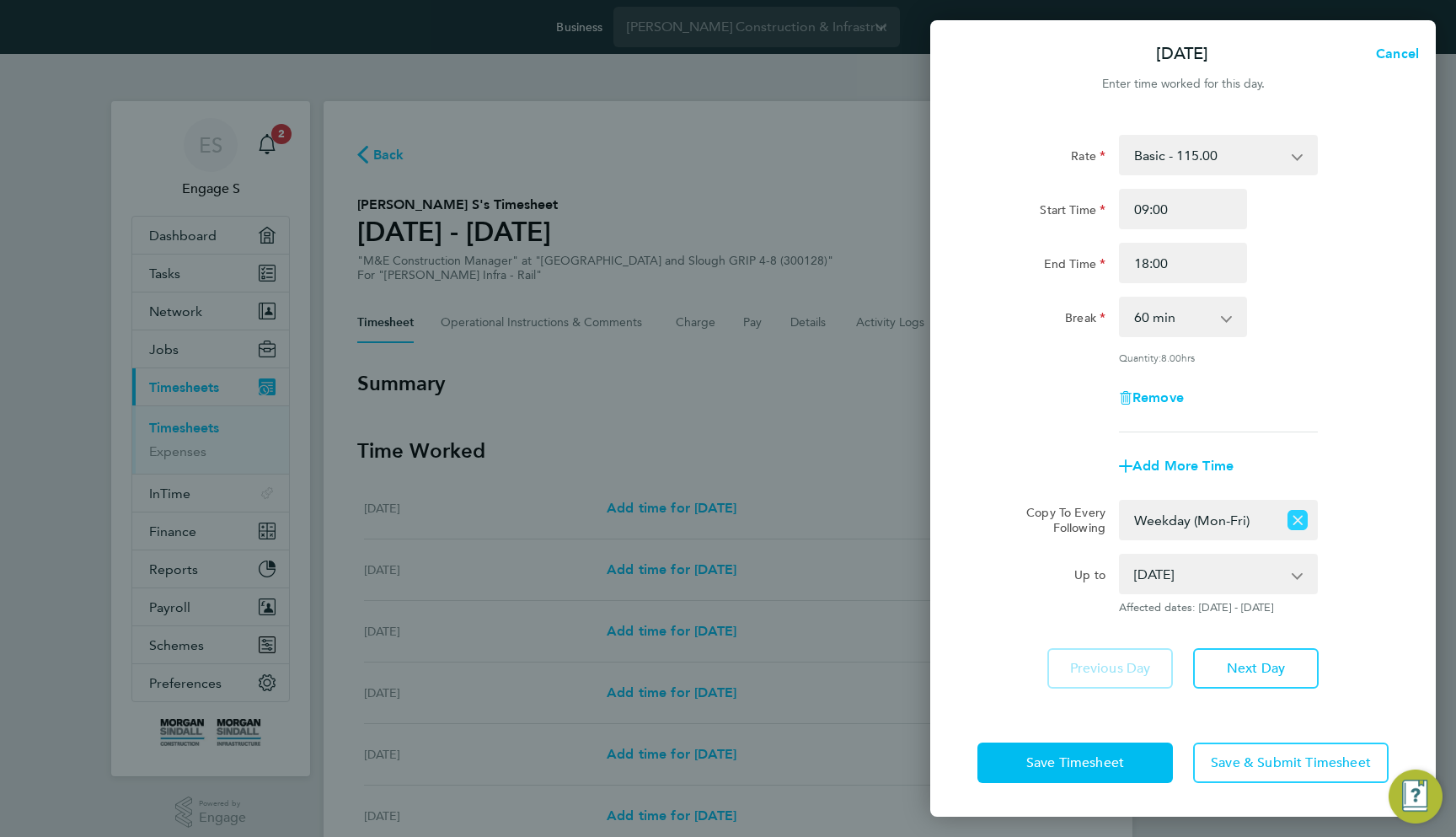
click at [1295, 512] on icon "Reset selection" at bounding box center [1298, 519] width 20 height 20
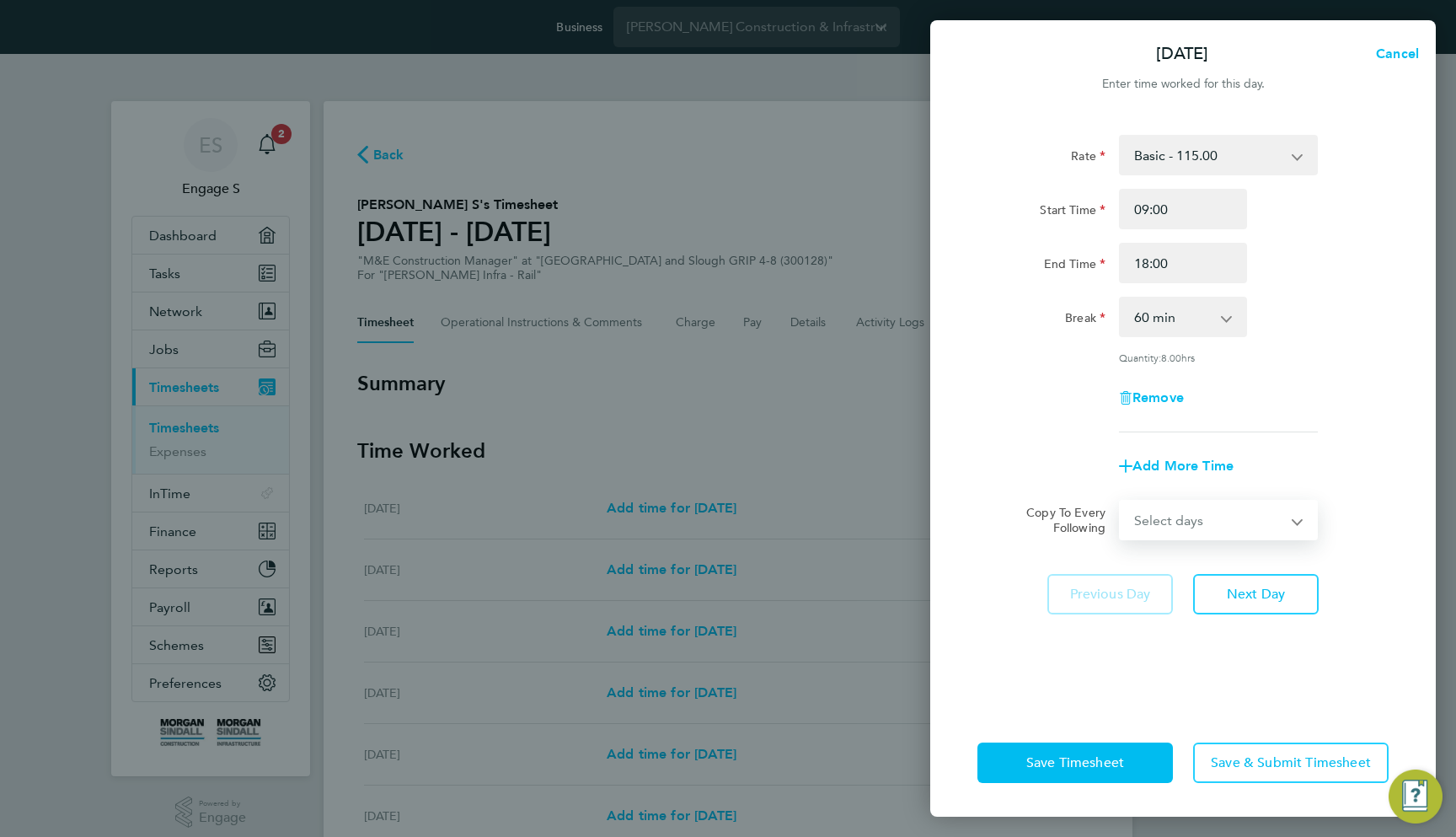
select select "DAY"
select select "[DATE]"
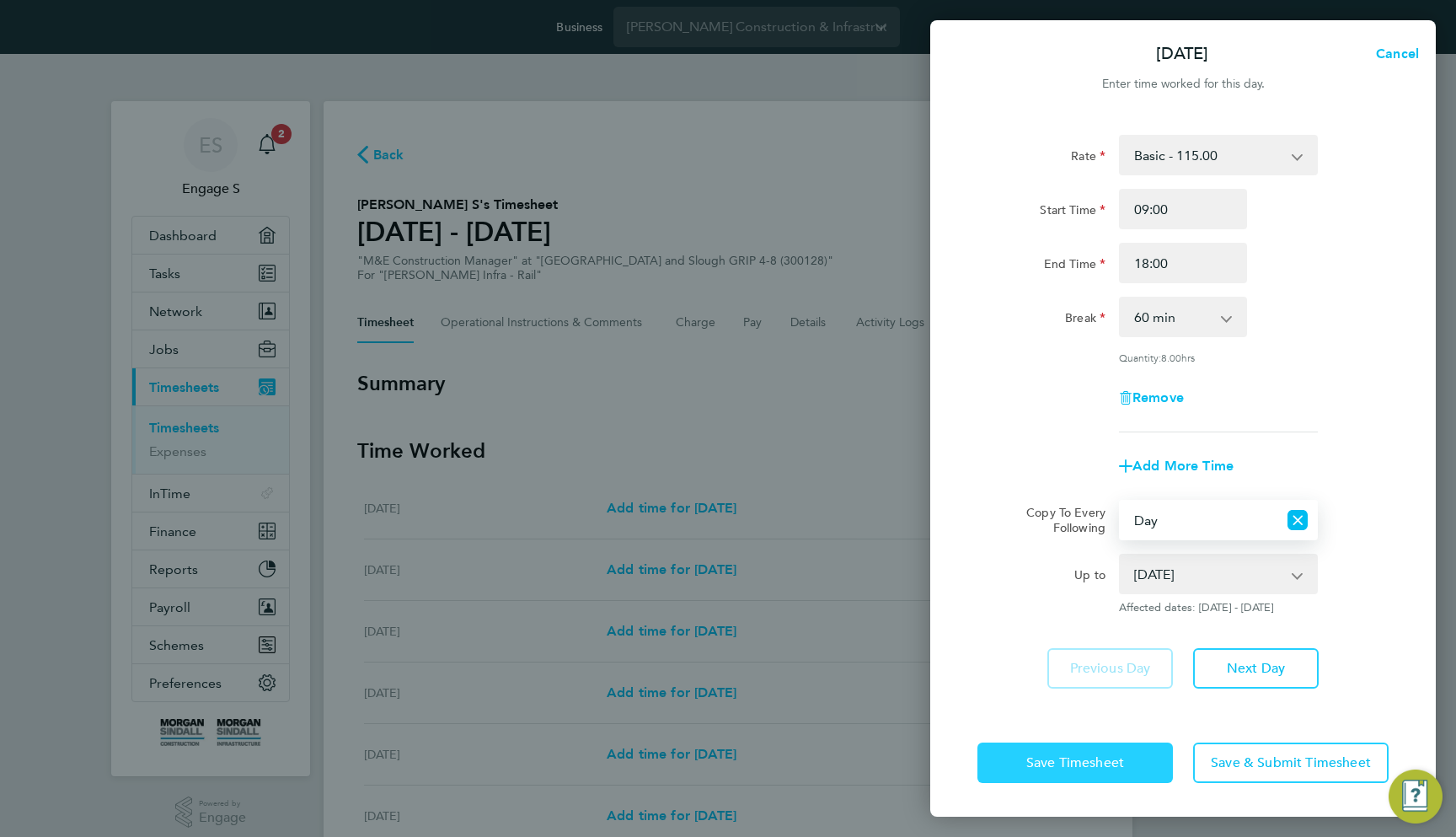
click at [1102, 759] on span "Save Timesheet" at bounding box center [1075, 763] width 98 height 17
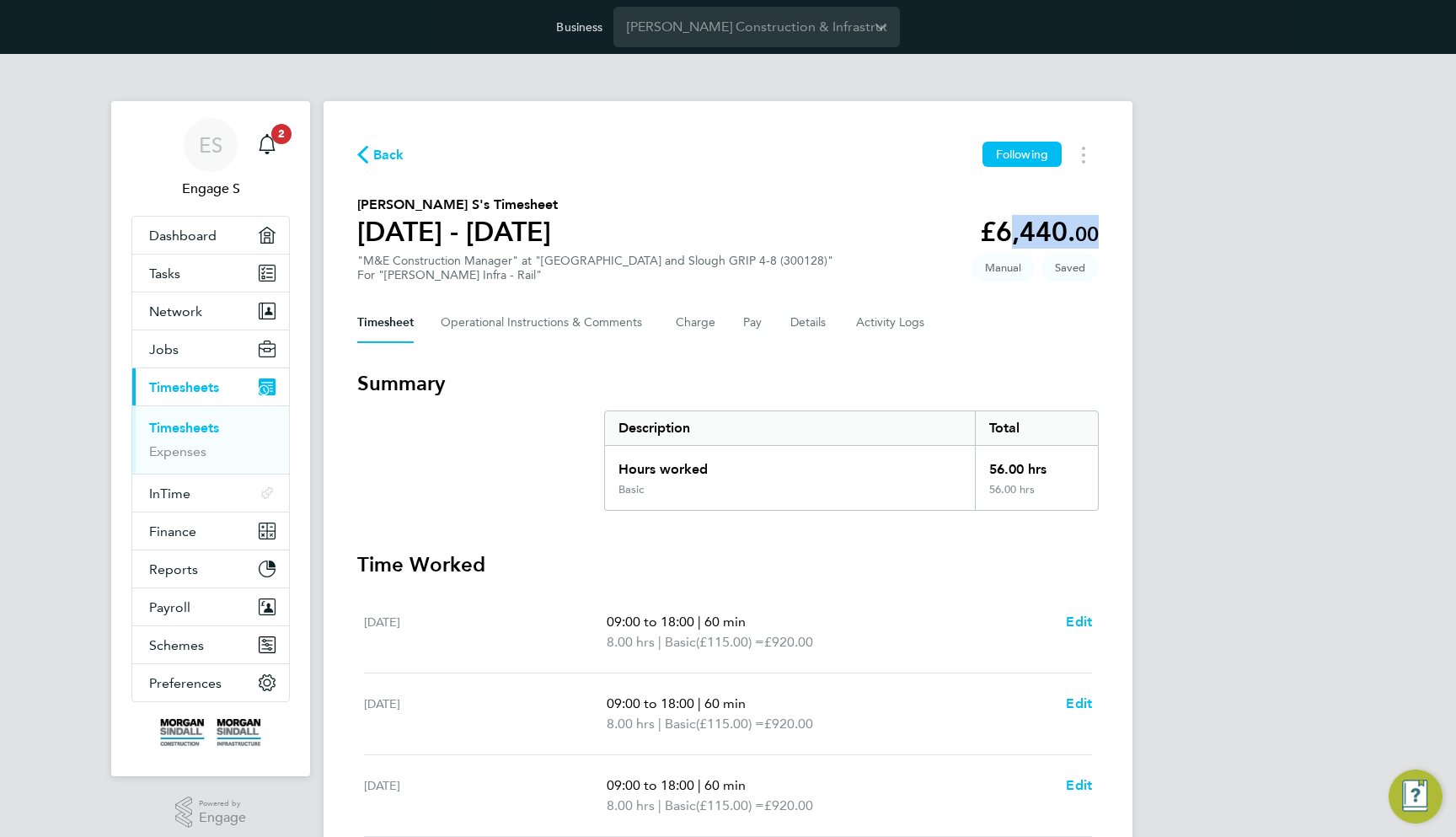
drag, startPoint x: 996, startPoint y: 237, endPoint x: 1147, endPoint y: 236, distance: 151.0
click at [1147, 236] on div "ES Engage S Notifications 2 Applications: Dashboard Tasks Network Team Members …" at bounding box center [728, 683] width 1456 height 1258
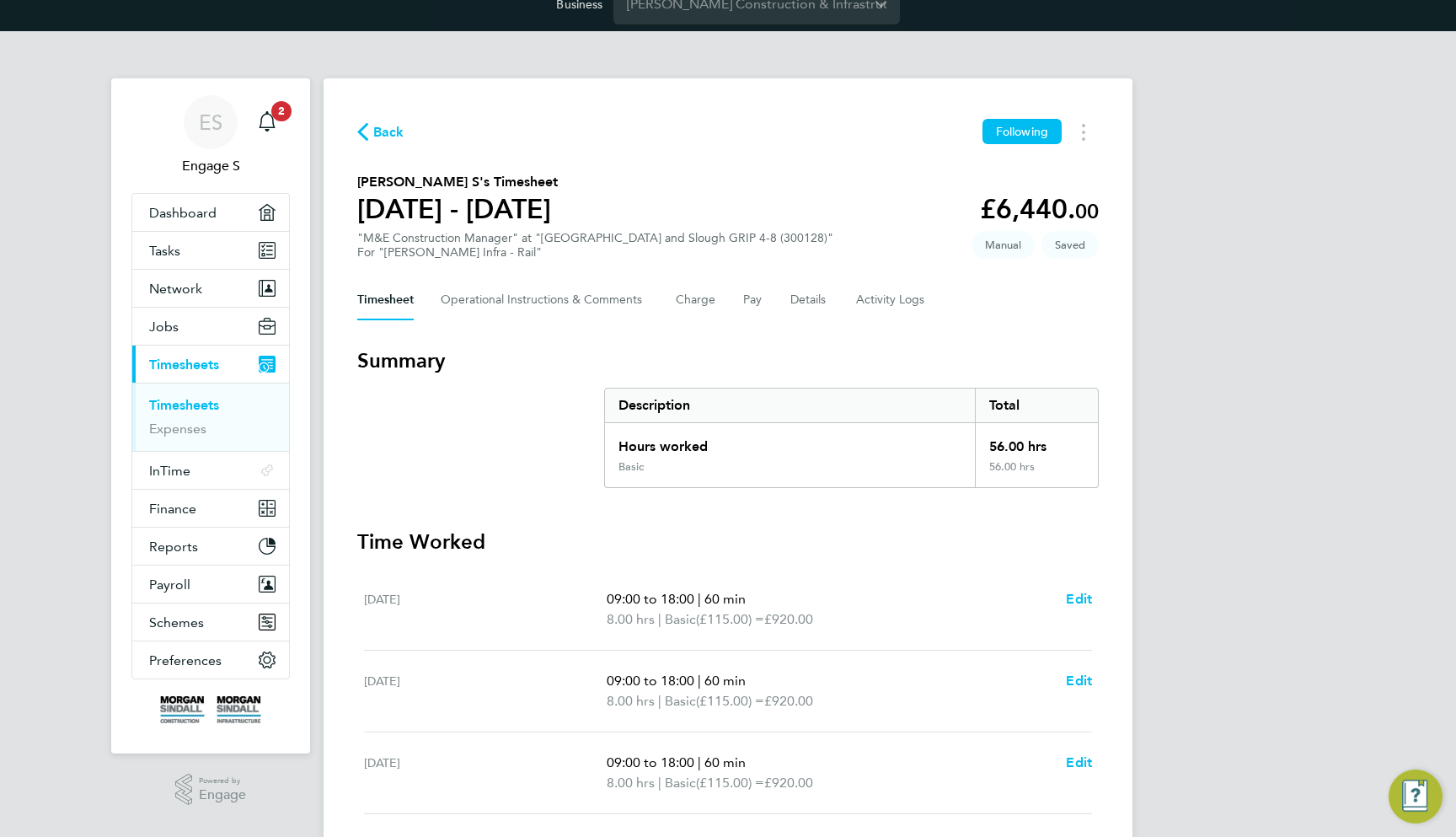
click at [1006, 340] on div "Back Following [PERSON_NAME] S's Timesheet [DATE] - [DATE] £6,440. 00 "M&E Cons…" at bounding box center [728, 670] width 809 height 1184
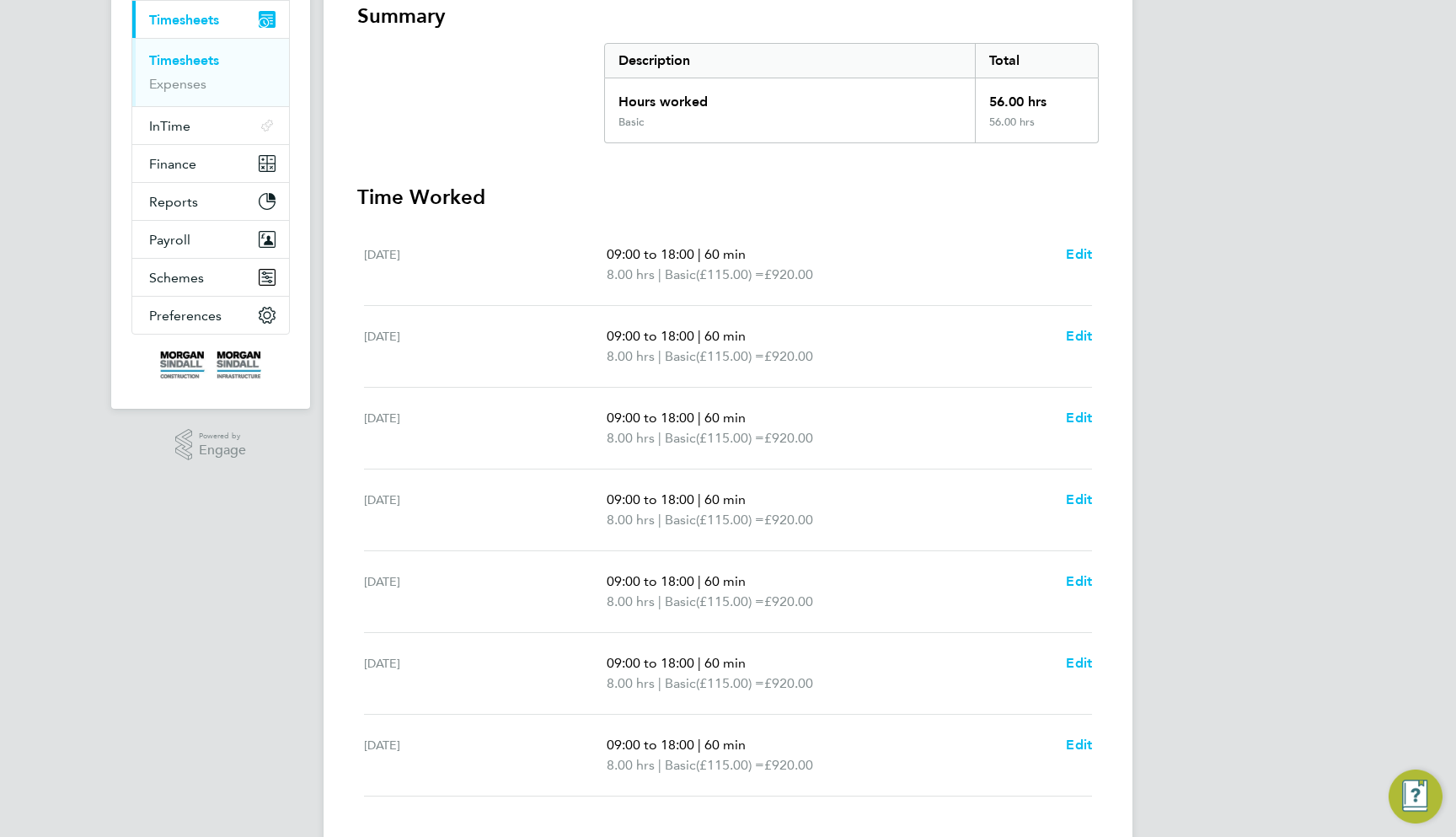
scroll to position [475, 0]
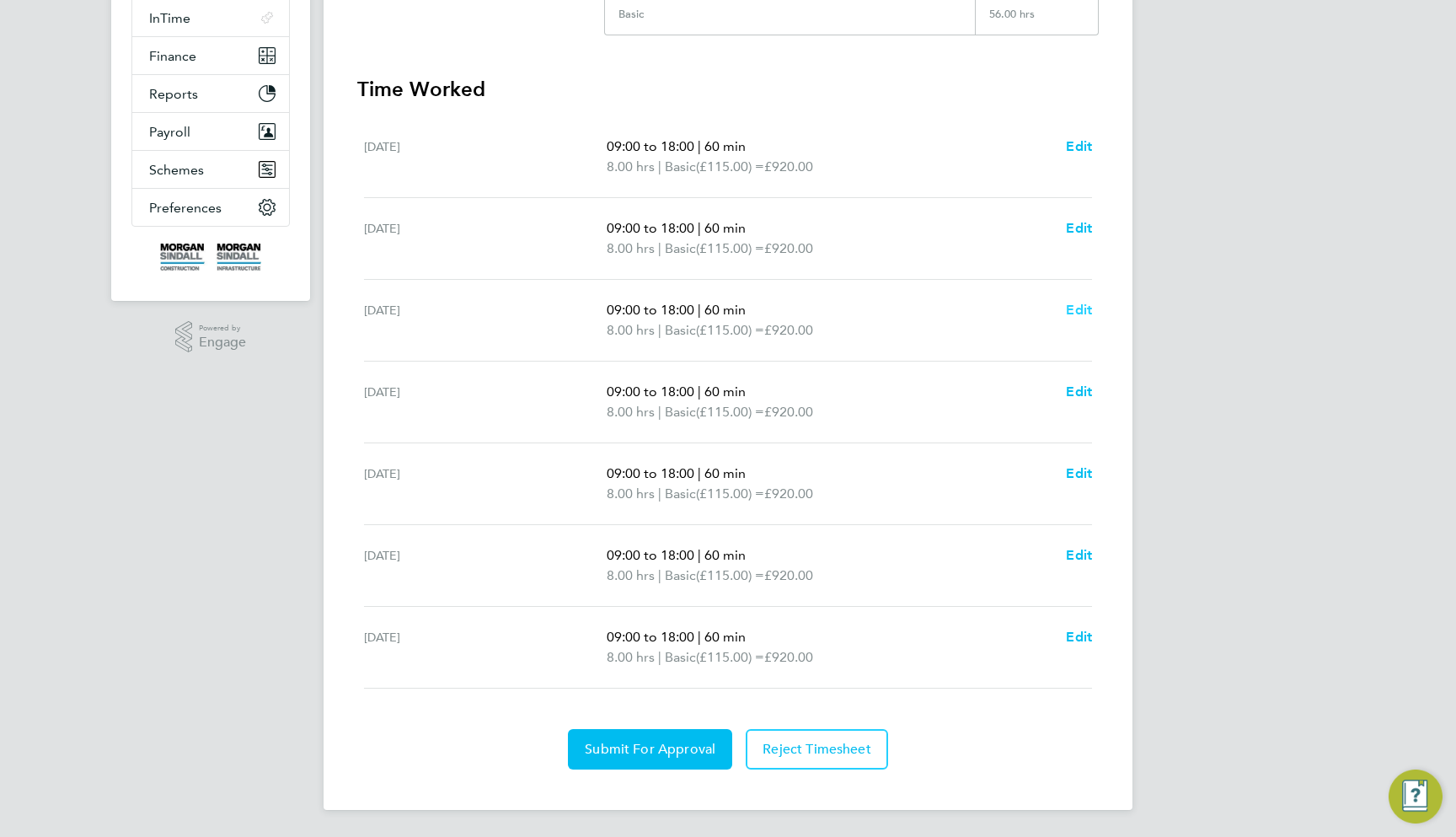
click at [1075, 315] on span "Edit" at bounding box center [1079, 309] width 26 height 16
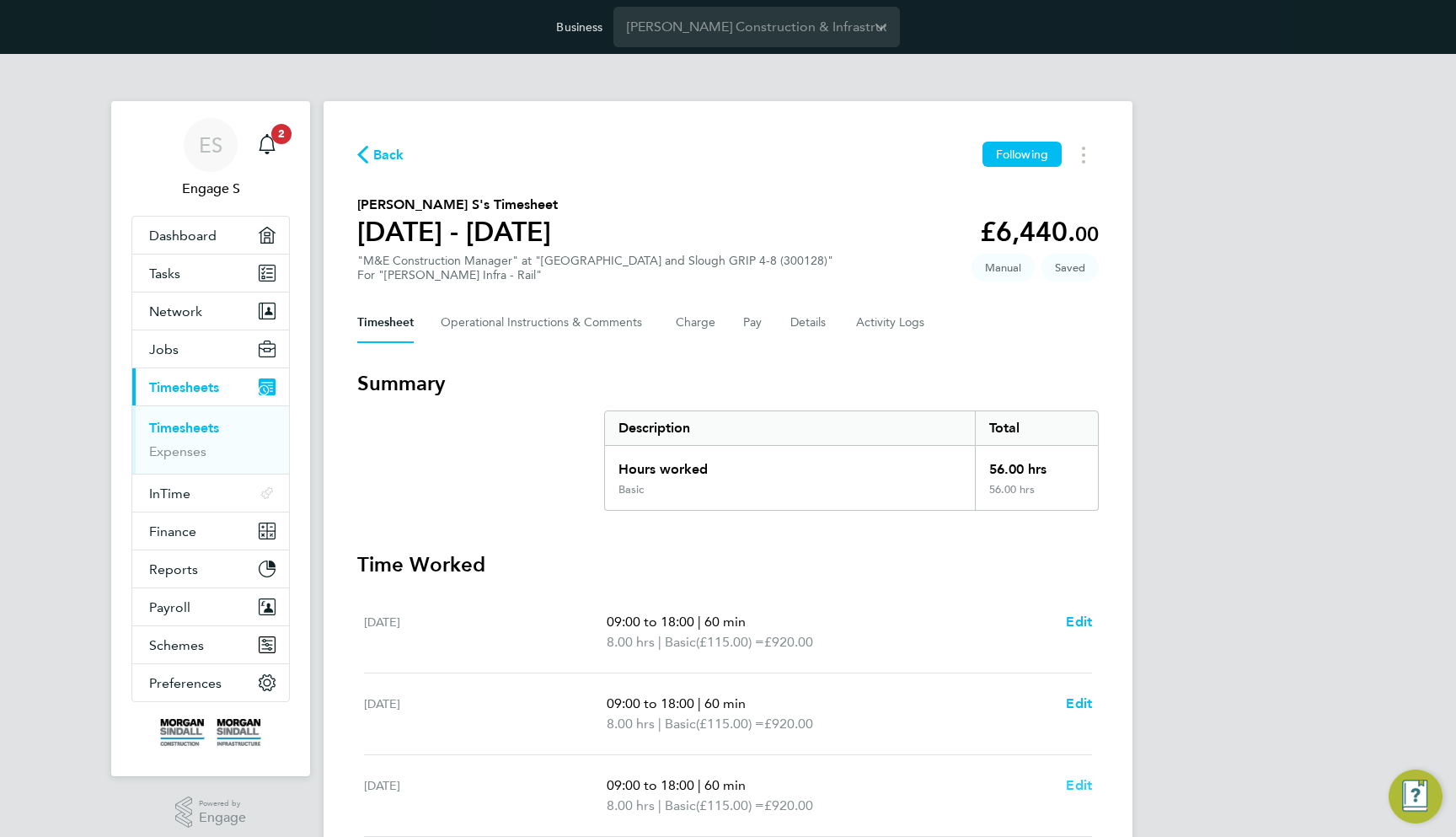
select select "60"
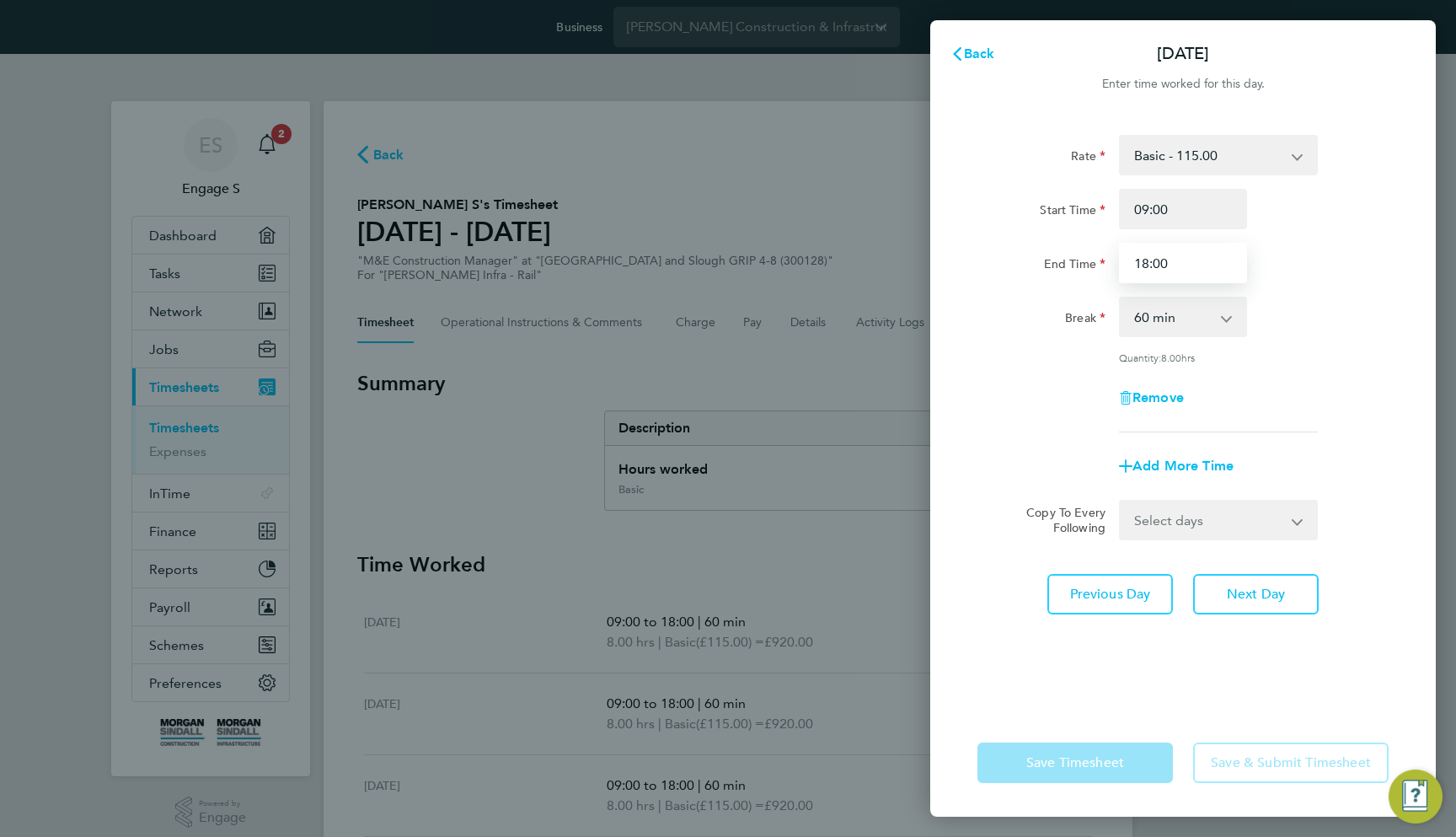
drag, startPoint x: 1132, startPoint y: 264, endPoint x: 1199, endPoint y: 258, distance: 67.3
click at [1199, 258] on input "18:00" at bounding box center [1183, 263] width 128 height 40
type input "13:00"
click at [1214, 699] on div "Rate Basic - 115.00 Basic OT - 138.00 Start Time 09:00 End Time 13:00 Break 0 m…" at bounding box center [1183, 412] width 505 height 594
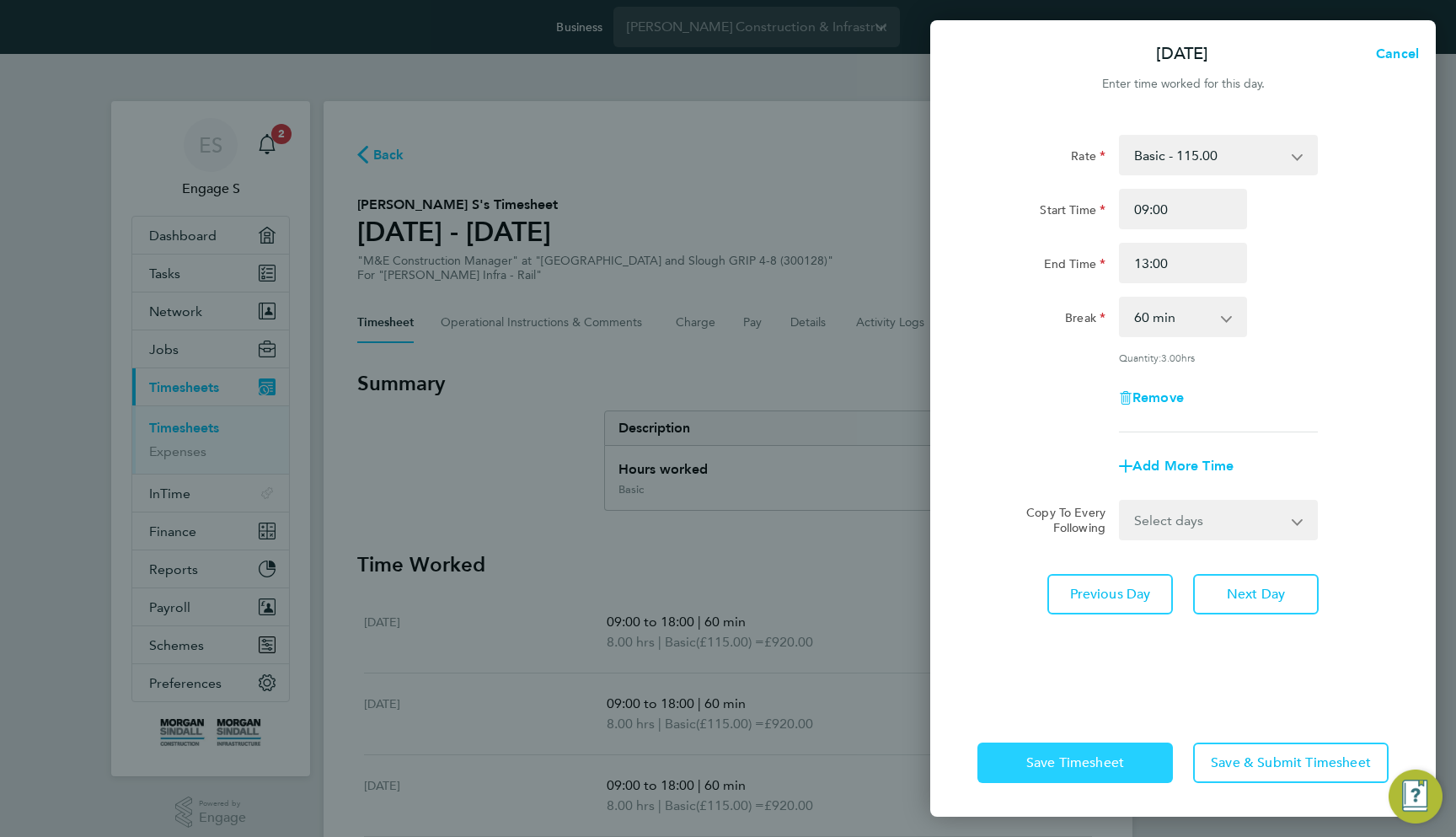
click at [1114, 758] on span "Save Timesheet" at bounding box center [1075, 763] width 98 height 17
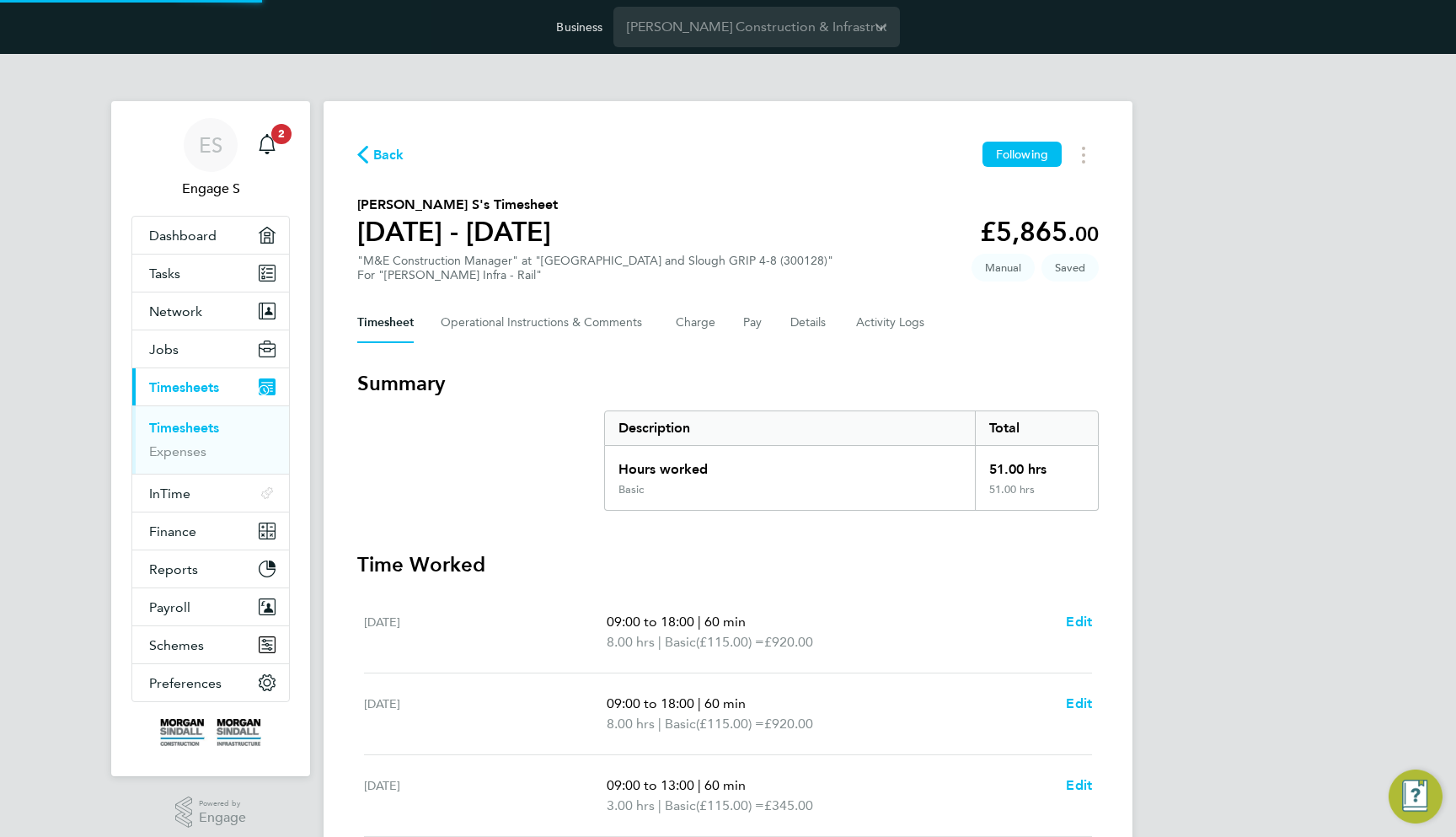
click at [870, 147] on div "Back Following" at bounding box center [728, 154] width 741 height 26
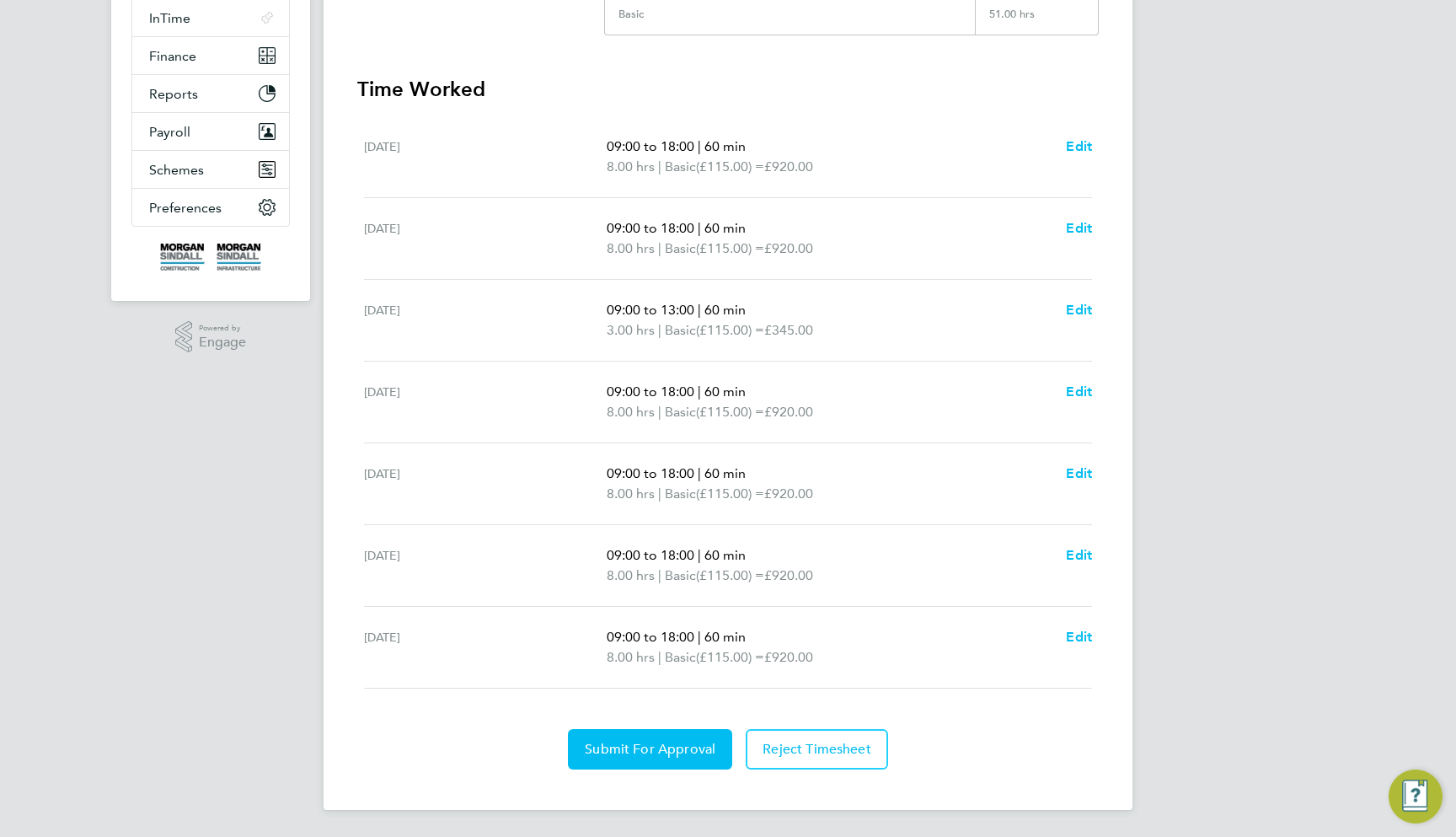
scroll to position [475, 0]
click at [1075, 393] on span "Edit" at bounding box center [1079, 391] width 26 height 16
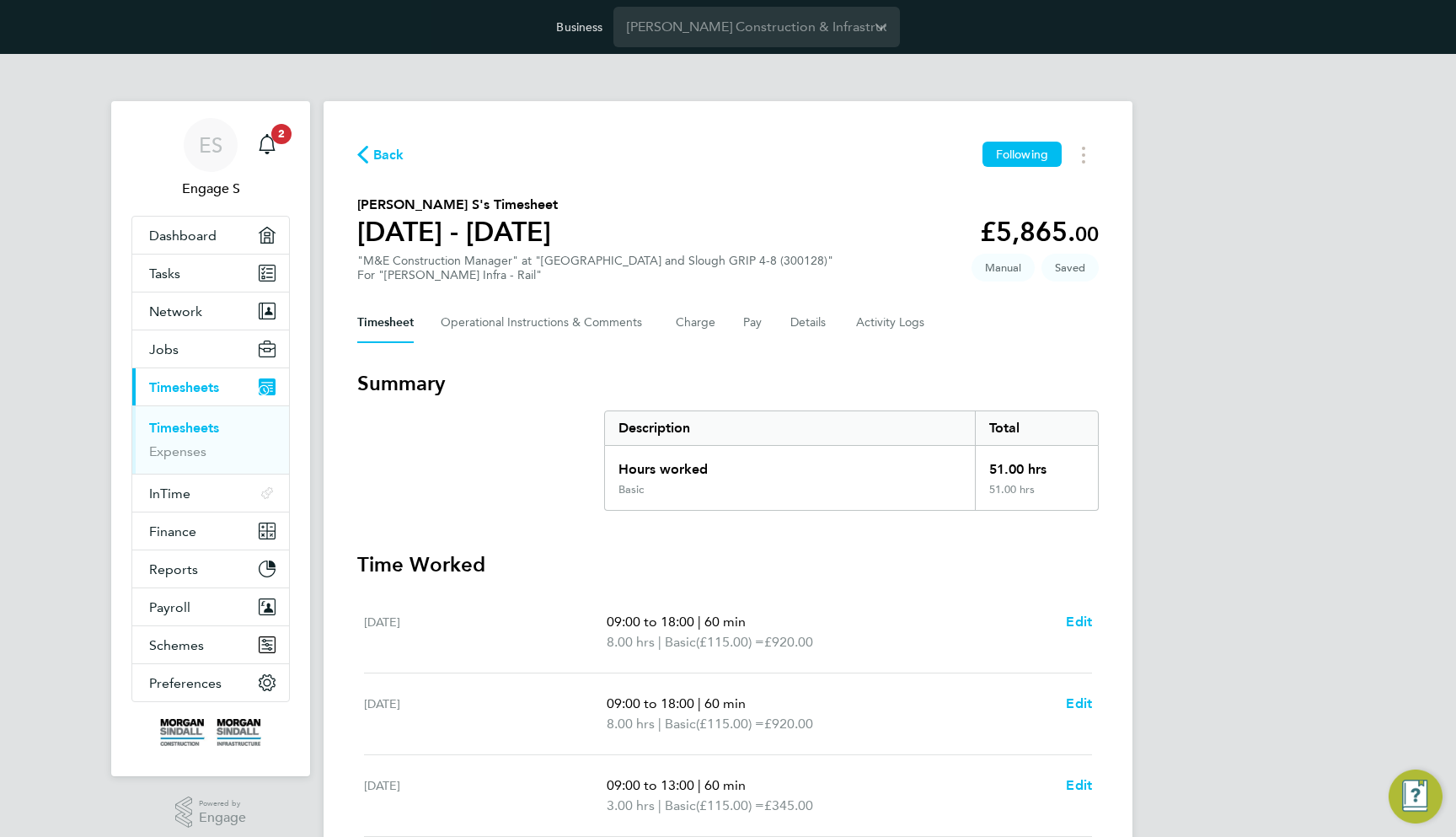
select select "60"
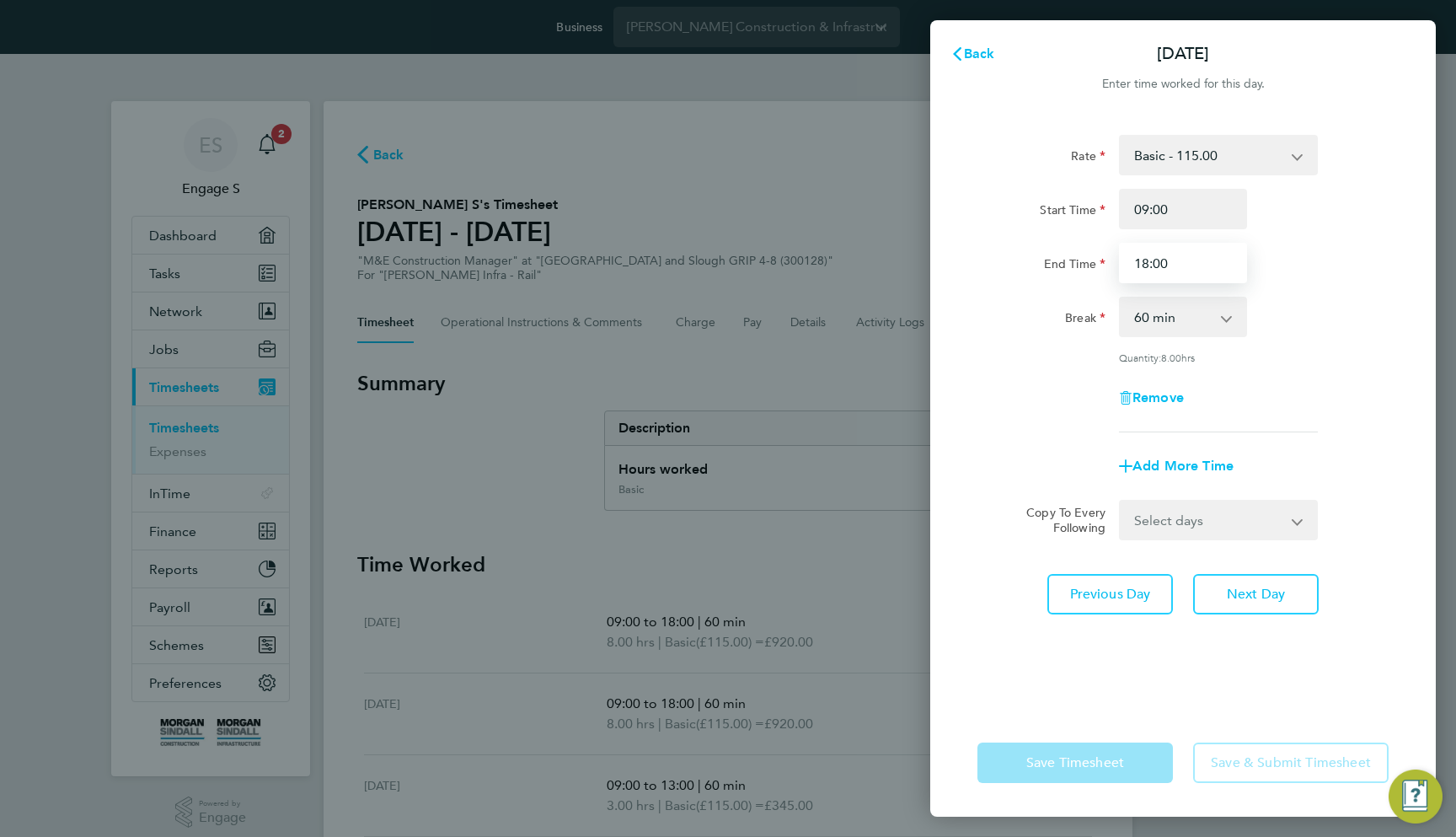
drag, startPoint x: 1168, startPoint y: 258, endPoint x: 1116, endPoint y: 258, distance: 52.0
click at [1116, 258] on div "18:00" at bounding box center [1183, 263] width 141 height 40
type input "13:00"
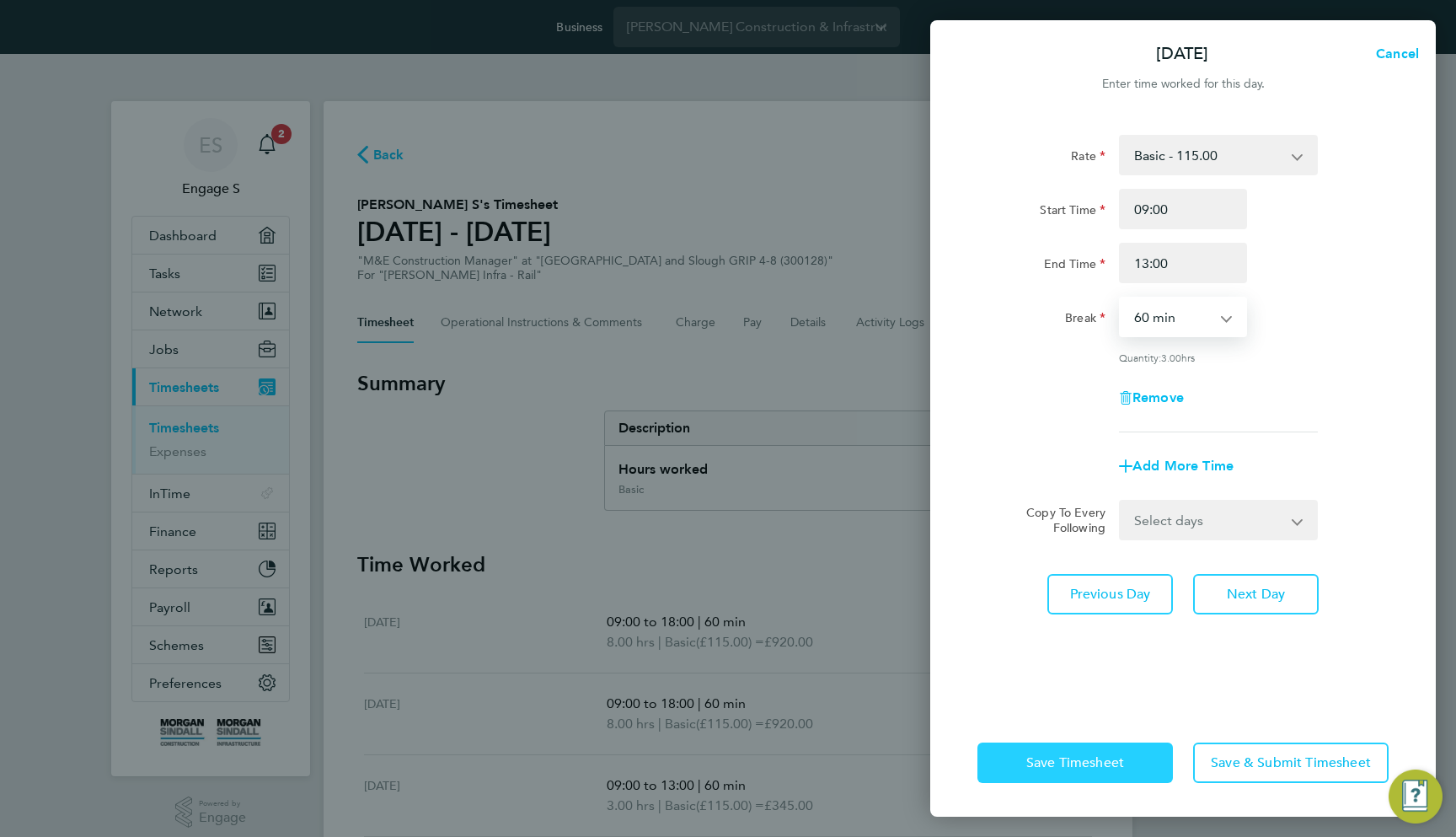
click at [1117, 748] on button "Save Timesheet" at bounding box center [1075, 762] width 195 height 40
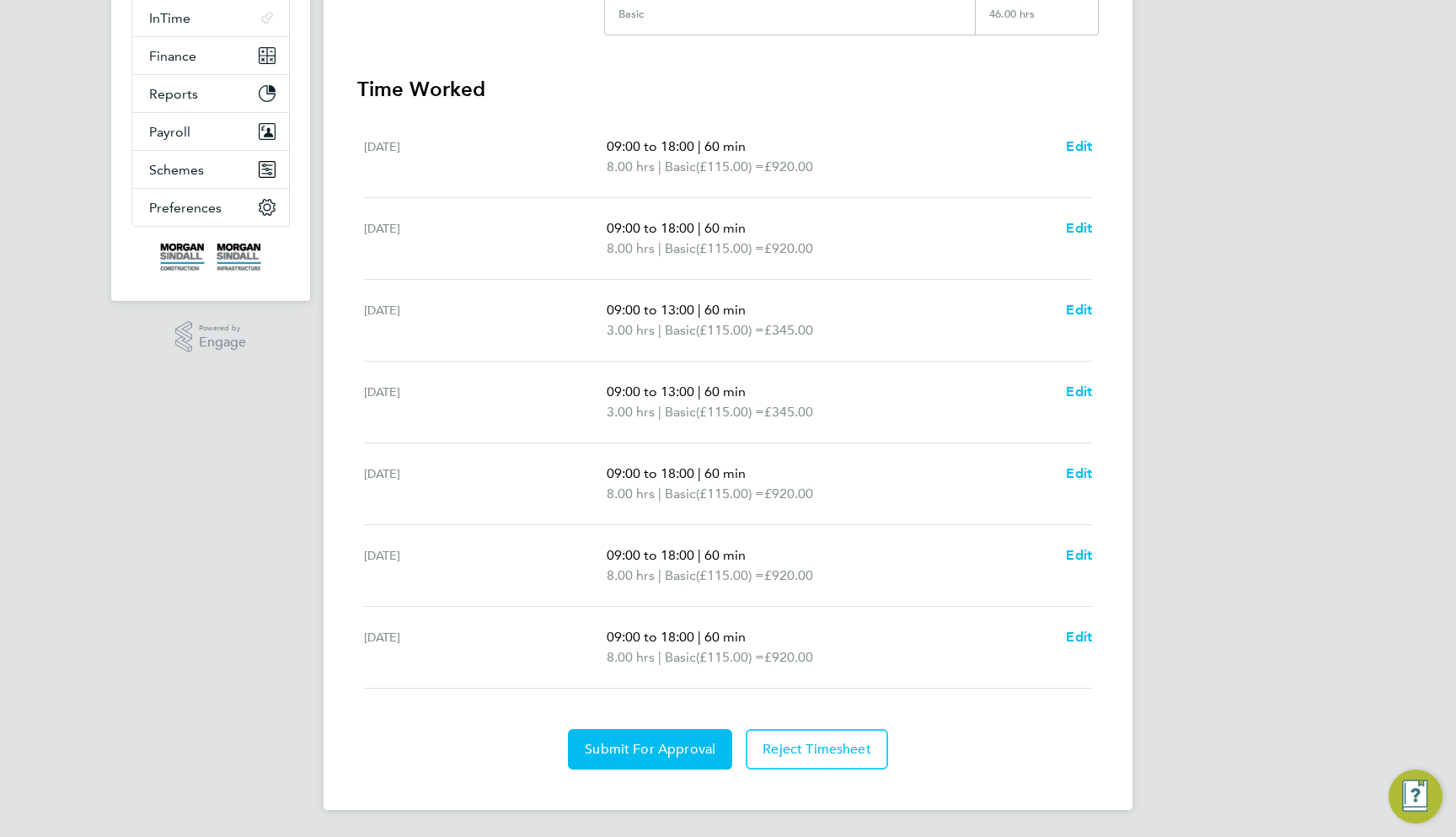
scroll to position [475, 0]
click at [1080, 481] on link "Edit" at bounding box center [1079, 473] width 26 height 20
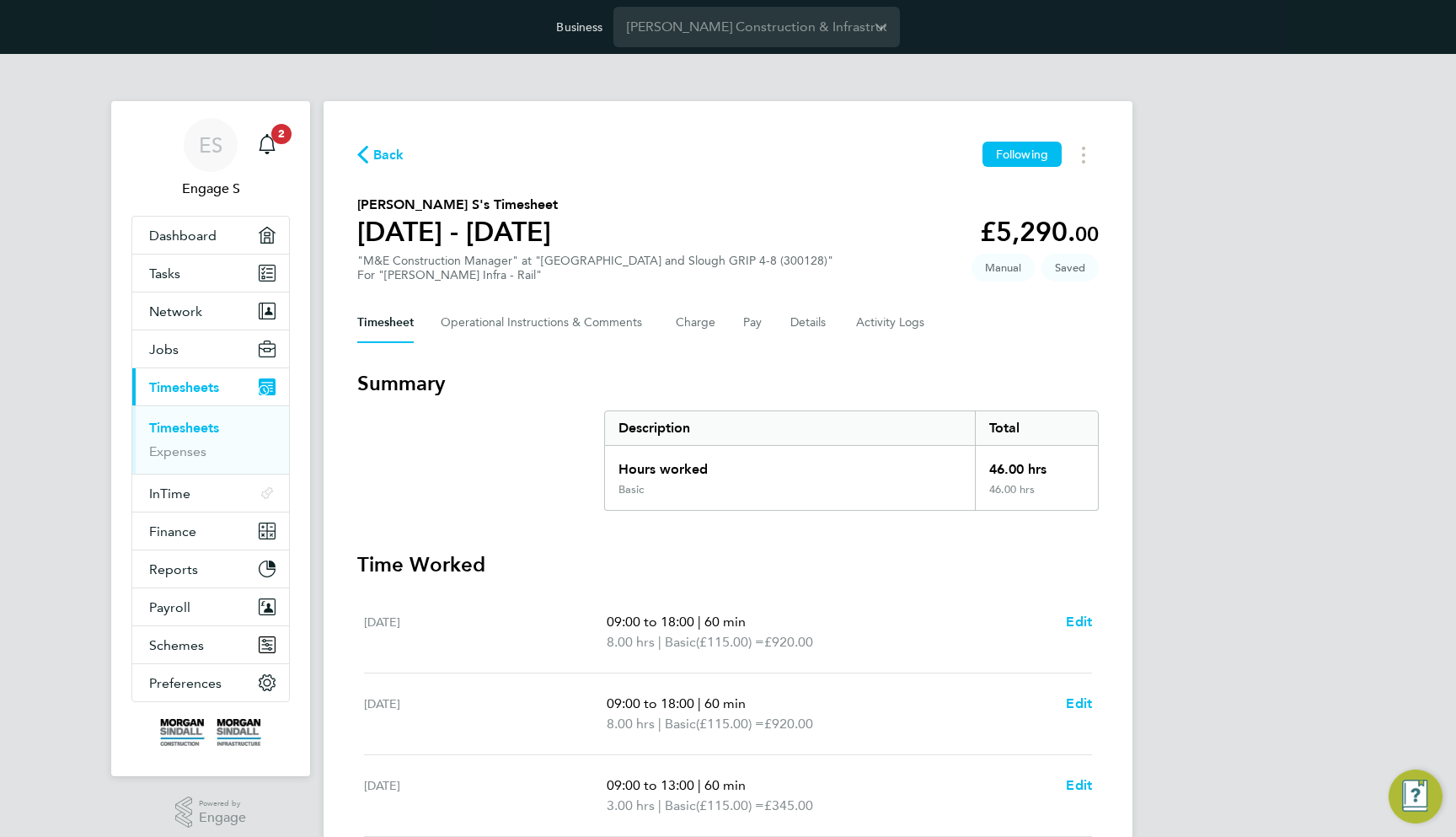
select select "60"
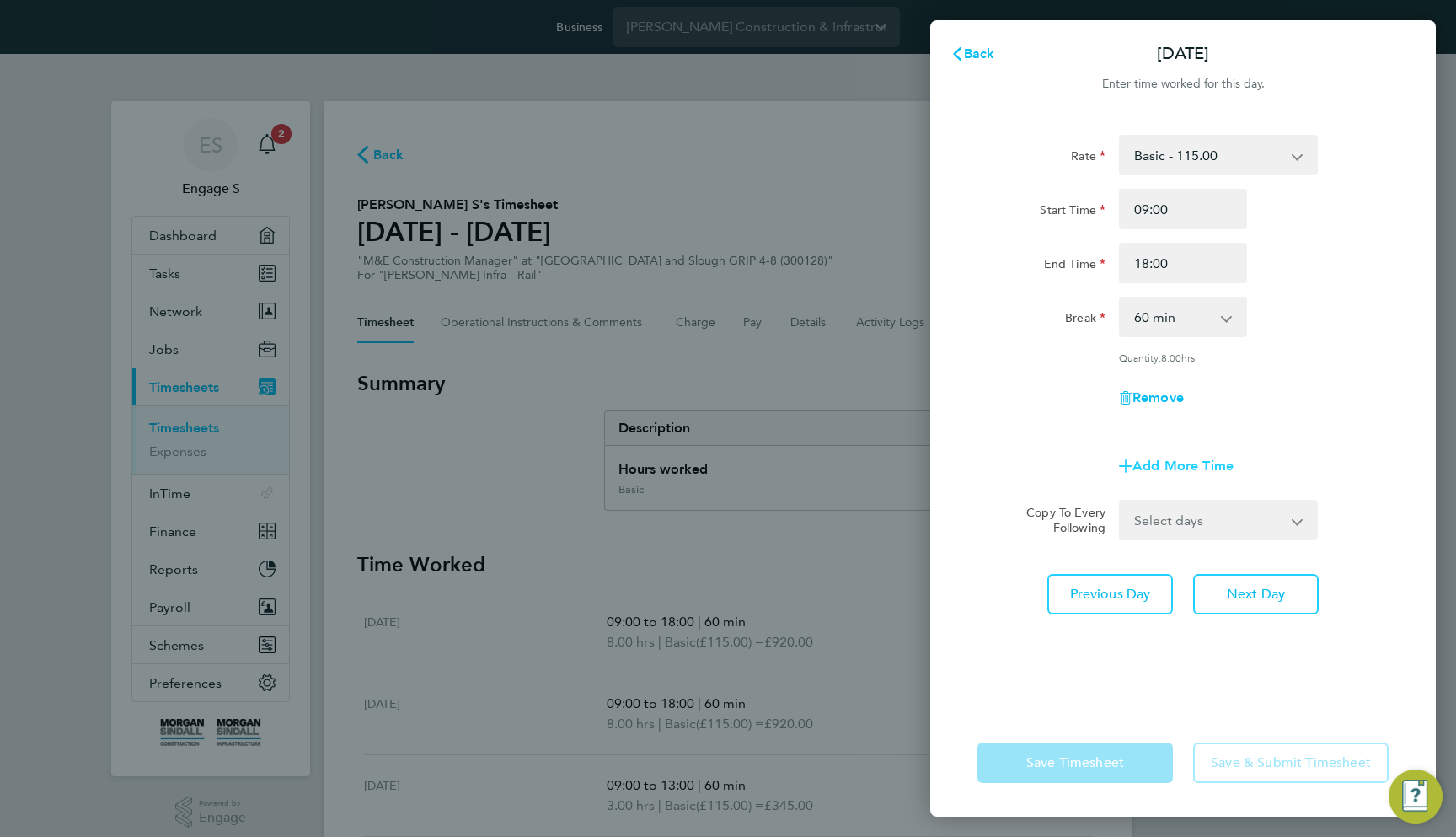
click at [1162, 462] on span "Add More Time" at bounding box center [1182, 465] width 101 height 16
select select "null"
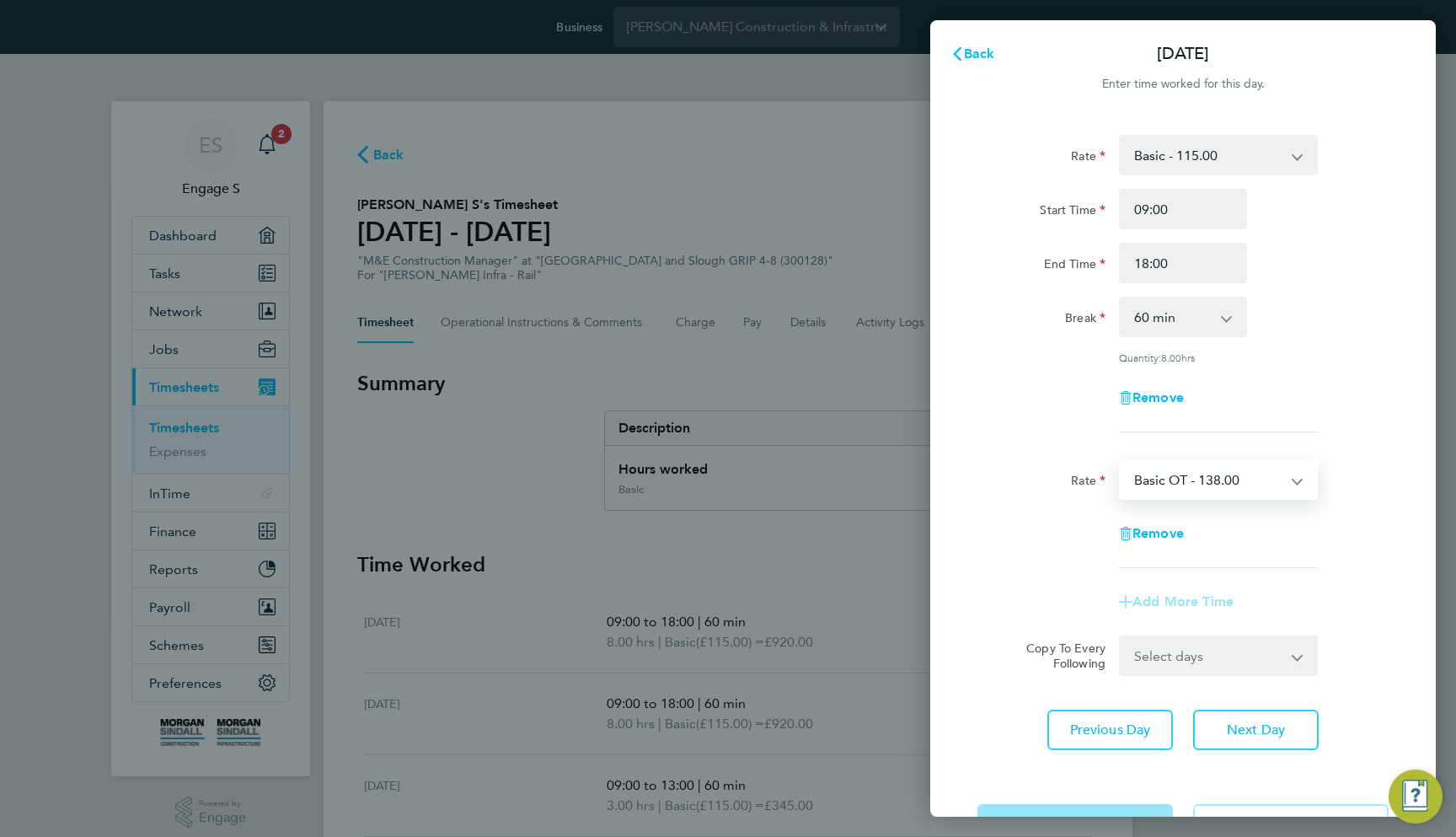
select select "30"
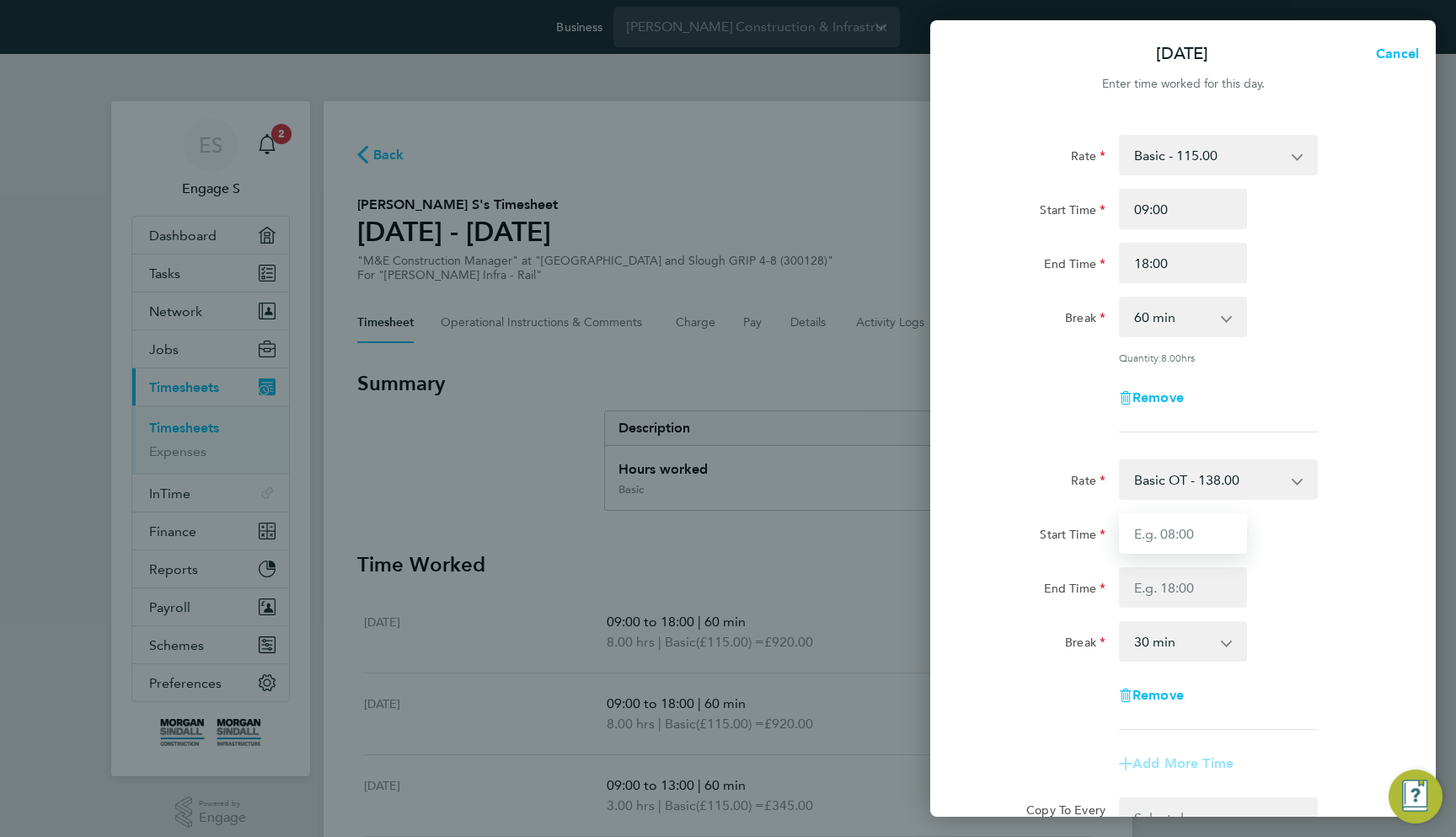
click at [1173, 530] on input "Start Time" at bounding box center [1183, 533] width 128 height 40
type input "18:00"
type input "20:00"
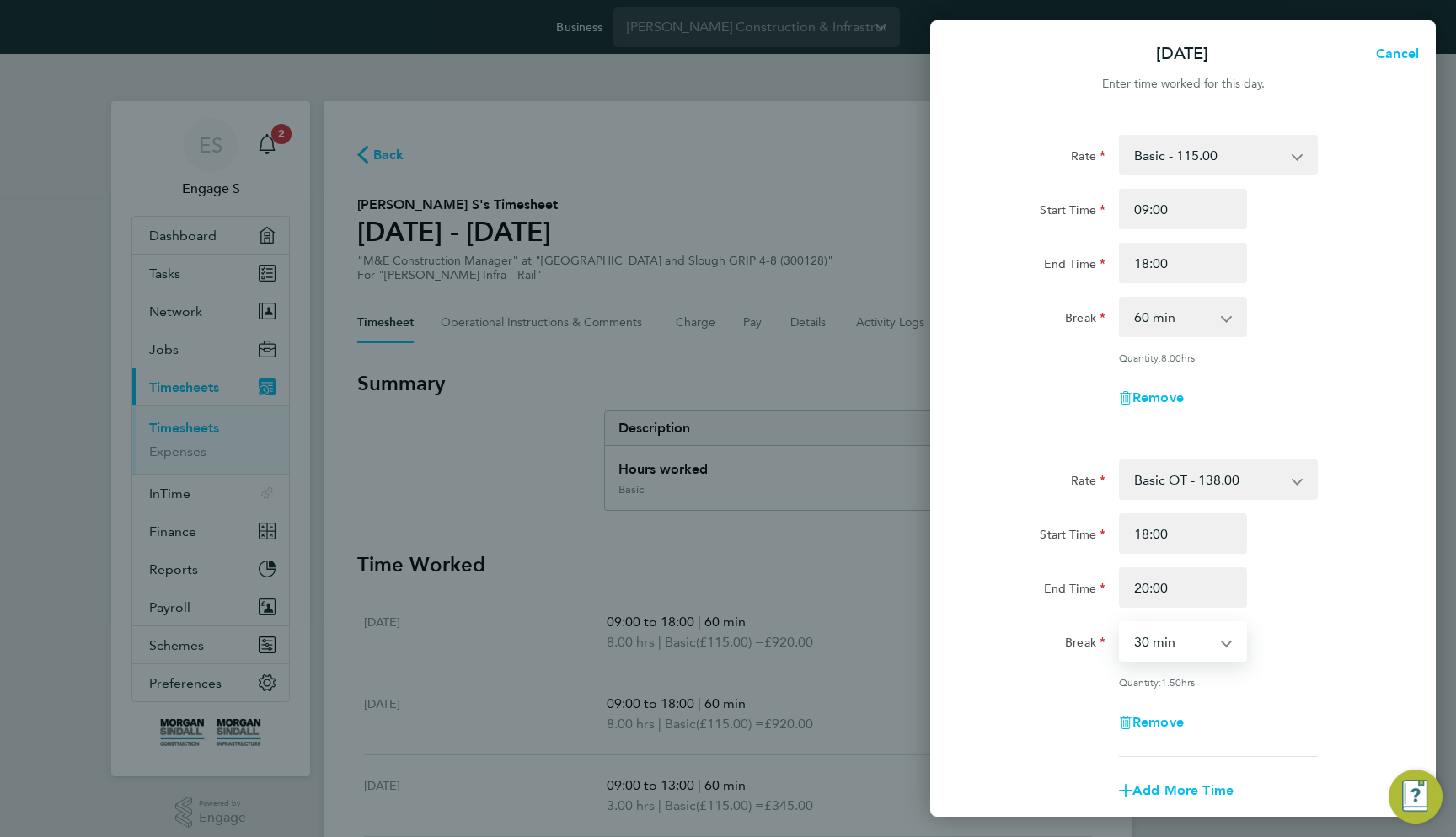
select select "0"
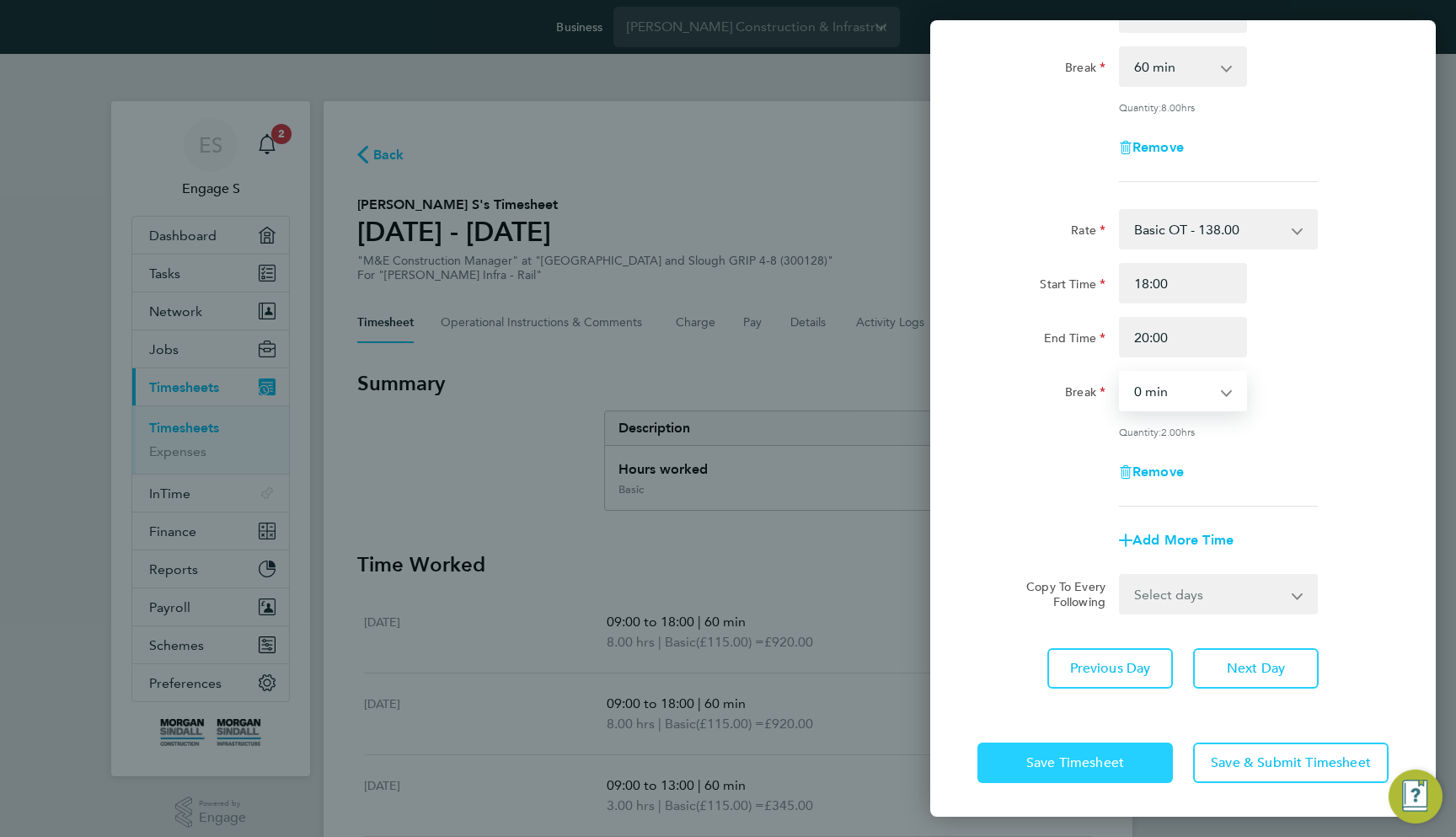
scroll to position [247, 0]
click at [1092, 765] on span "Save Timesheet" at bounding box center [1075, 766] width 98 height 17
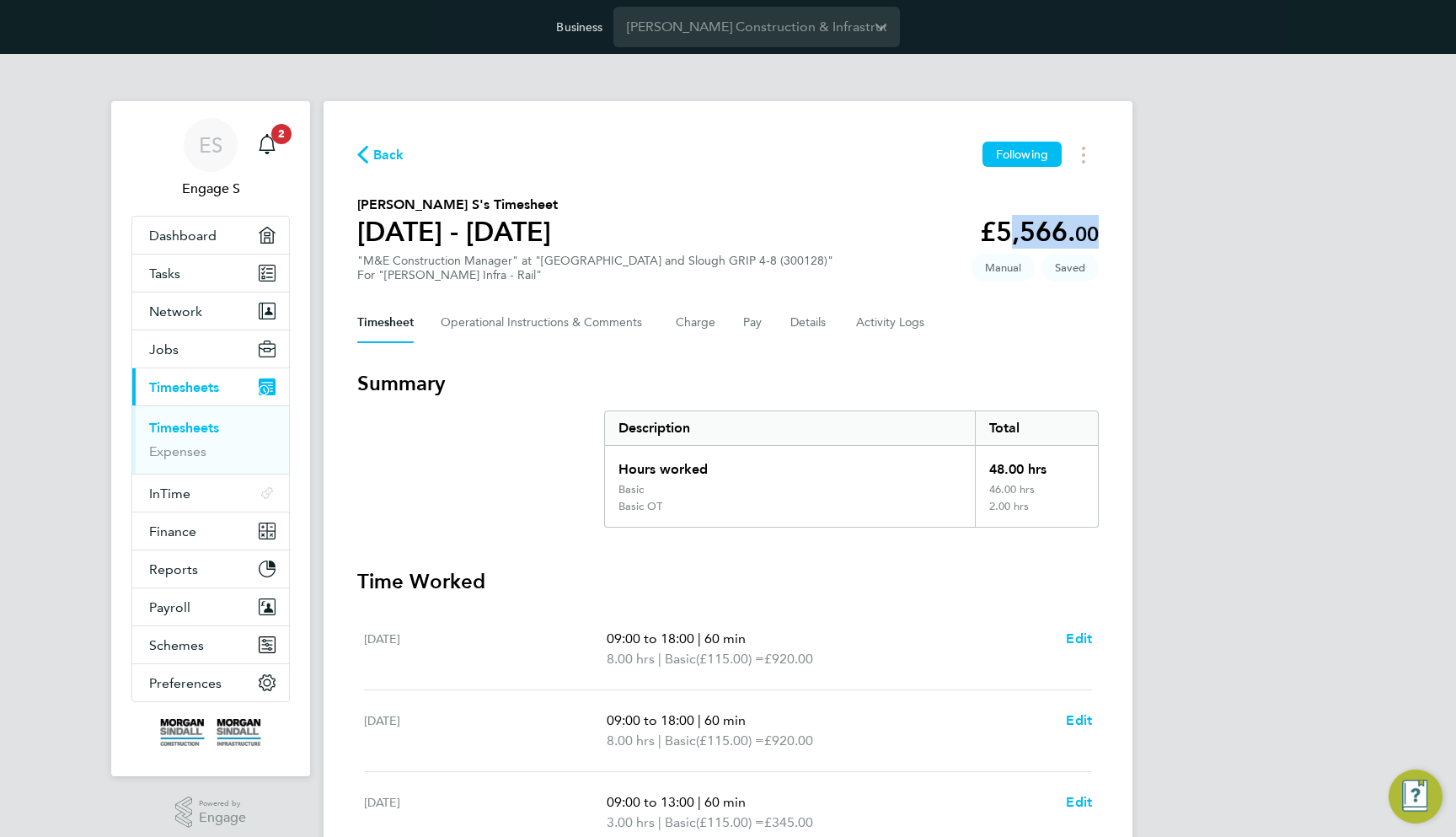
drag, startPoint x: 993, startPoint y: 237, endPoint x: 1145, endPoint y: 237, distance: 152.0
click at [1145, 237] on div "ES Engage S Notifications 2 Applications: Dashboard Tasks Network Team Members …" at bounding box center [728, 719] width 1456 height 1330
click at [1146, 400] on div "ES Engage S Notifications 2 Applications: Dashboard Tasks Network Team Members …" at bounding box center [728, 719] width 1456 height 1330
drag, startPoint x: 616, startPoint y: 491, endPoint x: 745, endPoint y: 493, distance: 129.0
click at [745, 493] on div "Basic" at bounding box center [790, 492] width 370 height 17
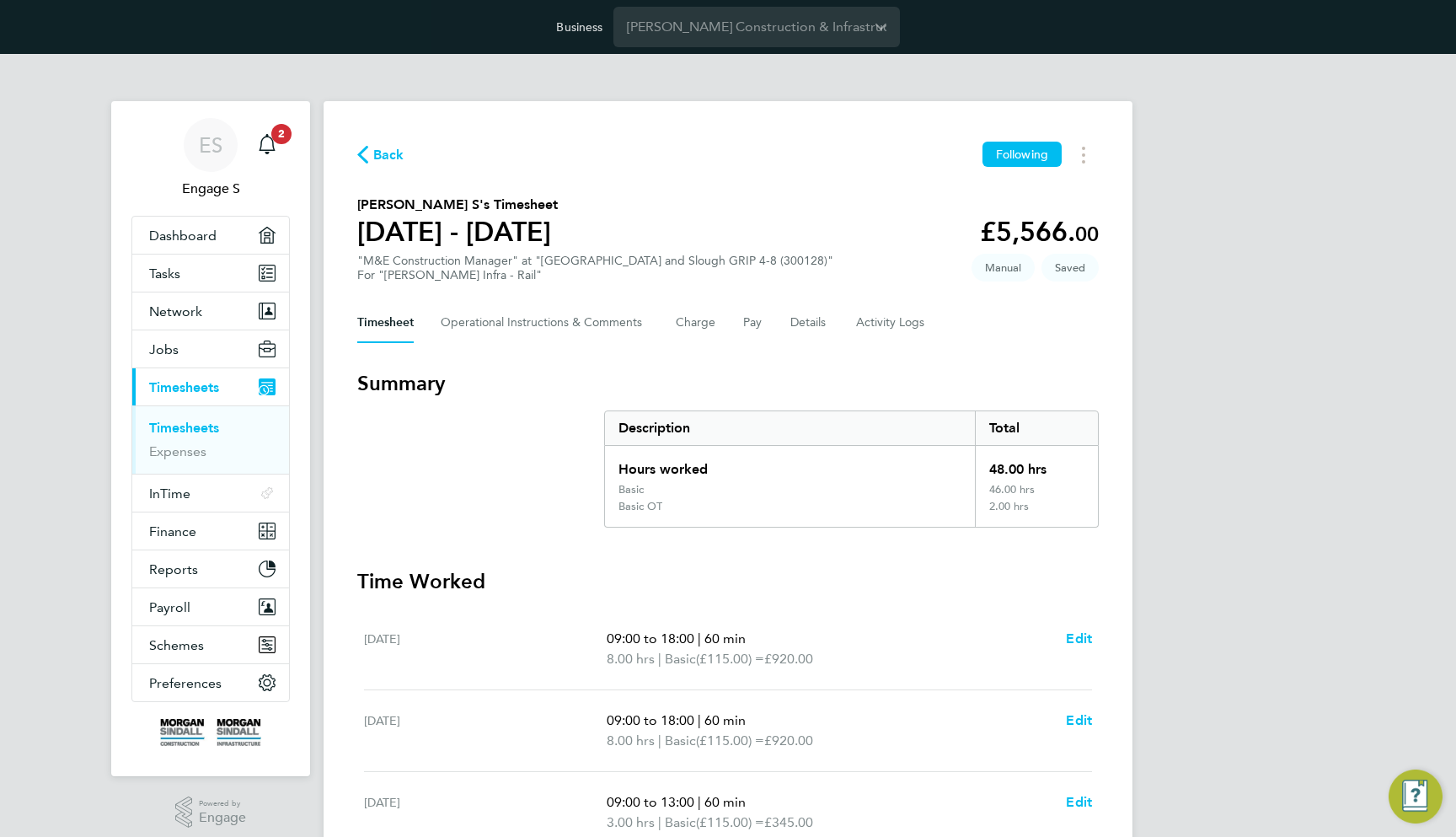
drag, startPoint x: 989, startPoint y: 487, endPoint x: 1063, endPoint y: 487, distance: 74.0
click at [1063, 487] on div "46.00 hrs" at bounding box center [1036, 492] width 123 height 17
click at [1061, 480] on div "48.00 hrs" at bounding box center [1036, 464] width 123 height 37
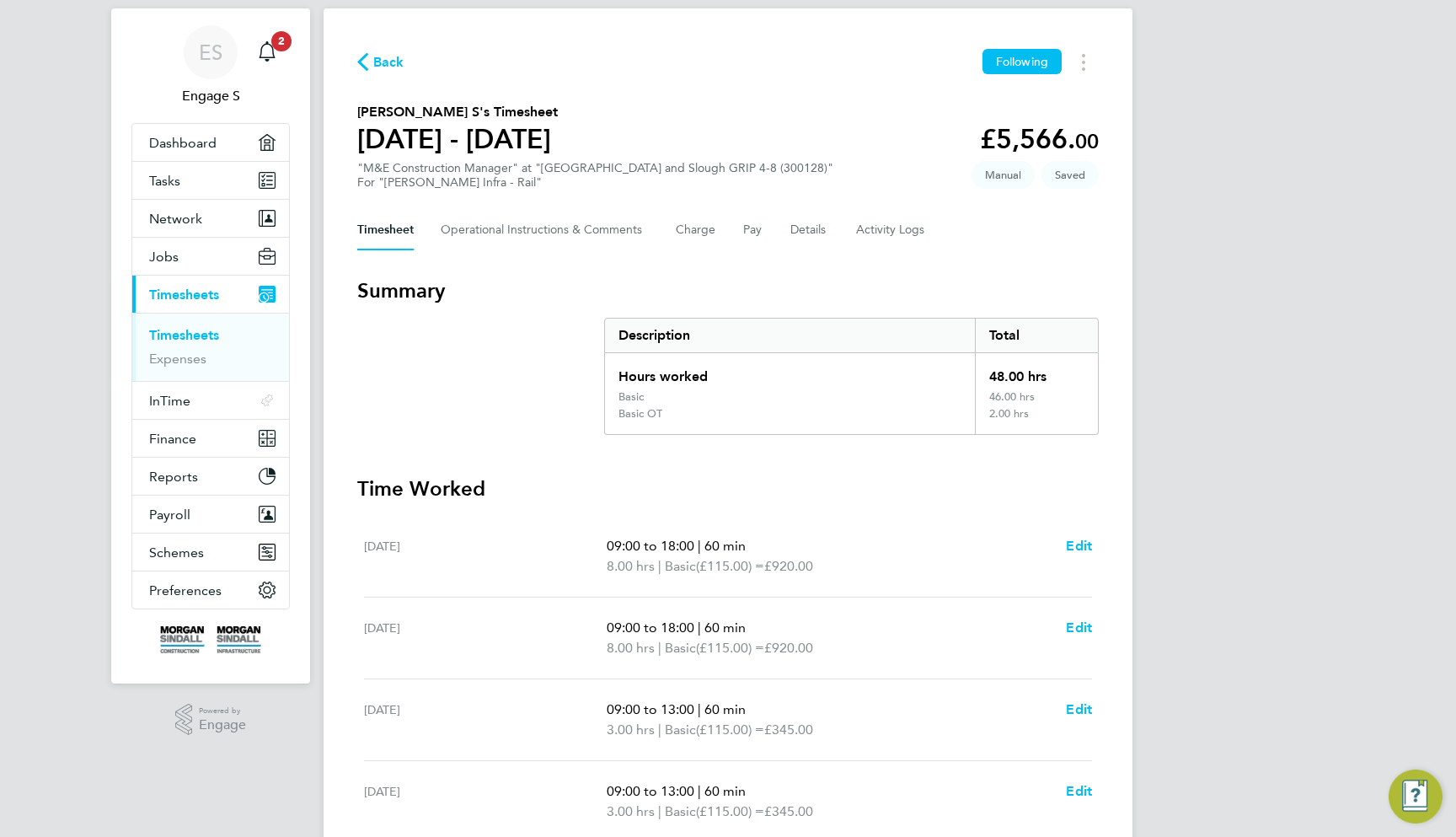
scroll to position [76, 0]
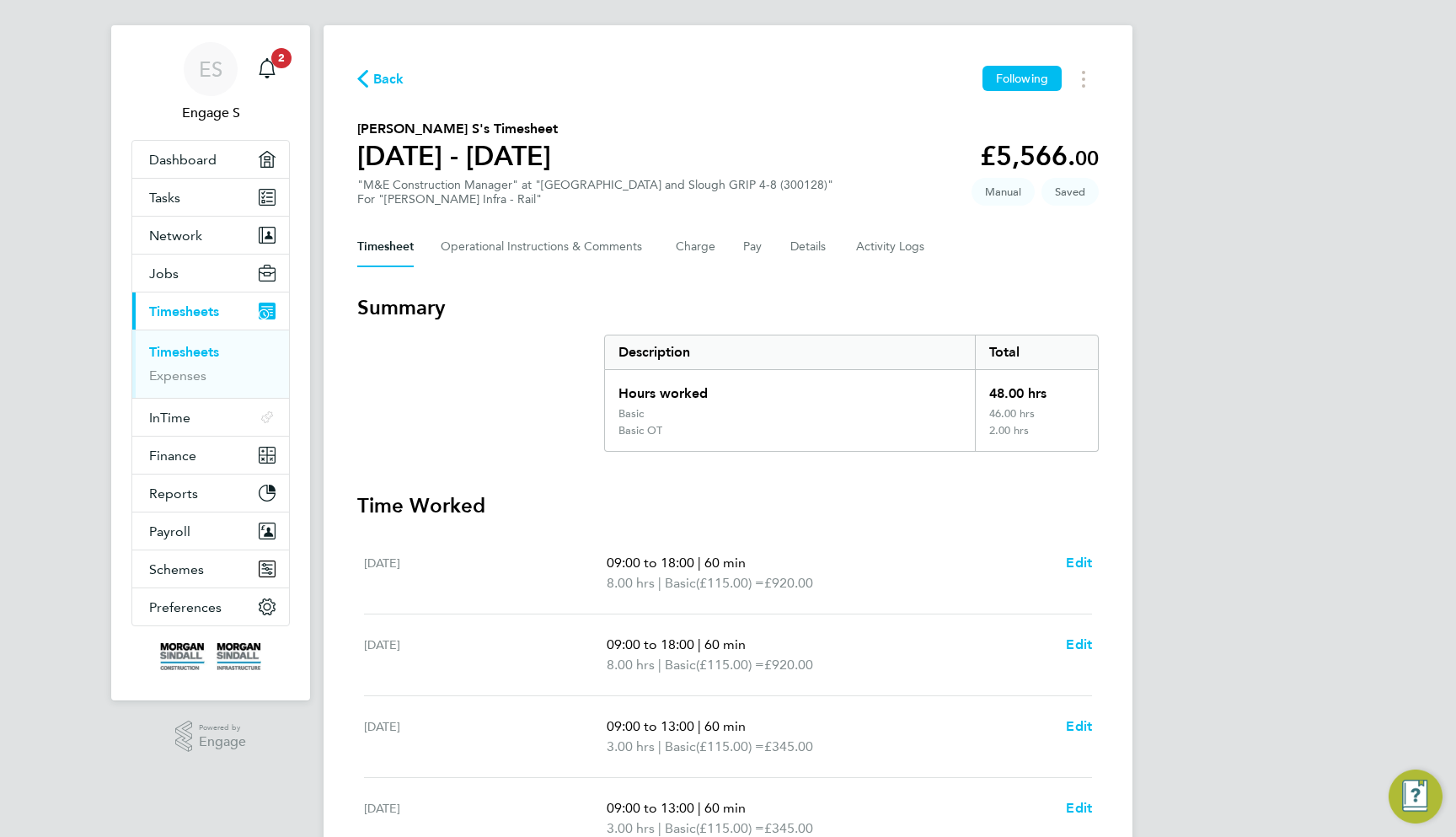
drag, startPoint x: 992, startPoint y: 414, endPoint x: 1049, endPoint y: 412, distance: 57.0
click at [1049, 412] on div "46.00 hrs" at bounding box center [1036, 416] width 123 height 17
click at [1045, 418] on div "46.00 hrs" at bounding box center [1036, 416] width 123 height 17
drag, startPoint x: 622, startPoint y: 430, endPoint x: 703, endPoint y: 430, distance: 81.0
click at [703, 430] on div "Basic OT" at bounding box center [790, 437] width 370 height 27
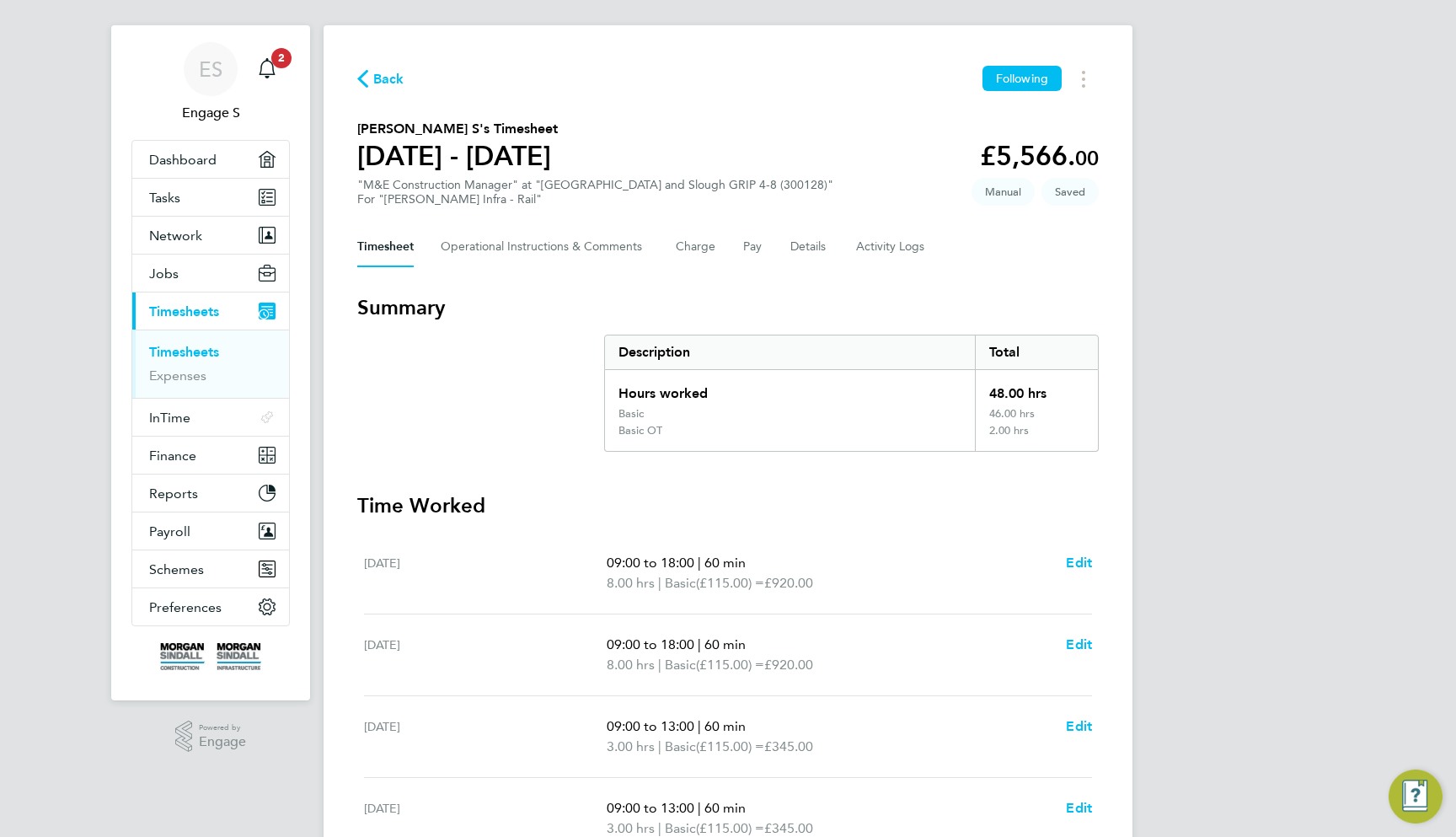
click at [1002, 431] on div "2.00 hrs" at bounding box center [1036, 437] width 123 height 27
drag, startPoint x: 993, startPoint y: 431, endPoint x: 1094, endPoint y: 431, distance: 101.0
click at [1094, 431] on div "2.00 hrs" at bounding box center [1036, 437] width 123 height 27
click at [1094, 432] on div "2.00 hrs" at bounding box center [1036, 437] width 123 height 27
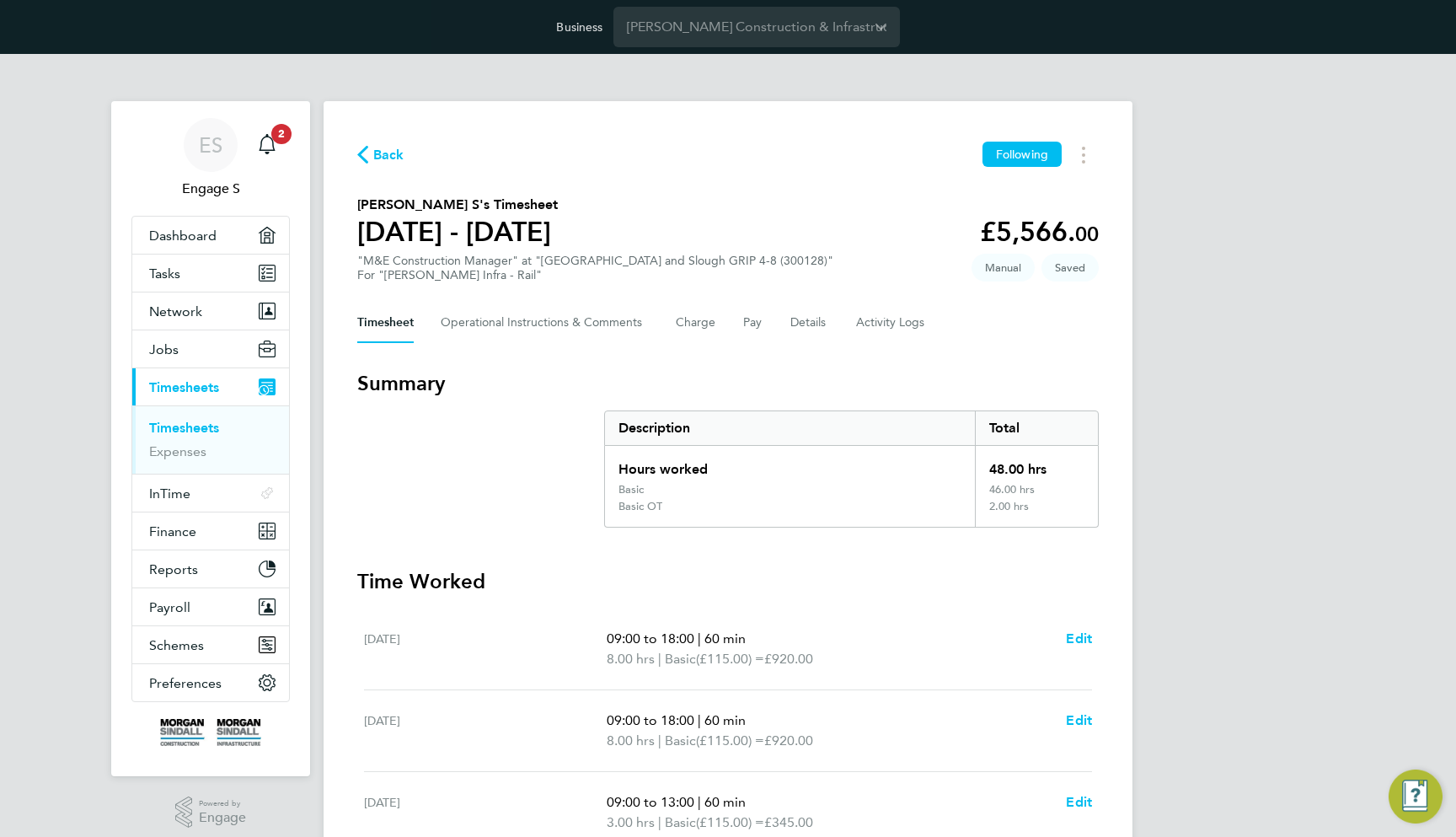
scroll to position [0, 0]
